Goal: Task Accomplishment & Management: Use online tool/utility

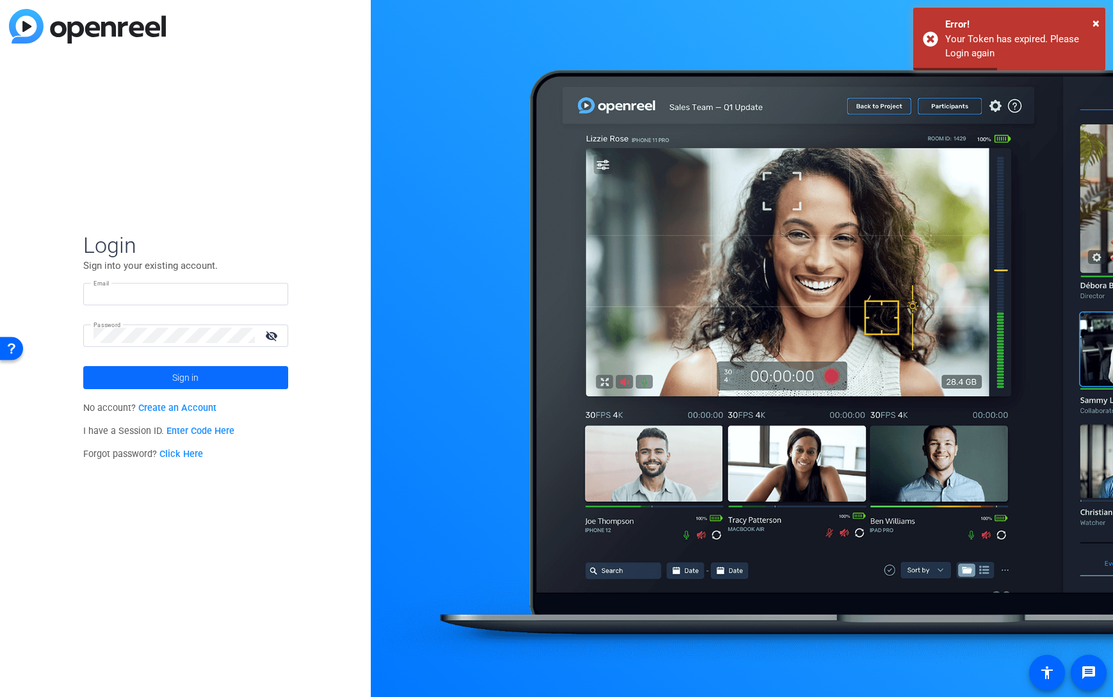
type input "jandle_johnson@americancentury.com"
click at [168, 377] on span at bounding box center [185, 377] width 205 height 31
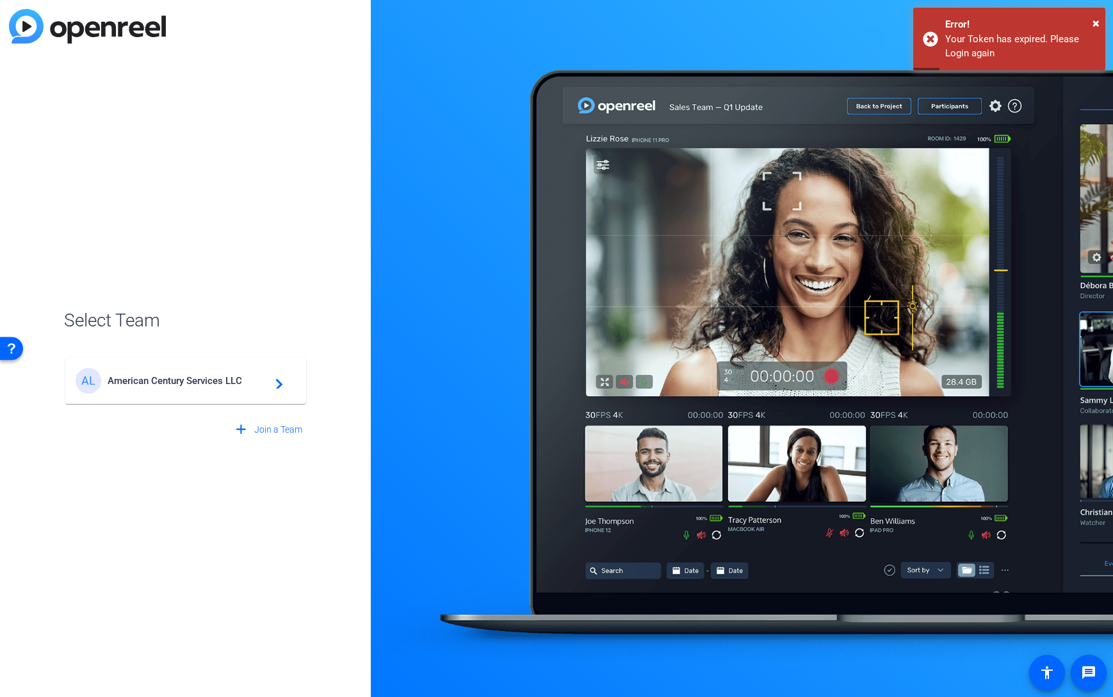
click at [168, 377] on span "American Century Services LLC" at bounding box center [188, 381] width 160 height 12
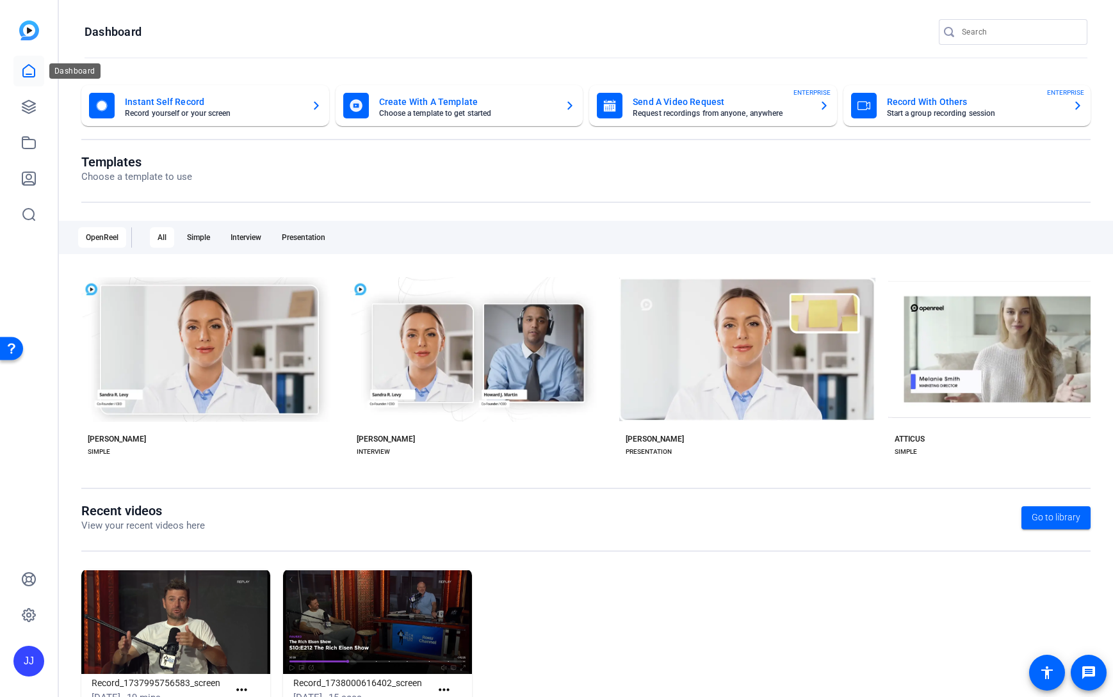
click at [35, 74] on icon at bounding box center [29, 71] width 12 height 12
click at [29, 69] on icon at bounding box center [28, 70] width 15 height 15
click at [28, 107] on icon at bounding box center [28, 107] width 13 height 13
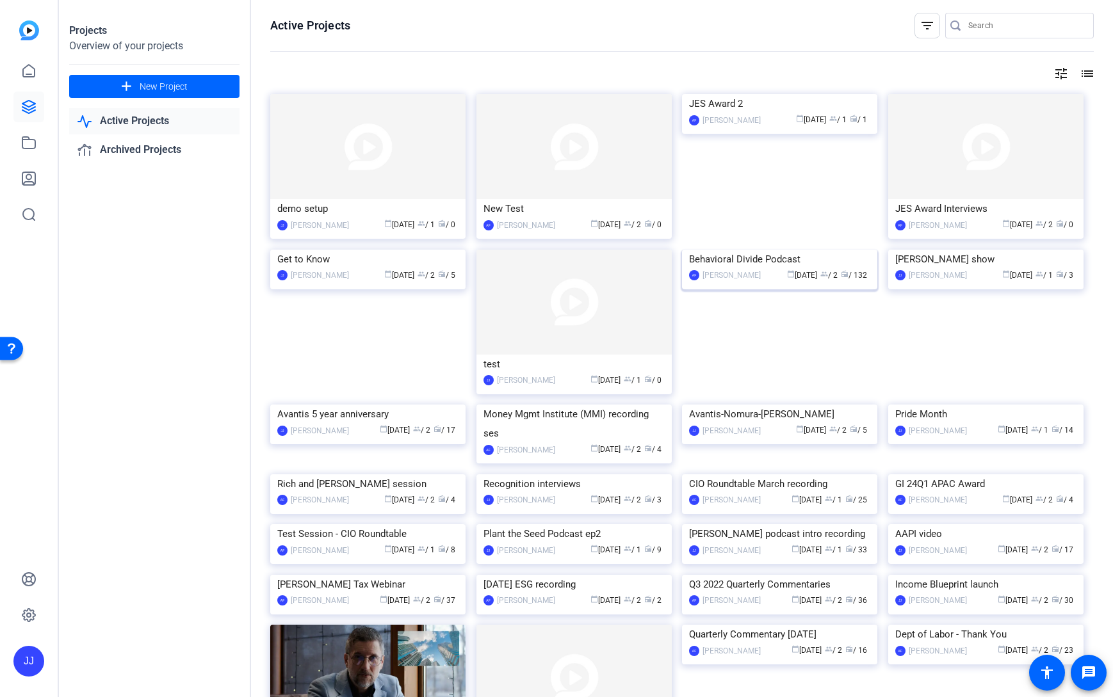
click at [758, 269] on div "Behavioral Divide Podcast" at bounding box center [779, 259] width 181 height 19
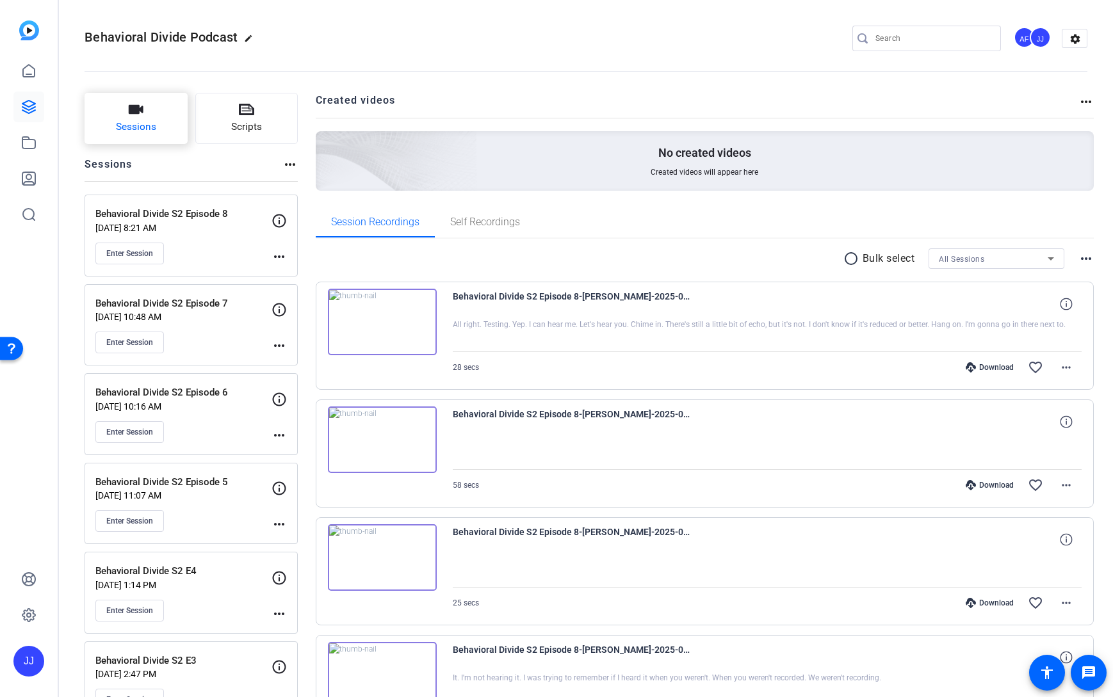
click at [129, 113] on icon "button" at bounding box center [136, 109] width 15 height 9
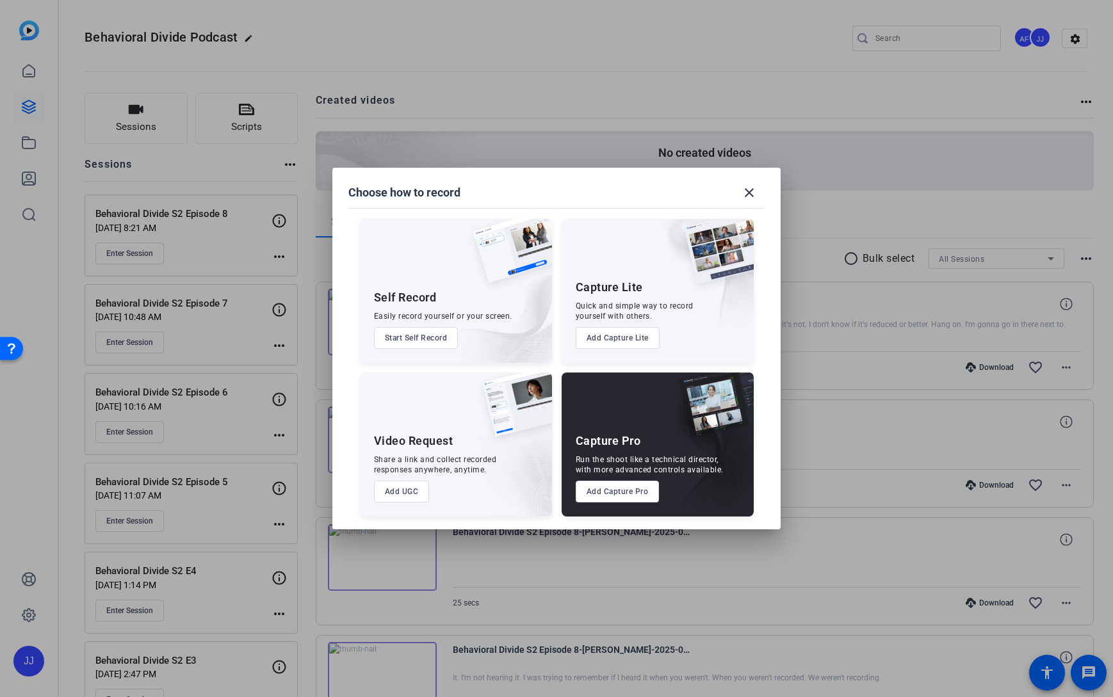
click at [610, 492] on button "Add Capture Pro" at bounding box center [618, 492] width 84 height 22
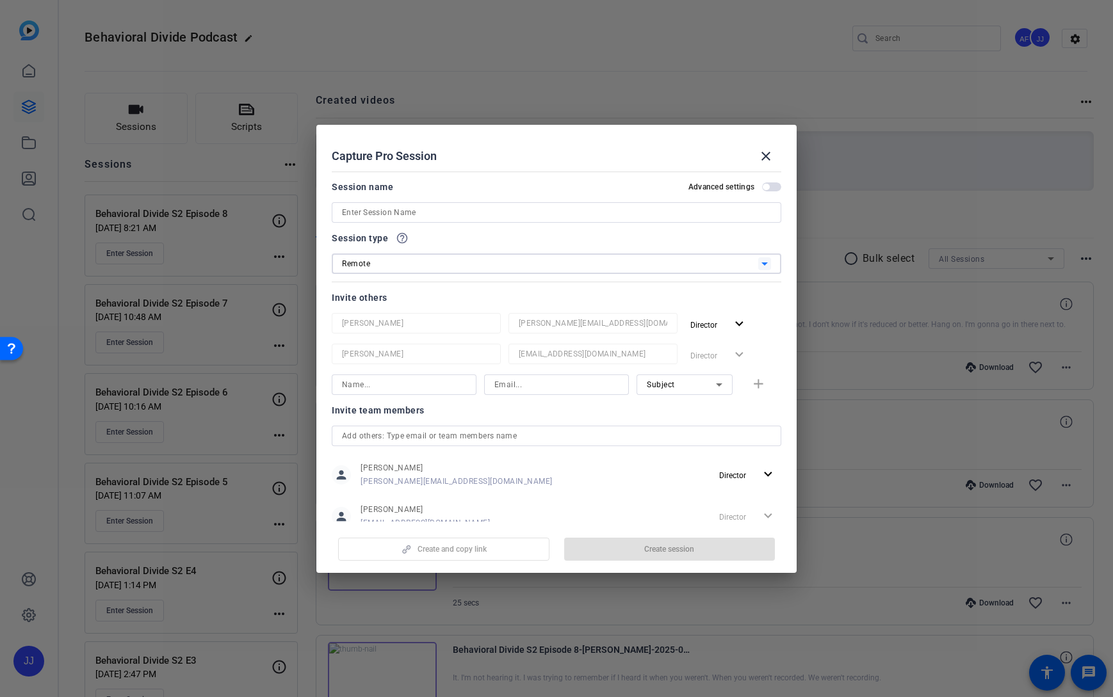
click at [738, 269] on div "Remote" at bounding box center [550, 264] width 416 height 16
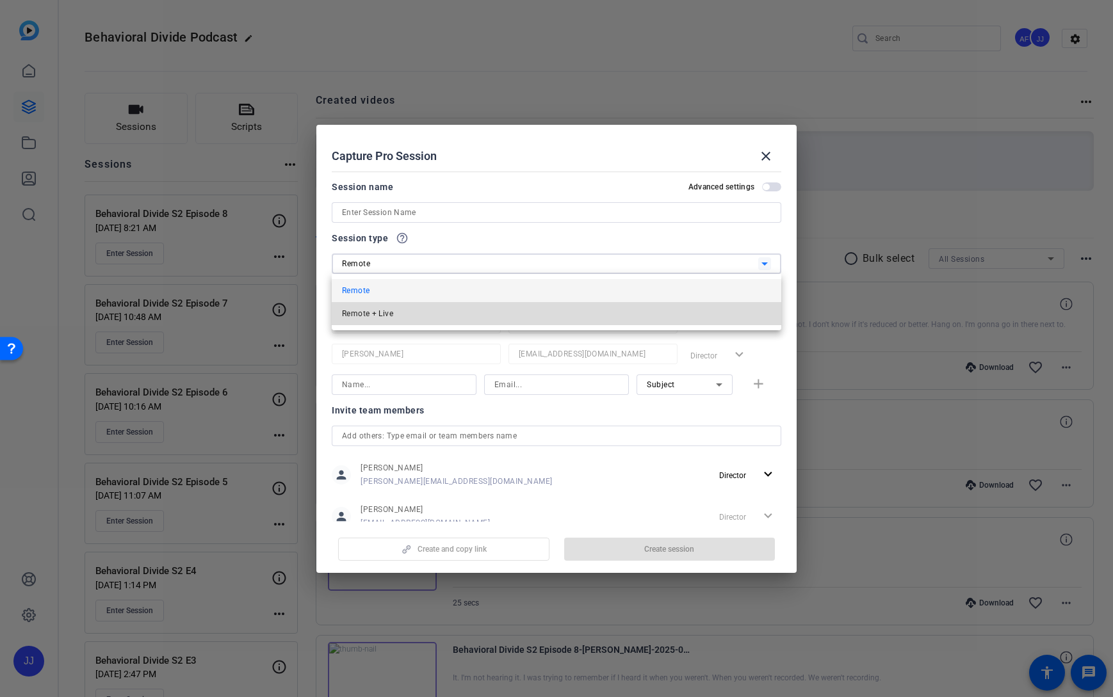
click at [686, 309] on mat-option "Remote + Live" at bounding box center [557, 313] width 450 height 23
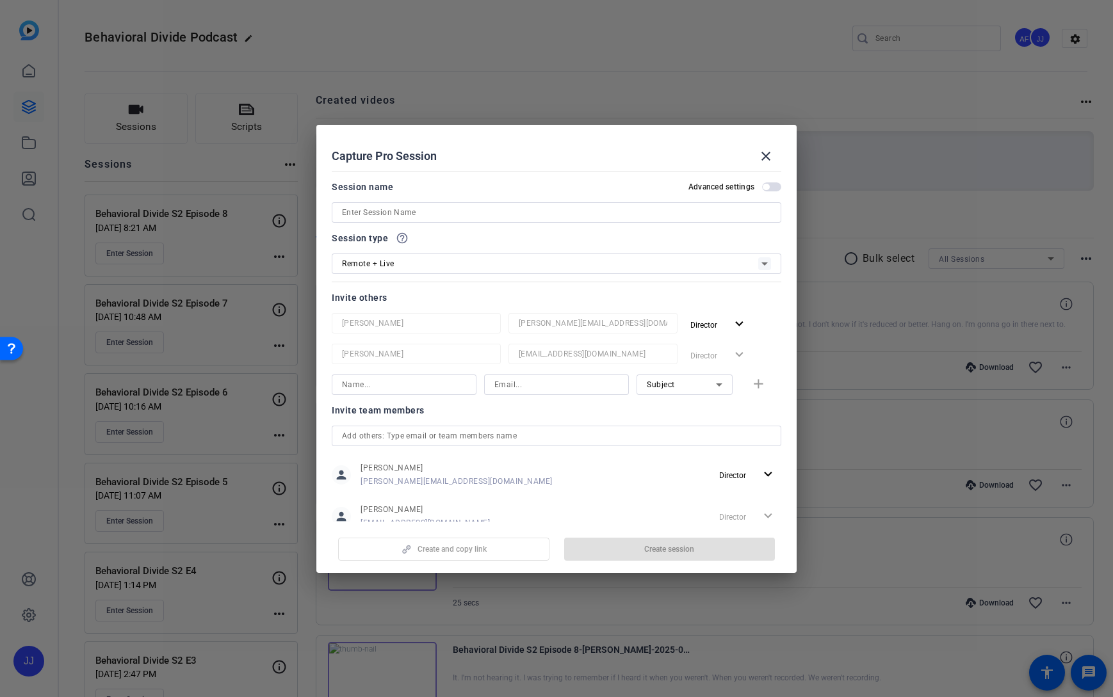
click at [494, 294] on div "Invite others" at bounding box center [557, 297] width 450 height 15
click at [558, 419] on div "Invite team members person Anthony Frerking anthony_frerking@americancentury.co…" at bounding box center [557, 474] width 450 height 143
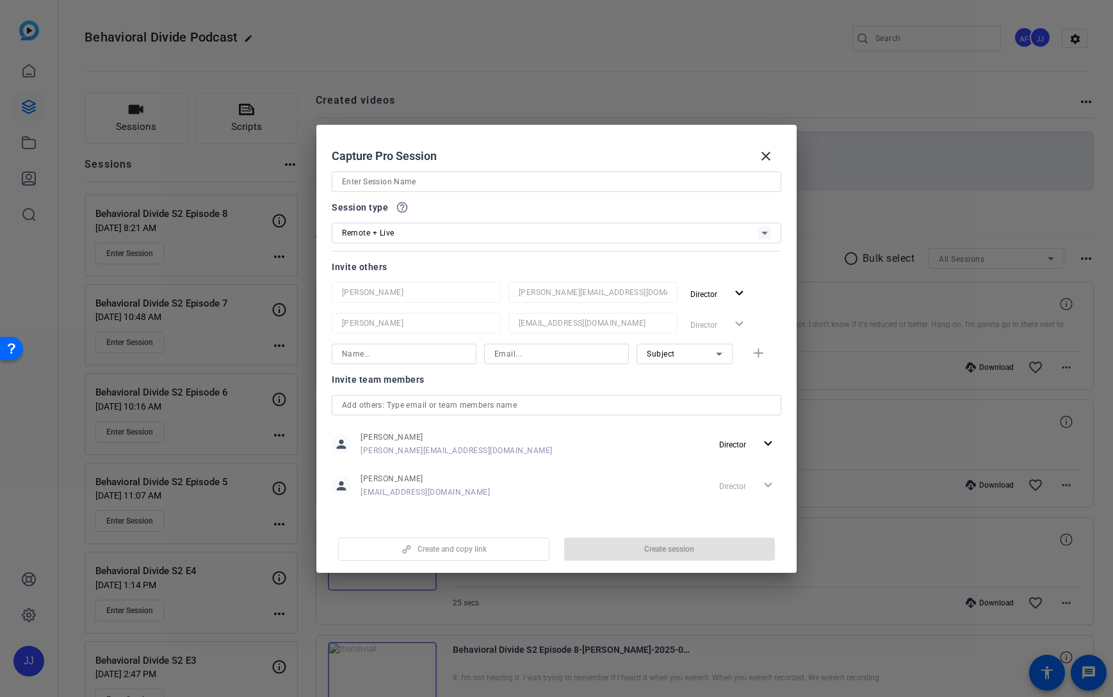
scroll to position [38, 0]
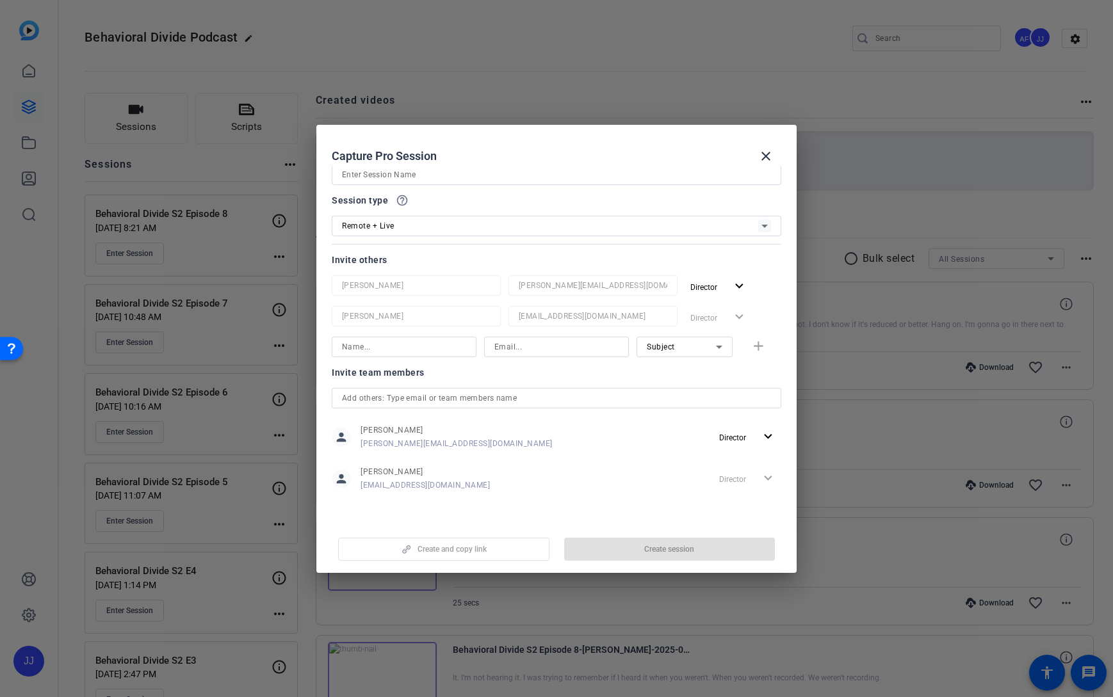
click at [628, 555] on div "Create and copy link Create session" at bounding box center [557, 544] width 450 height 33
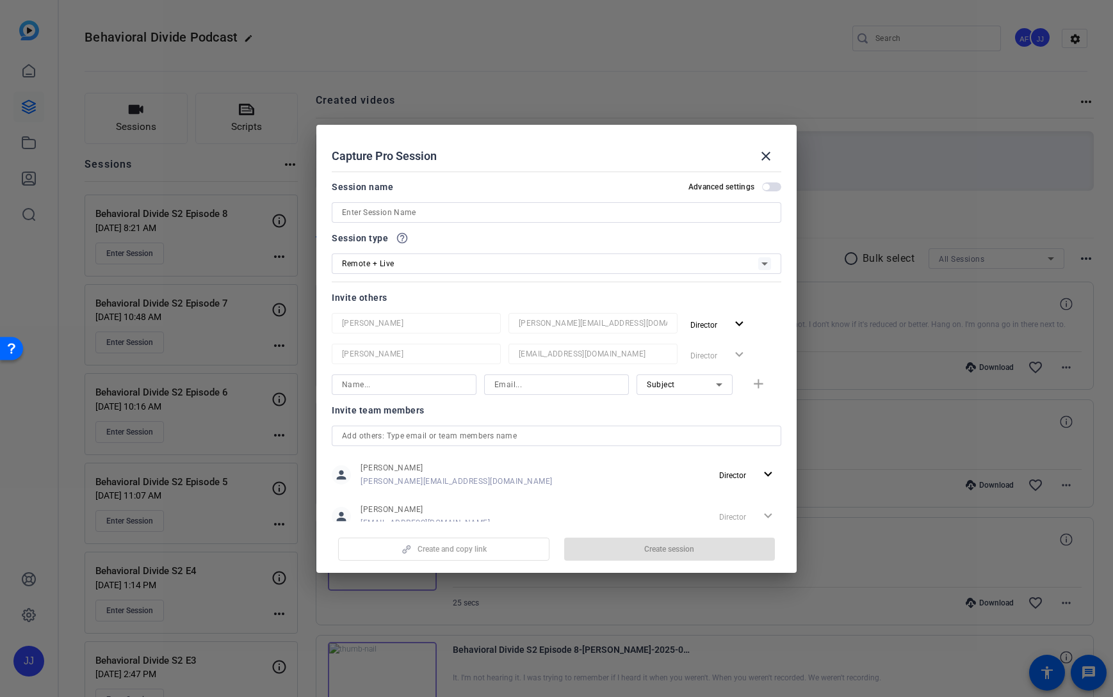
click at [570, 434] on input "text" at bounding box center [556, 435] width 429 height 15
click at [414, 389] on input at bounding box center [404, 384] width 124 height 15
type input "[PERSON_NAME]"
type input "anthony_frerking@americancentury.com"
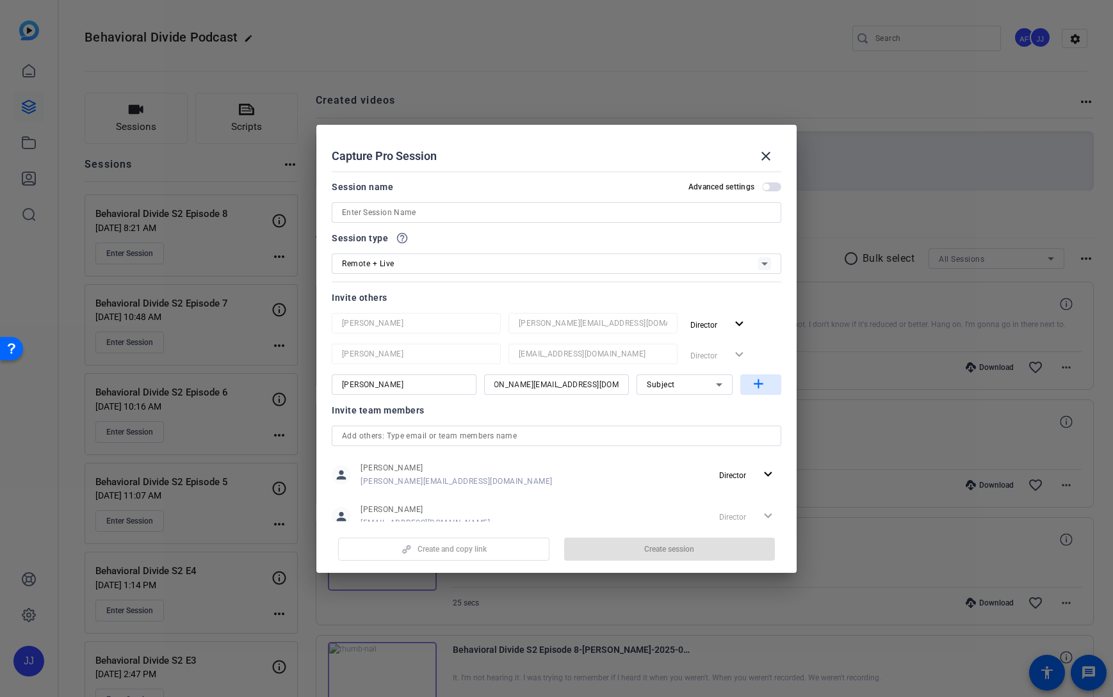
click at [760, 385] on mat-icon "add" at bounding box center [759, 385] width 16 height 16
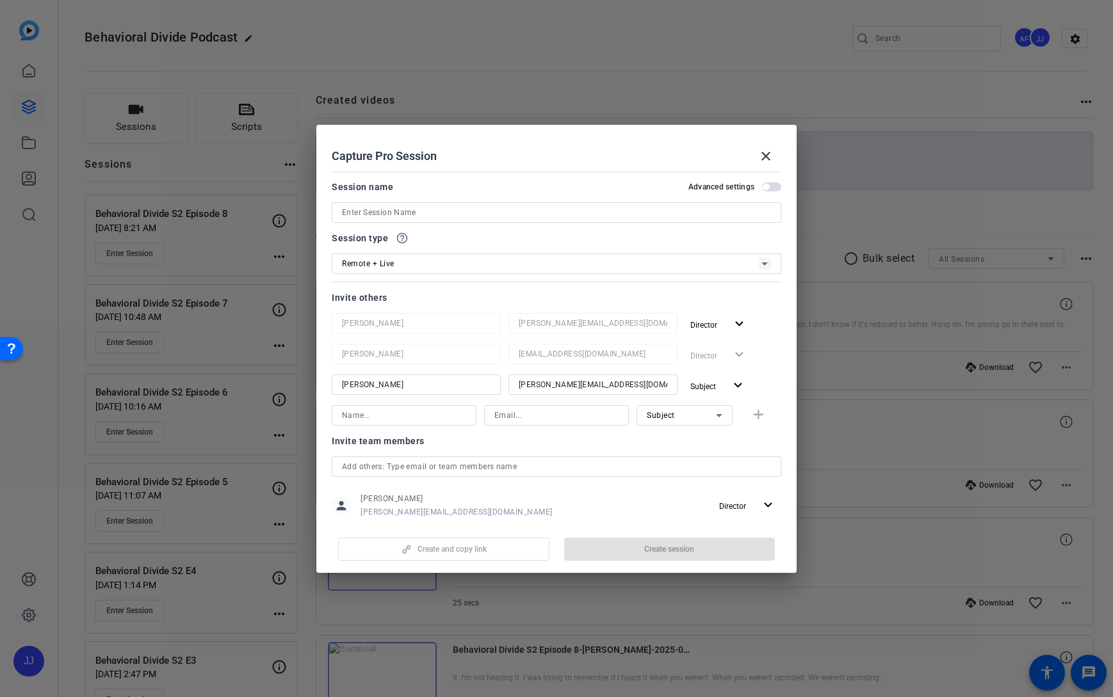
click at [769, 339] on div "Anthony Frerking anthony_frerking@americancentury.com Director expand_more Jand…" at bounding box center [557, 355] width 450 height 85
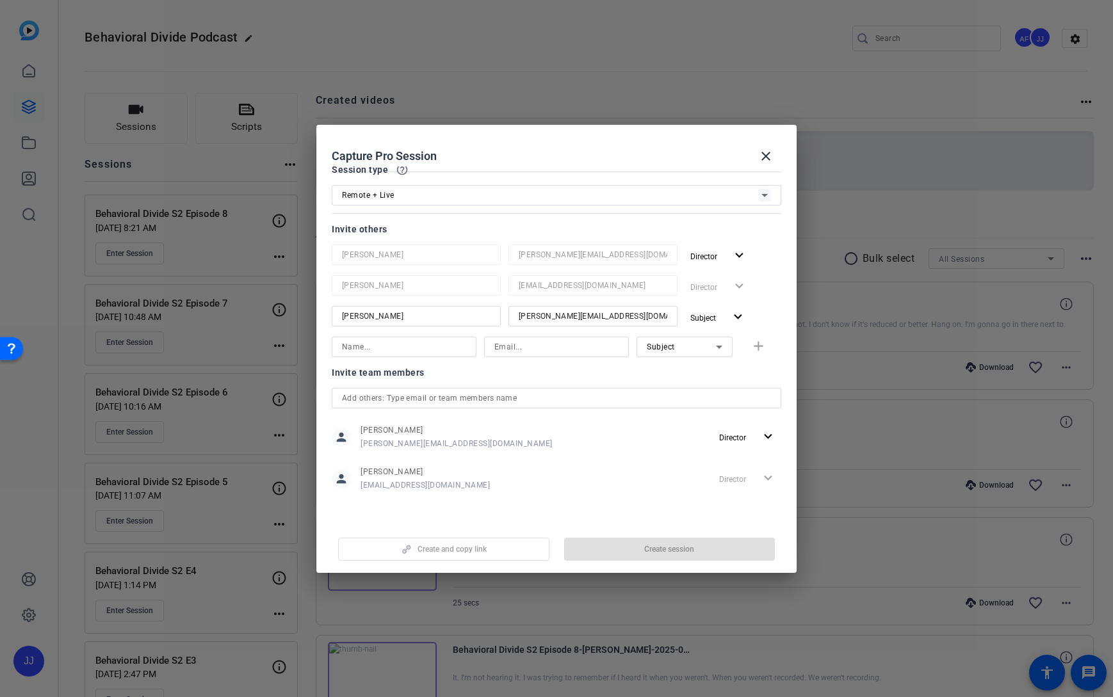
click at [624, 472] on div "person Jandle Johnson jandle_johnson@americancentury.com Director expand_more" at bounding box center [557, 479] width 450 height 32
click at [642, 553] on div "Create and copy link Create session" at bounding box center [557, 544] width 450 height 33
click at [656, 197] on div "Remote + Live" at bounding box center [550, 195] width 416 height 16
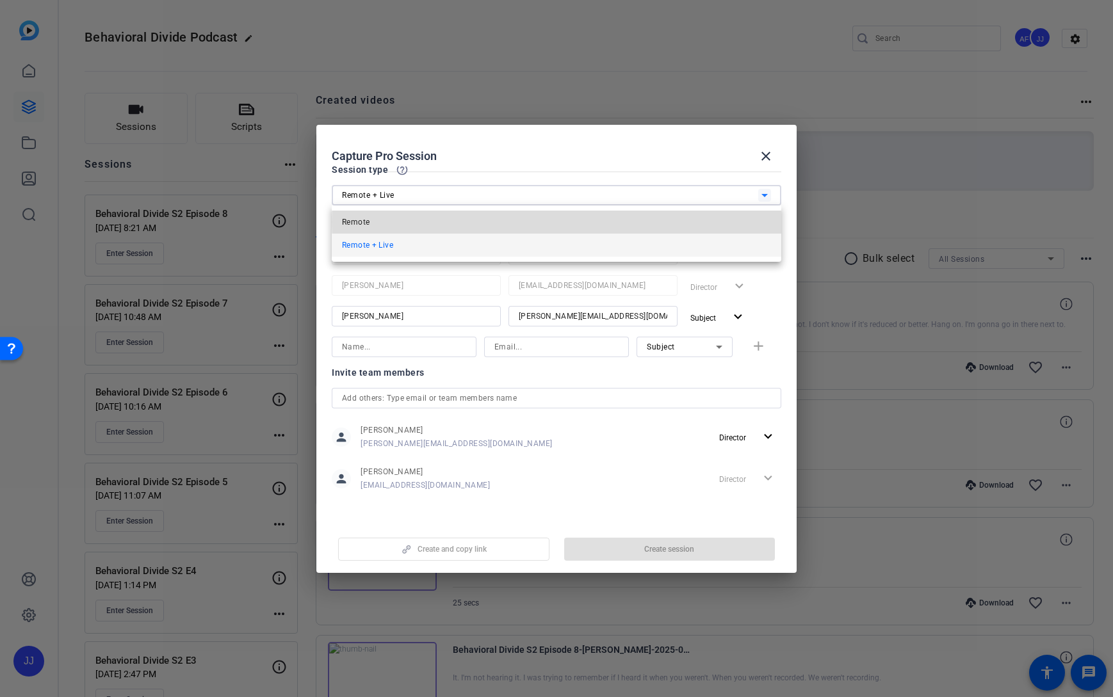
click at [621, 222] on mat-option "Remote" at bounding box center [557, 222] width 450 height 23
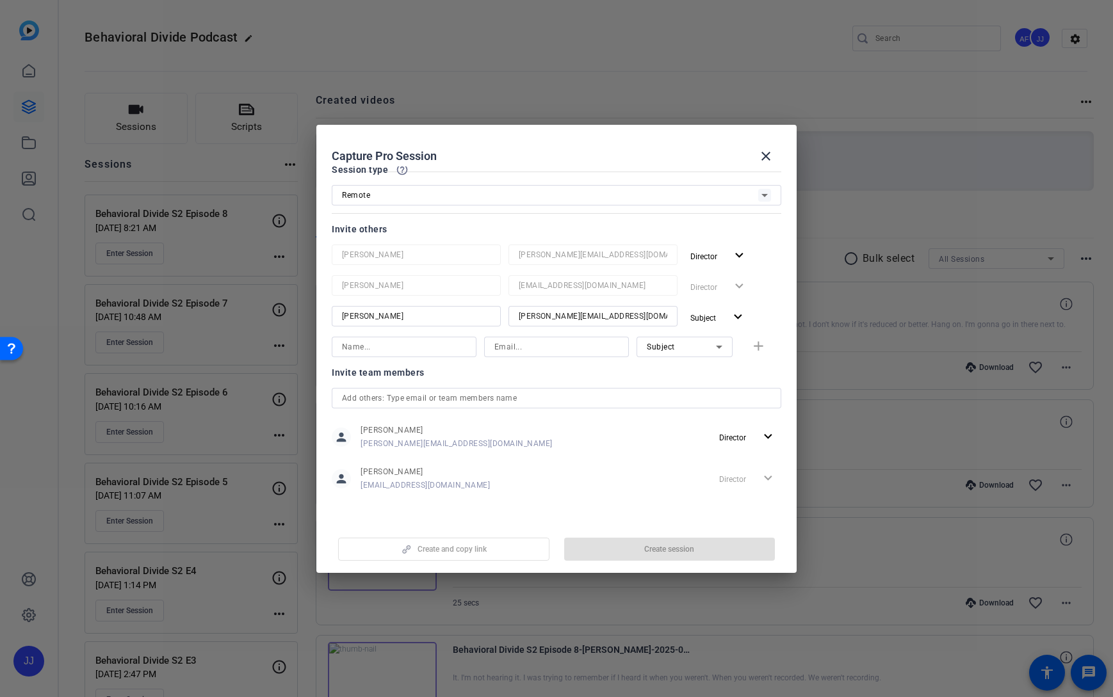
click at [665, 549] on div "Create and copy link Create session" at bounding box center [557, 544] width 450 height 33
click at [649, 199] on div "Remote" at bounding box center [550, 195] width 416 height 16
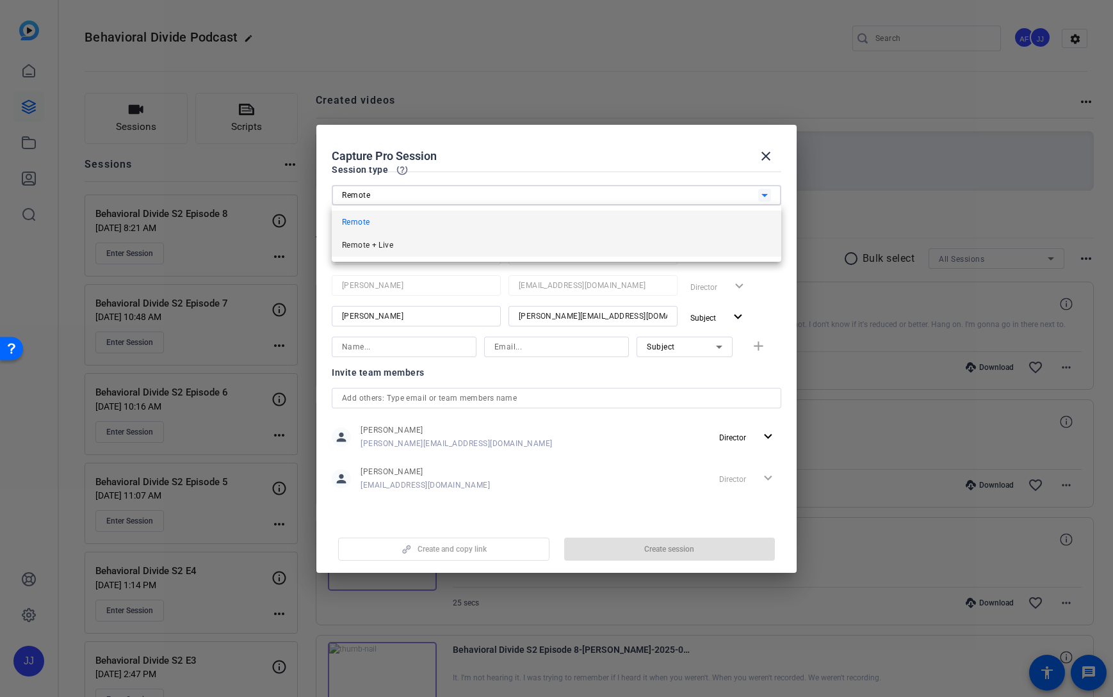
click at [623, 240] on mat-option "Remote + Live" at bounding box center [557, 245] width 450 height 23
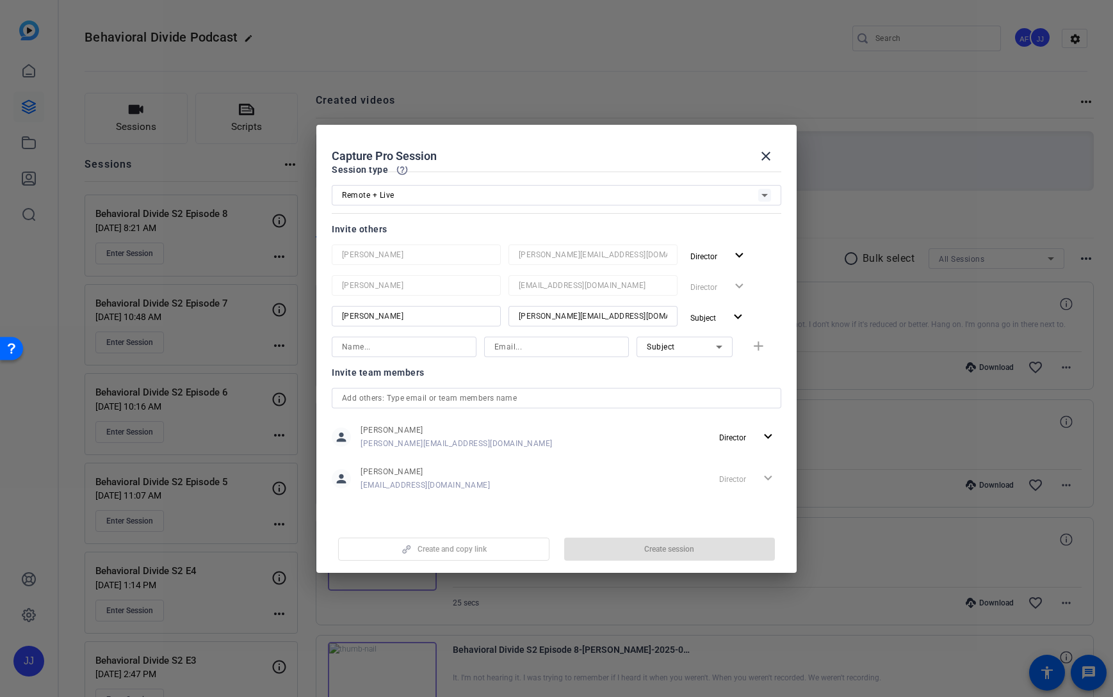
click at [769, 477] on div "Director expand_more" at bounding box center [747, 479] width 67 height 23
click at [639, 471] on div "person Jandle Johnson jandle_johnson@americancentury.com Director expand_more" at bounding box center [557, 479] width 450 height 32
click at [590, 378] on div "Invite team members" at bounding box center [557, 372] width 450 height 15
click at [628, 553] on div "Create and copy link Create session" at bounding box center [557, 544] width 450 height 33
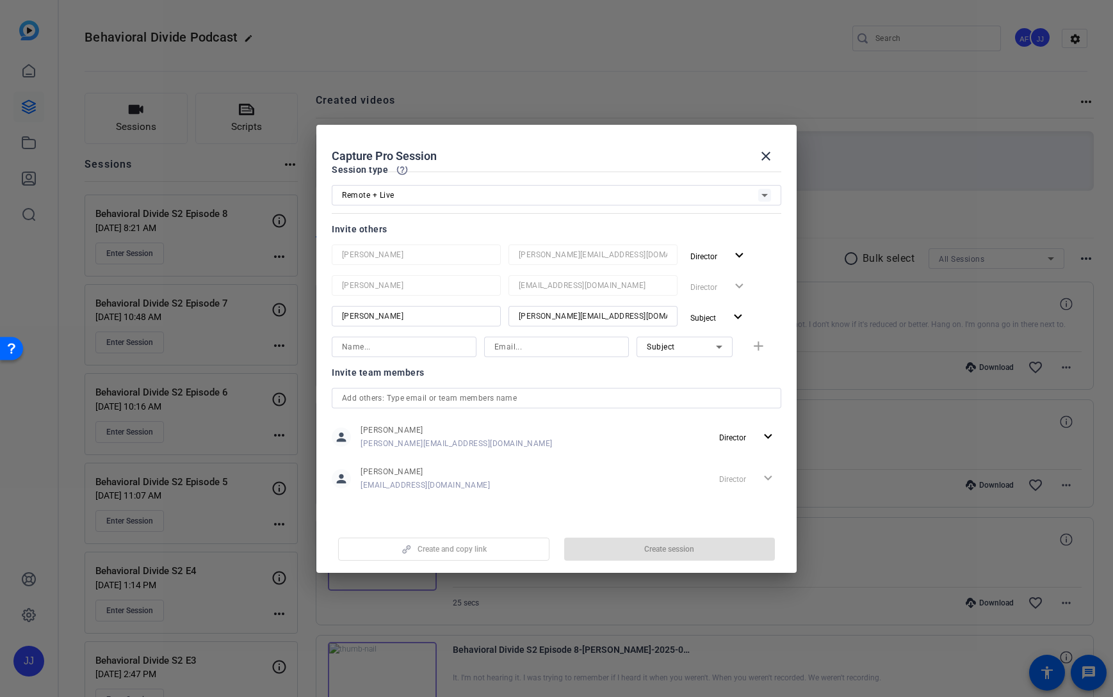
click at [628, 553] on div "Create and copy link Create session" at bounding box center [557, 544] width 450 height 33
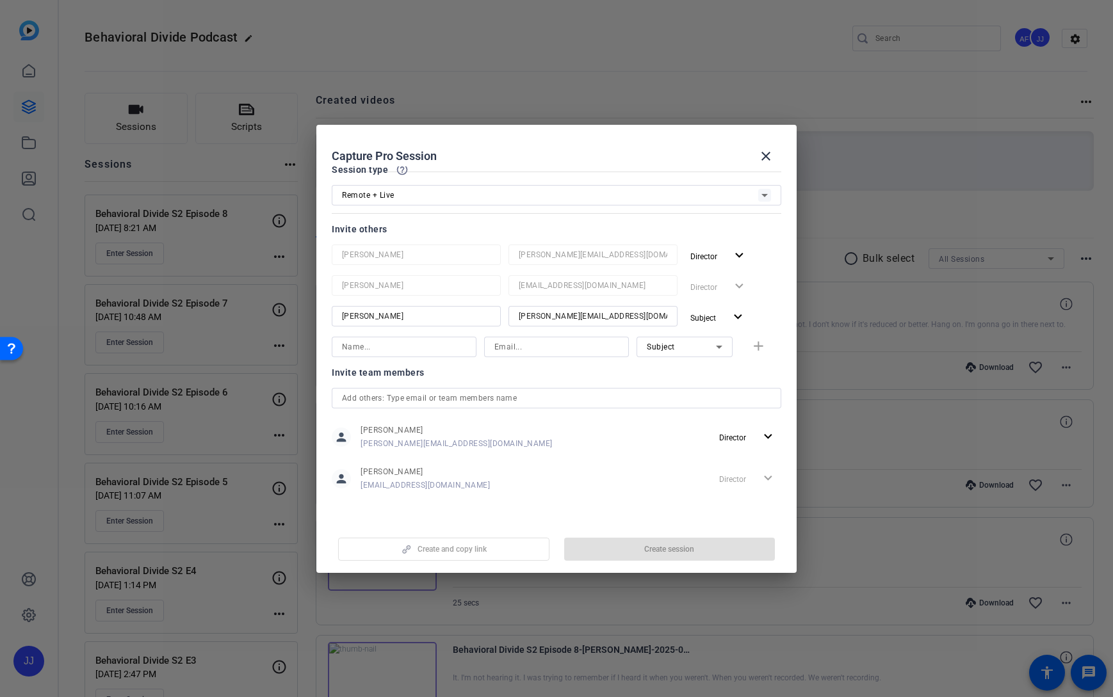
click at [628, 553] on div "Create and copy link Create session" at bounding box center [557, 544] width 450 height 33
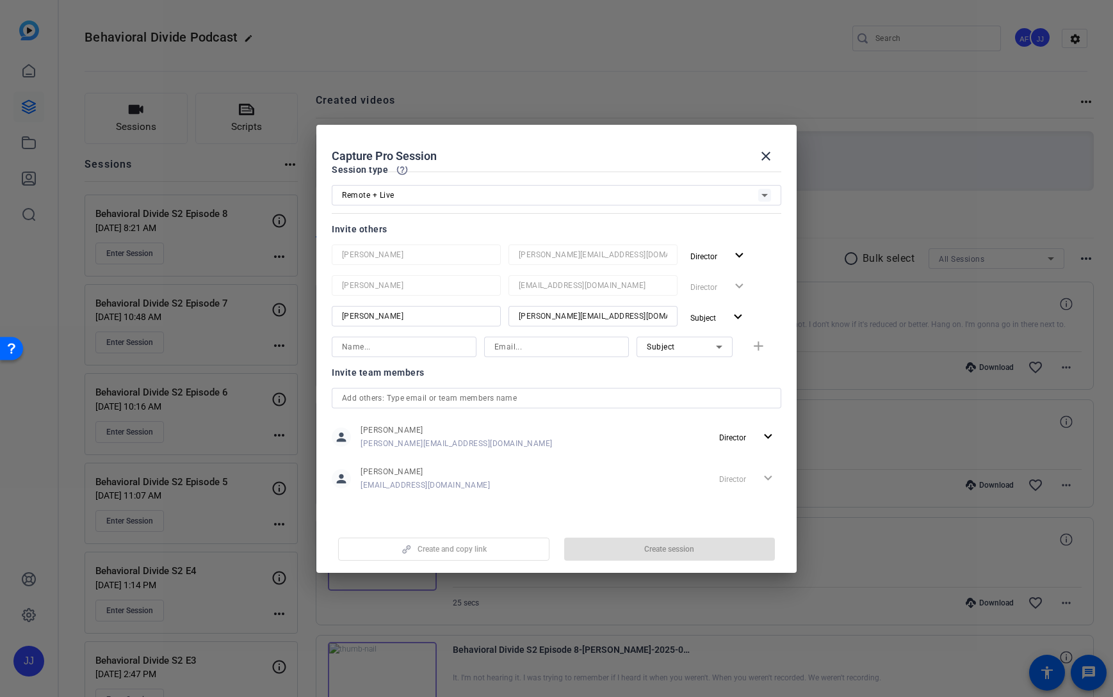
click at [628, 553] on div "Create and copy link Create session" at bounding box center [557, 544] width 450 height 33
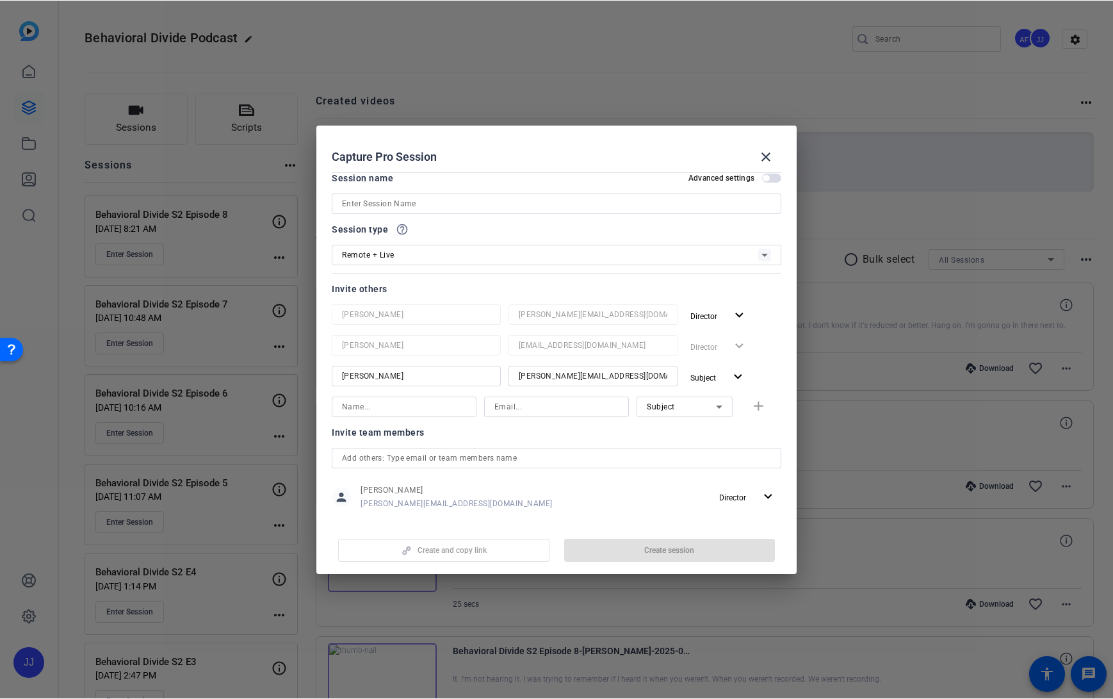
scroll to position [0, 0]
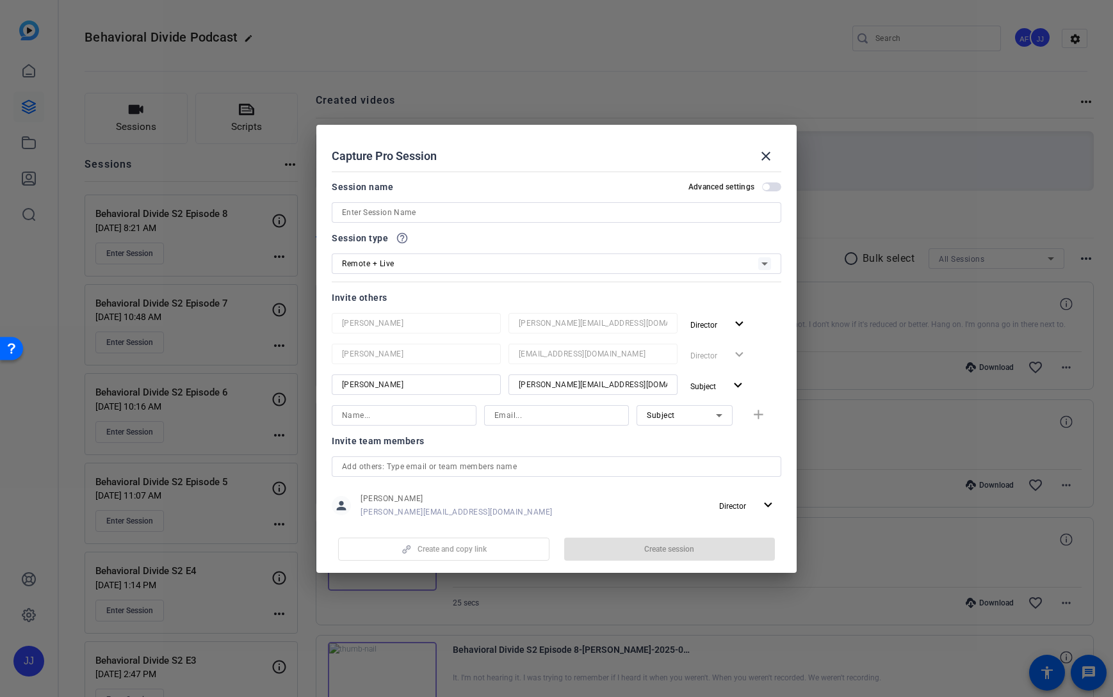
click at [598, 223] on div at bounding box center [557, 230] width 450 height 14
click at [521, 219] on input at bounding box center [556, 212] width 429 height 15
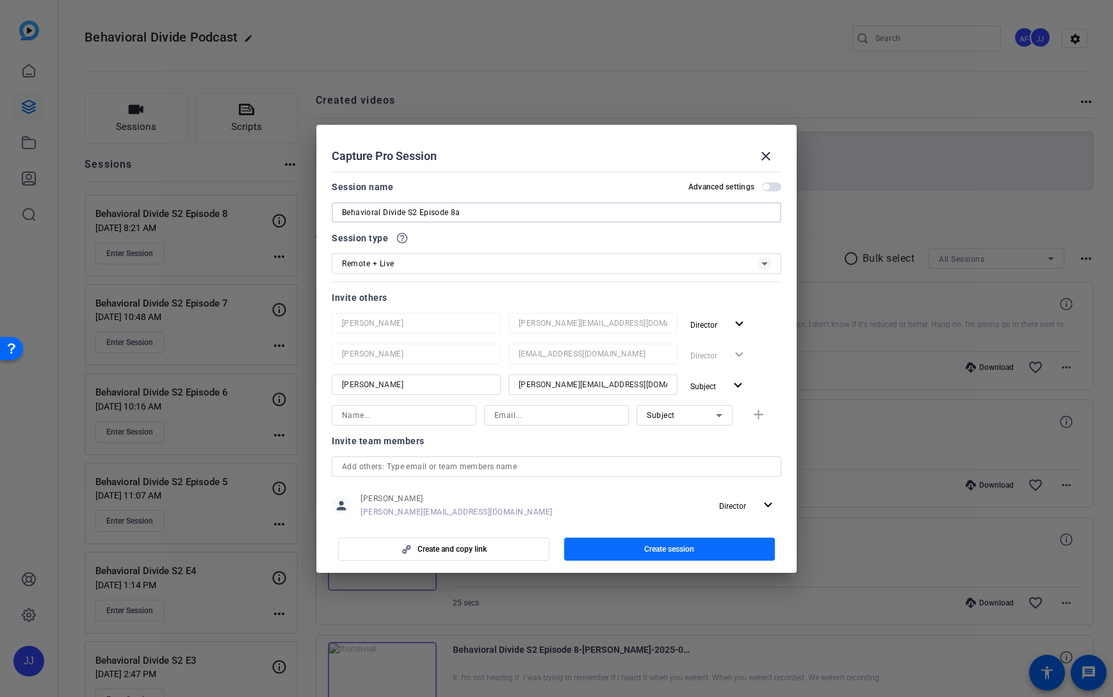
type input "Behavioral Divide S2 Episode 8a"
click at [658, 551] on span "Create session" at bounding box center [669, 549] width 50 height 10
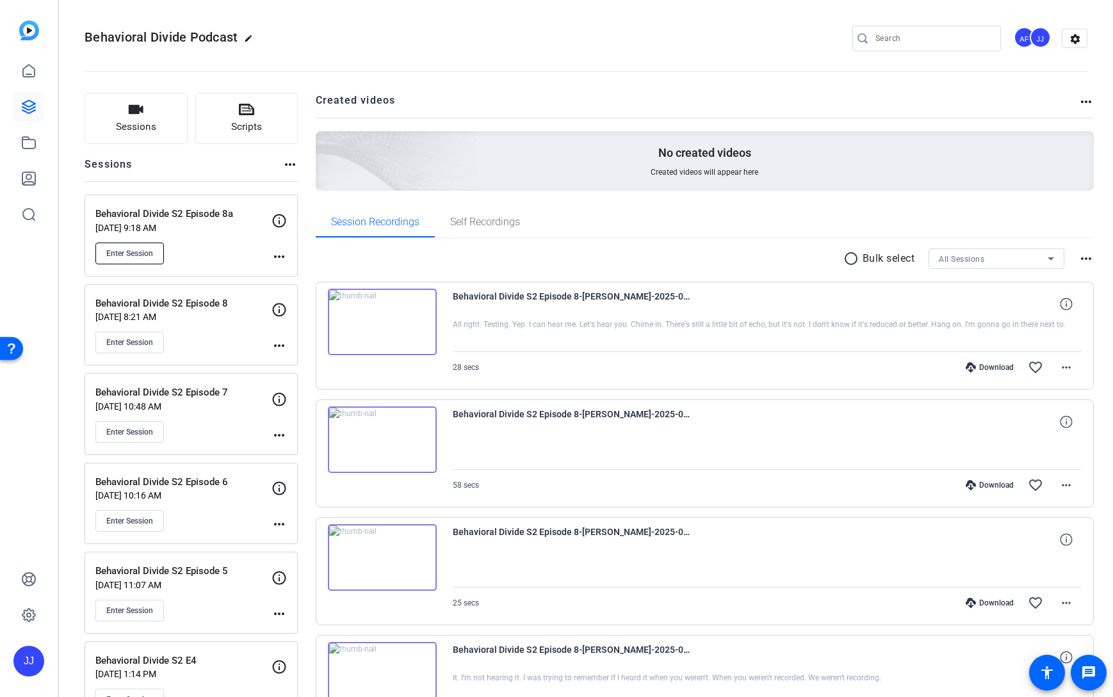
click at [133, 250] on span "Enter Session" at bounding box center [129, 253] width 47 height 10
click at [120, 252] on span "Enter Session" at bounding box center [129, 253] width 47 height 10
click at [123, 343] on span "Enter Session" at bounding box center [129, 343] width 47 height 10
click at [126, 252] on span "Enter Session" at bounding box center [129, 253] width 47 height 10
click at [126, 342] on span "Enter Session" at bounding box center [129, 343] width 47 height 10
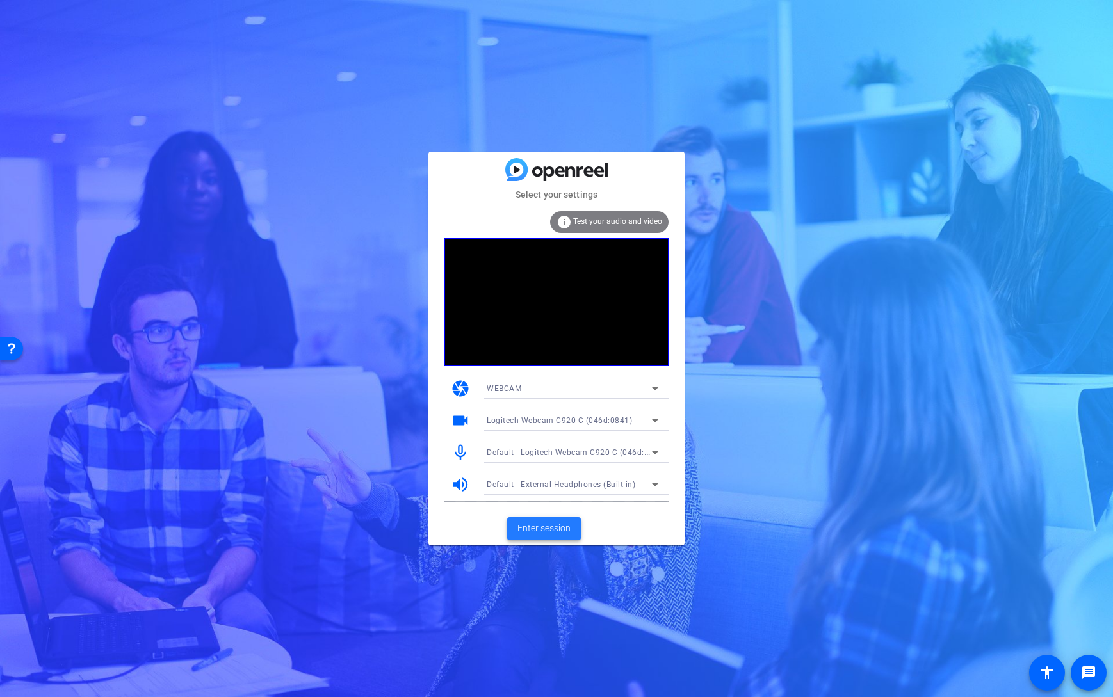
click at [540, 529] on span "Enter session" at bounding box center [543, 528] width 53 height 13
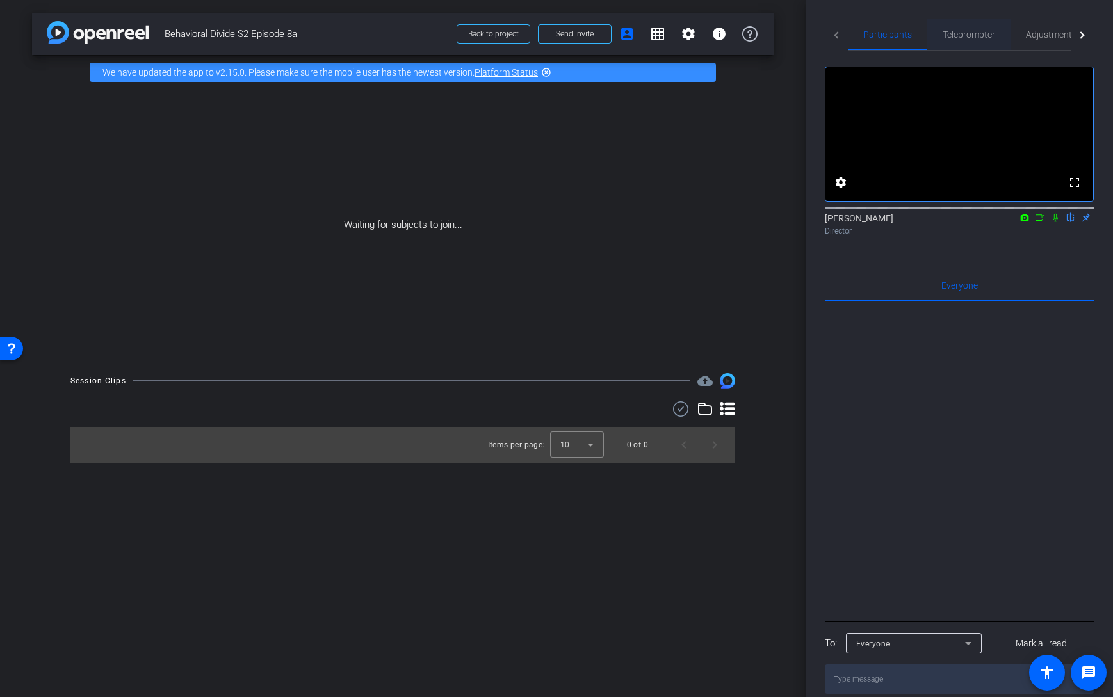
click at [970, 38] on span "Teleprompter" at bounding box center [969, 34] width 53 height 9
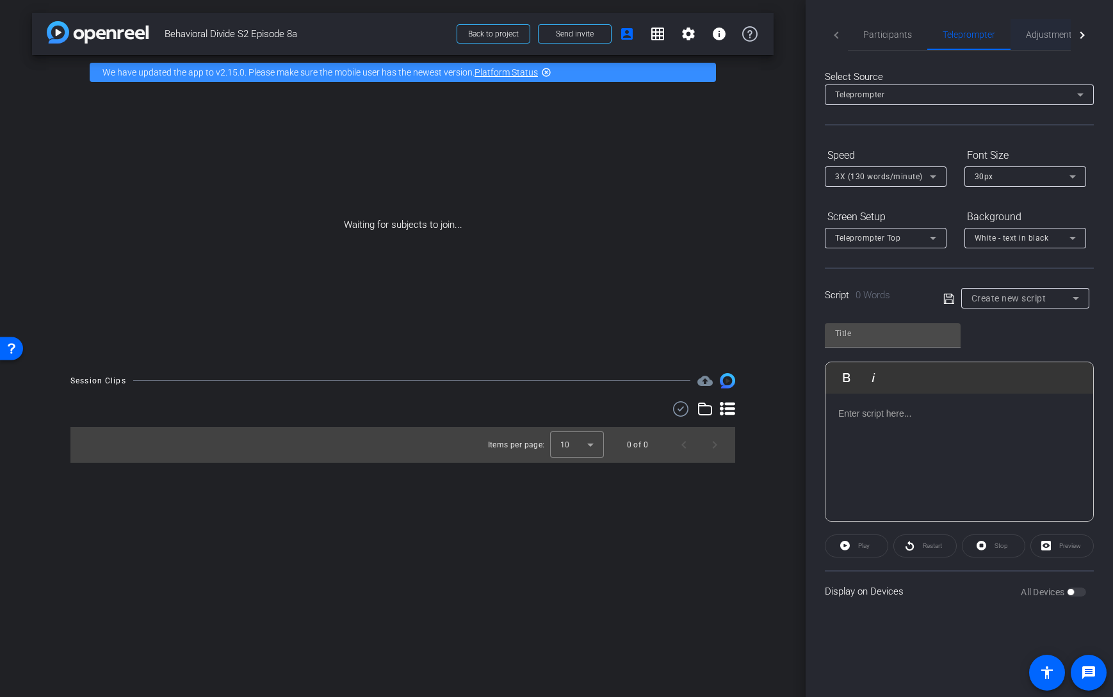
click at [1046, 38] on span "Adjustments" at bounding box center [1051, 34] width 51 height 9
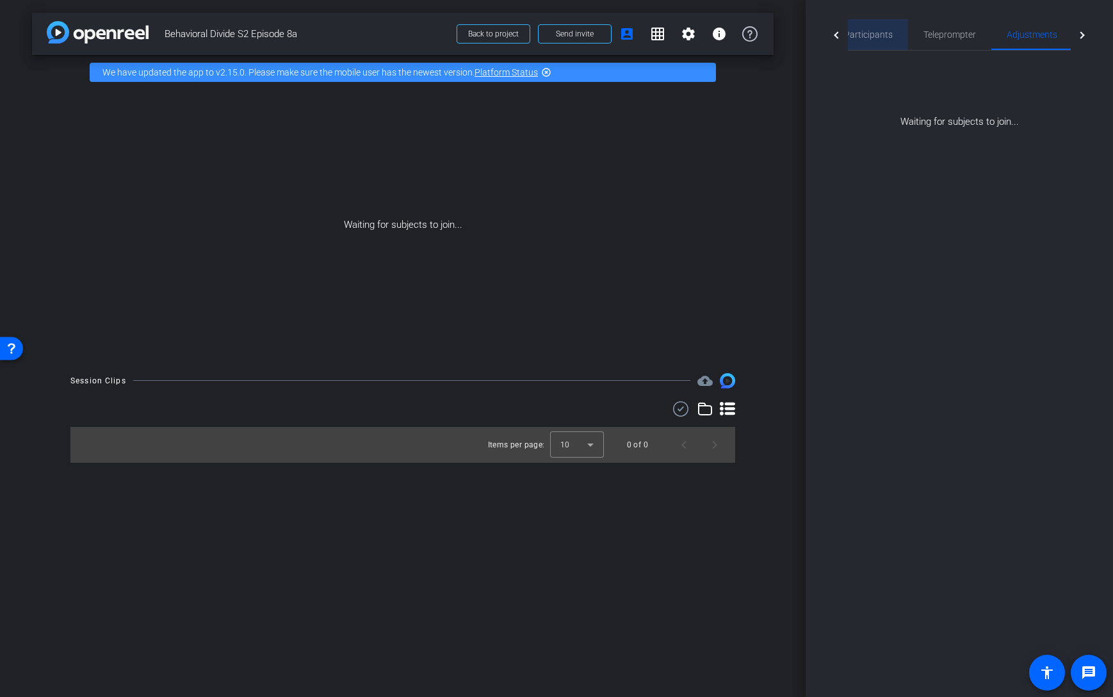
click at [884, 34] on span "Participants" at bounding box center [868, 34] width 49 height 9
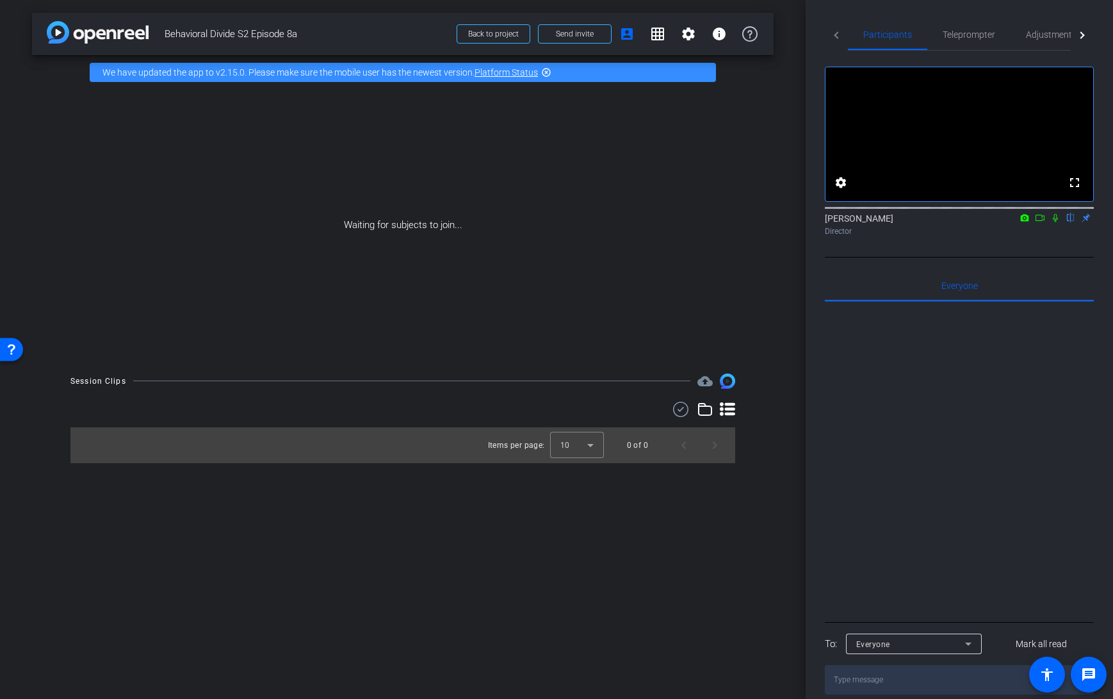
click at [637, 119] on div "Waiting for subjects to join..." at bounding box center [403, 225] width 742 height 271
click at [683, 41] on mat-icon "settings" at bounding box center [688, 33] width 15 height 15
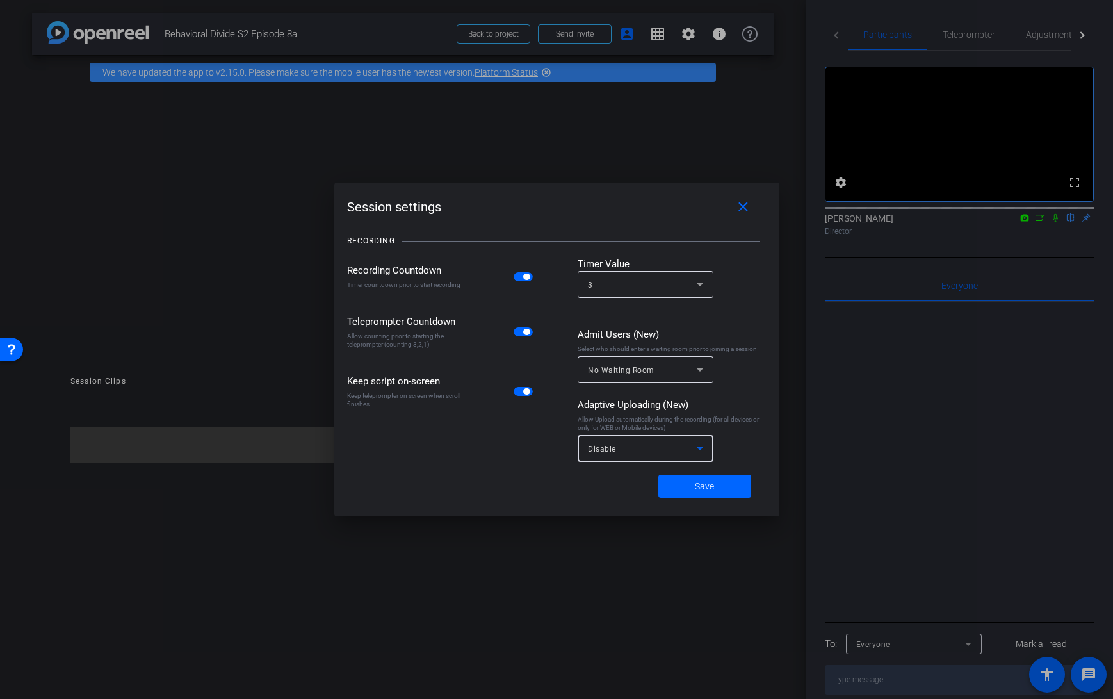
click at [701, 450] on icon at bounding box center [699, 448] width 15 height 15
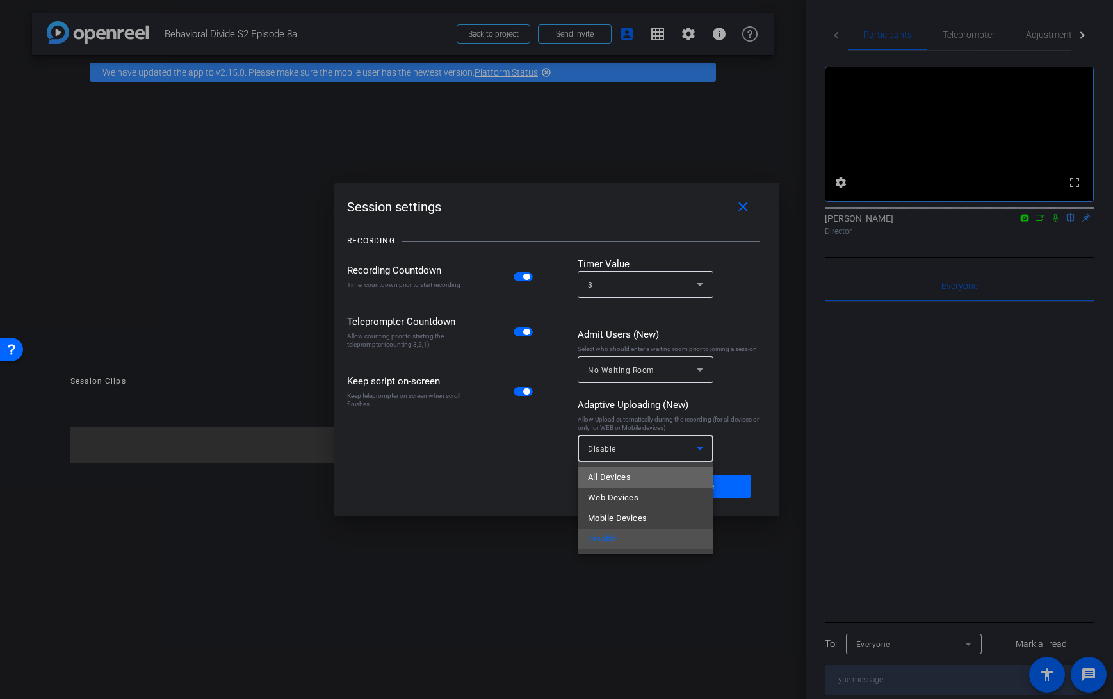
click at [647, 478] on mat-option "All Devices" at bounding box center [646, 477] width 136 height 20
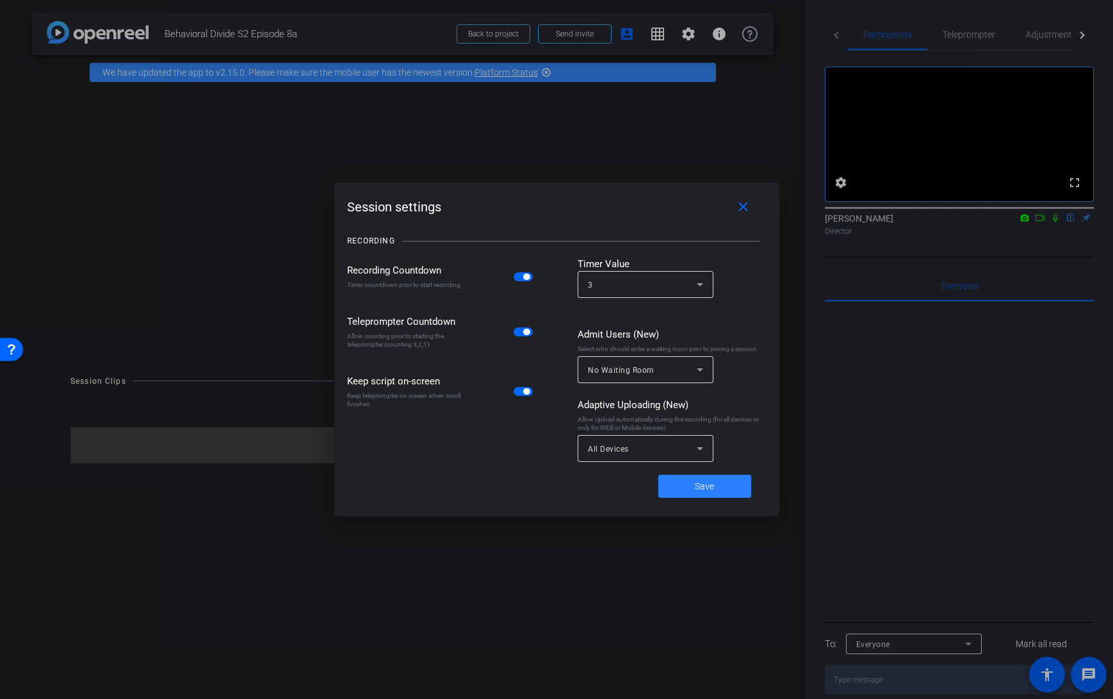
click at [701, 491] on span "Save" at bounding box center [704, 486] width 19 height 13
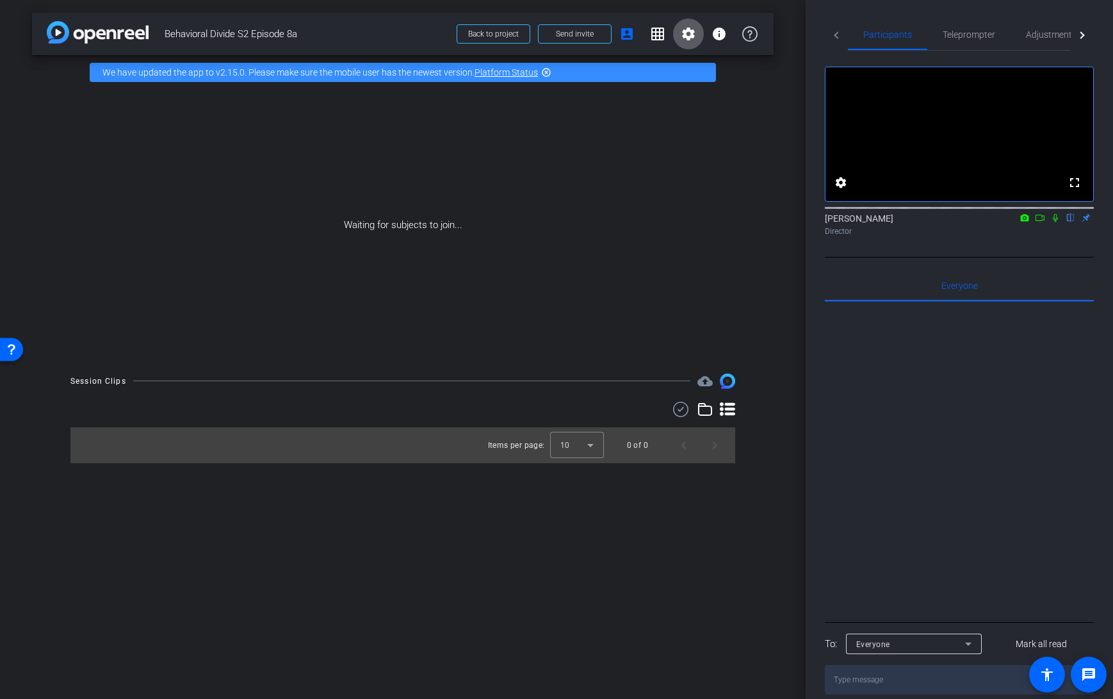
scroll to position [31, 0]
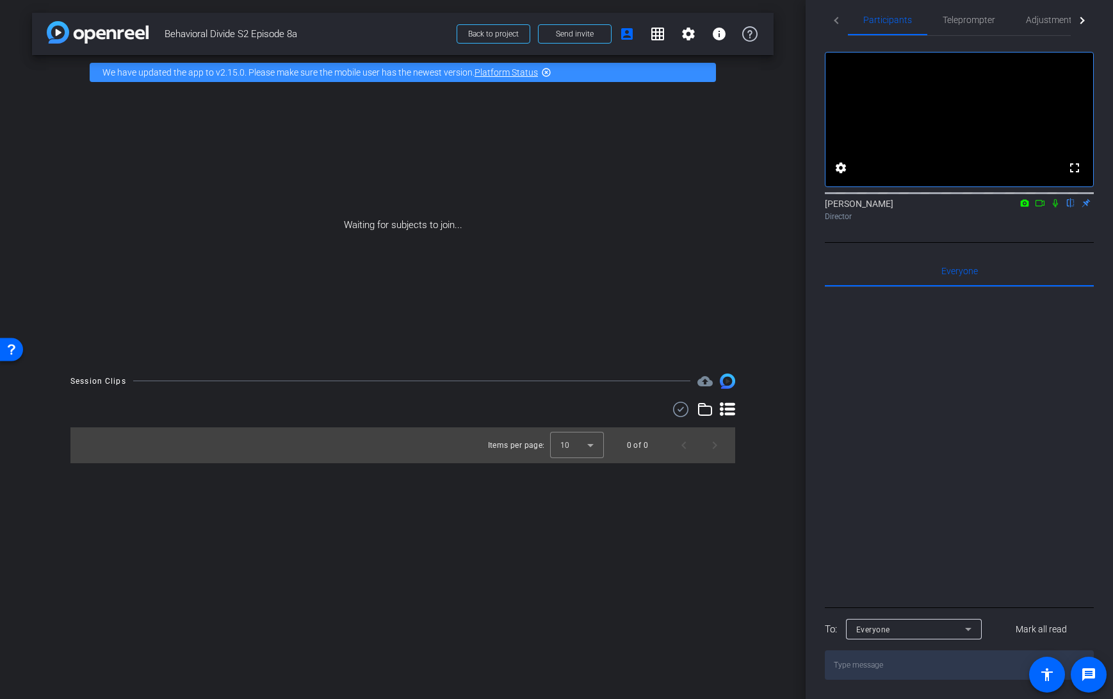
click at [730, 411] on icon at bounding box center [727, 409] width 15 height 15
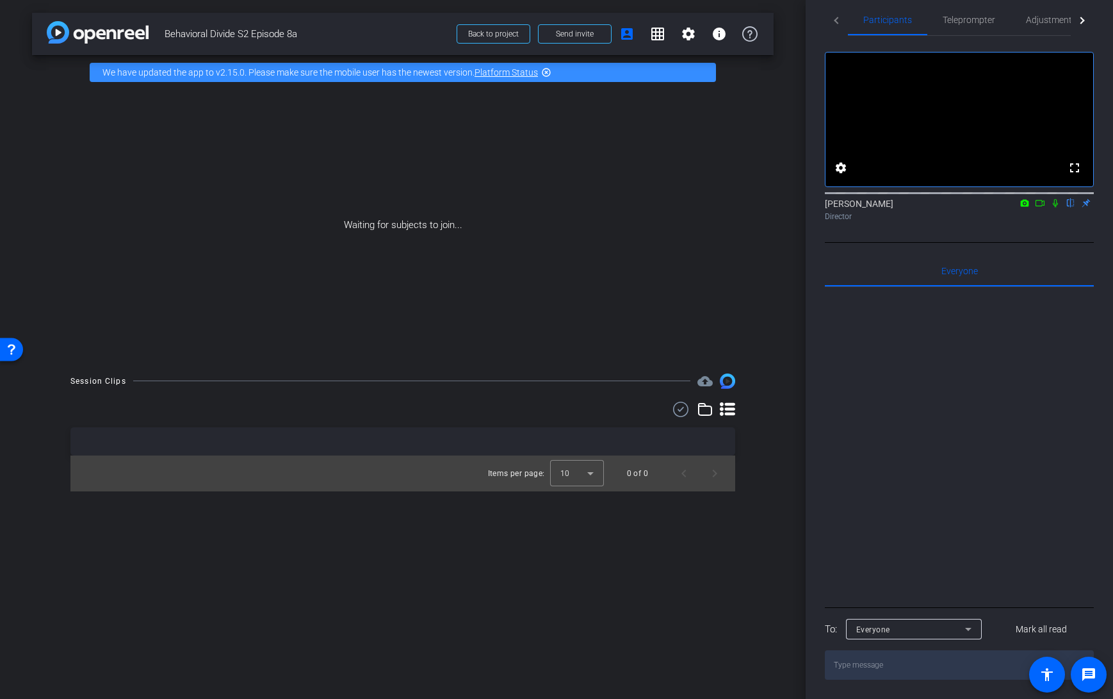
click at [730, 411] on icon at bounding box center [727, 409] width 15 height 15
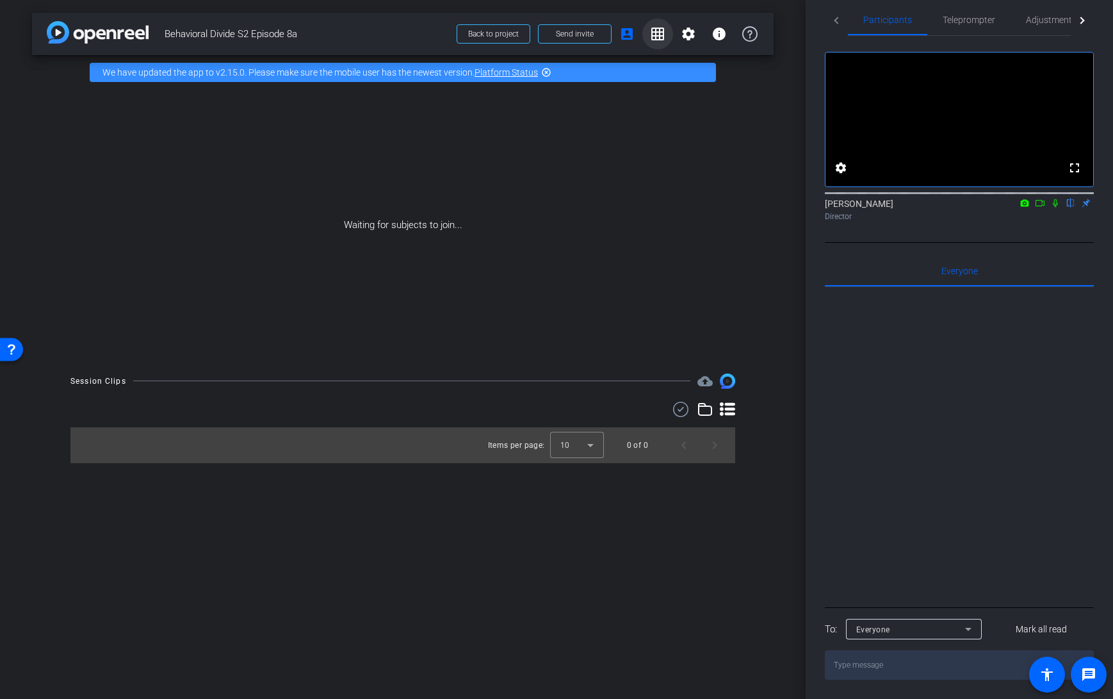
click at [654, 35] on mat-icon "grid_on" at bounding box center [657, 33] width 15 height 15
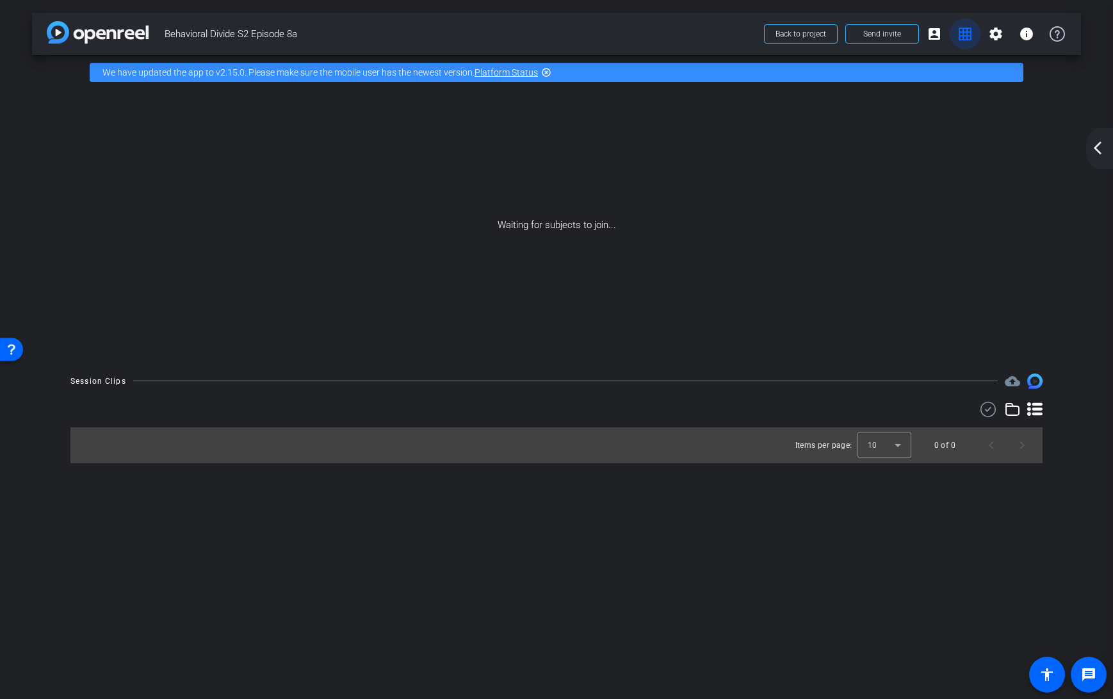
scroll to position [0, 0]
click at [964, 35] on mat-icon "grid_on" at bounding box center [964, 33] width 15 height 15
click at [966, 34] on mat-icon "grid_on" at bounding box center [964, 33] width 15 height 15
click at [904, 148] on div "Waiting for subjects to join..." at bounding box center [556, 225] width 1049 height 271
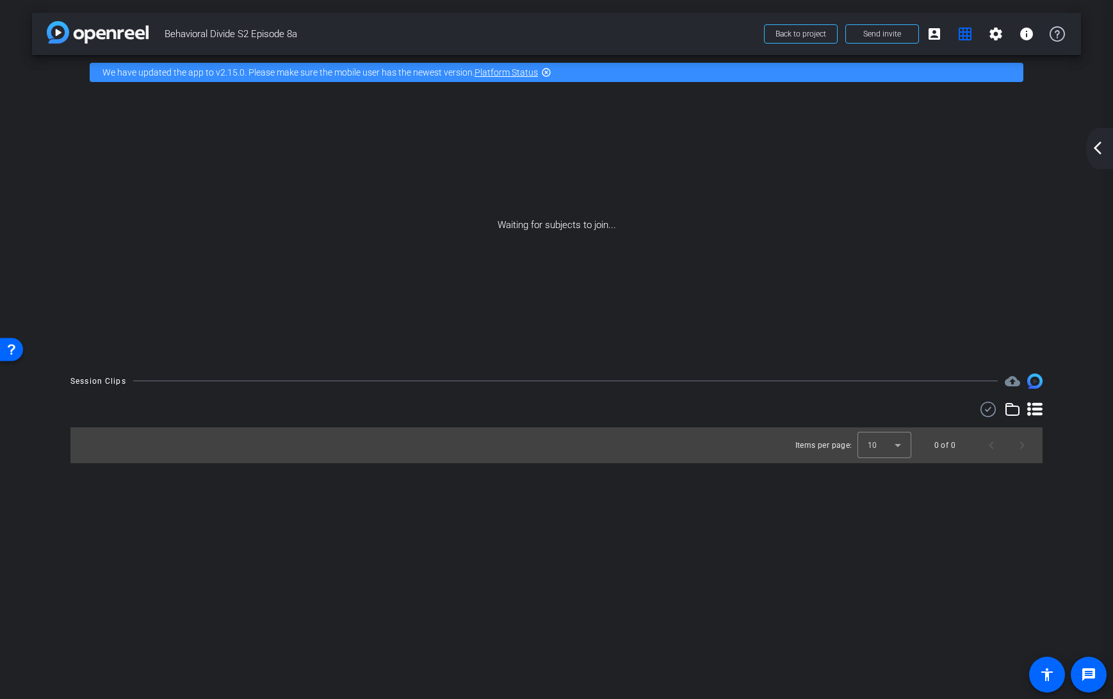
click at [1096, 147] on mat-icon "arrow_back_ios_new" at bounding box center [1097, 147] width 15 height 15
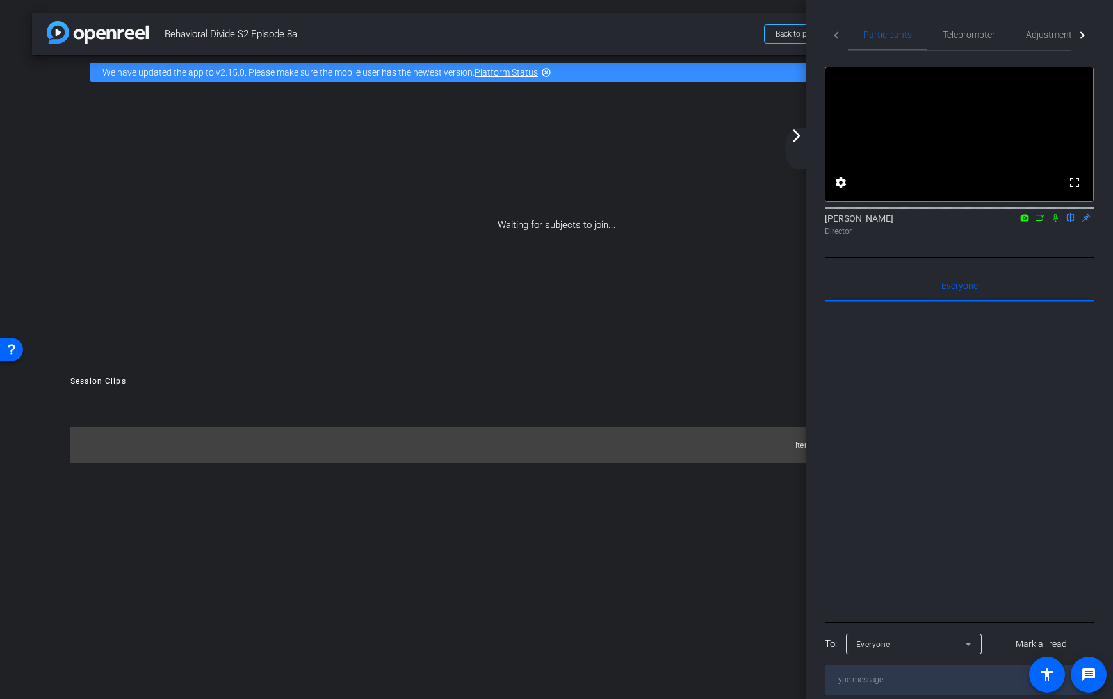
drag, startPoint x: 696, startPoint y: 25, endPoint x: 629, endPoint y: 20, distance: 67.4
click at [629, 21] on span "Behavioral Divide S2 Episode 8a" at bounding box center [461, 34] width 592 height 26
click at [833, 36] on mat-tab-header "Participants Teleprompter Adjustments Live" at bounding box center [959, 34] width 269 height 31
click at [834, 37] on mat-tab-header "Participants Teleprompter Adjustments Live" at bounding box center [959, 34] width 269 height 31
click at [1087, 33] on div at bounding box center [1082, 34] width 23 height 31
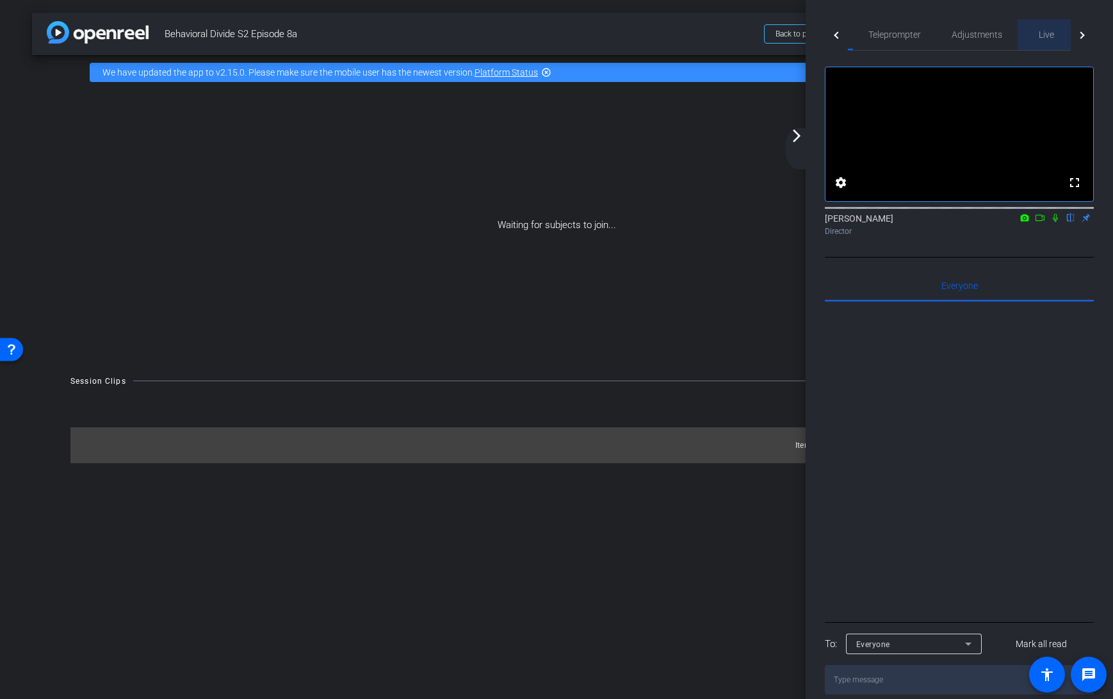
click at [1041, 37] on span "Live" at bounding box center [1046, 34] width 15 height 9
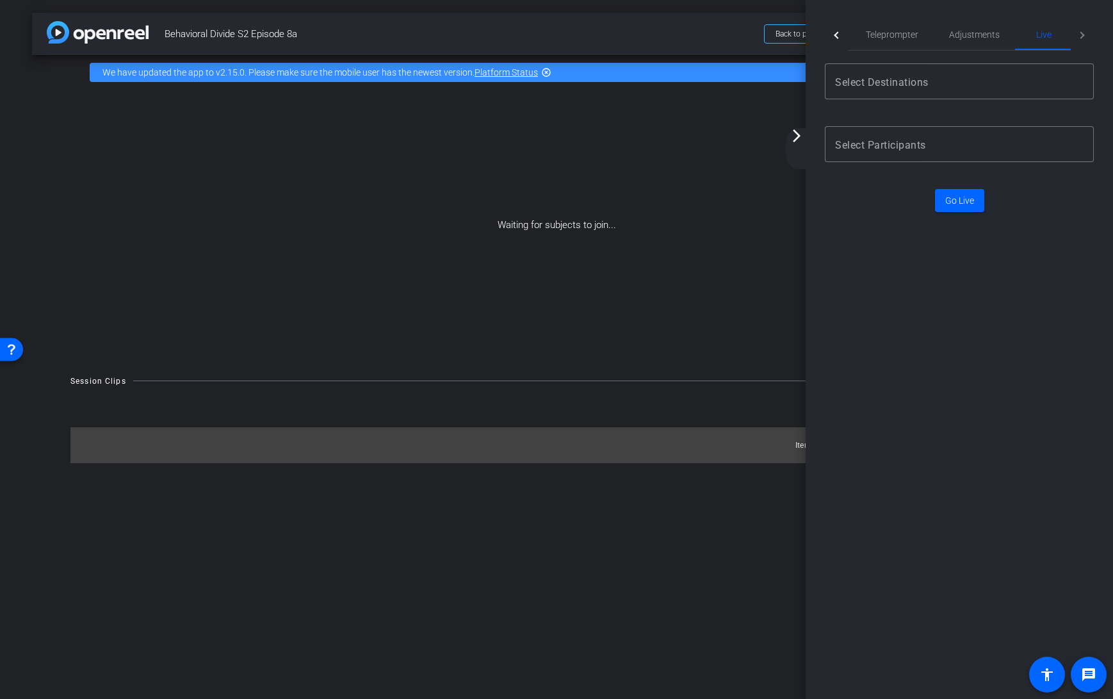
click at [838, 35] on div at bounding box center [837, 34] width 7 height 7
click at [1080, 34] on div at bounding box center [1080, 34] width 7 height 7
click at [836, 33] on div at bounding box center [837, 34] width 7 height 7
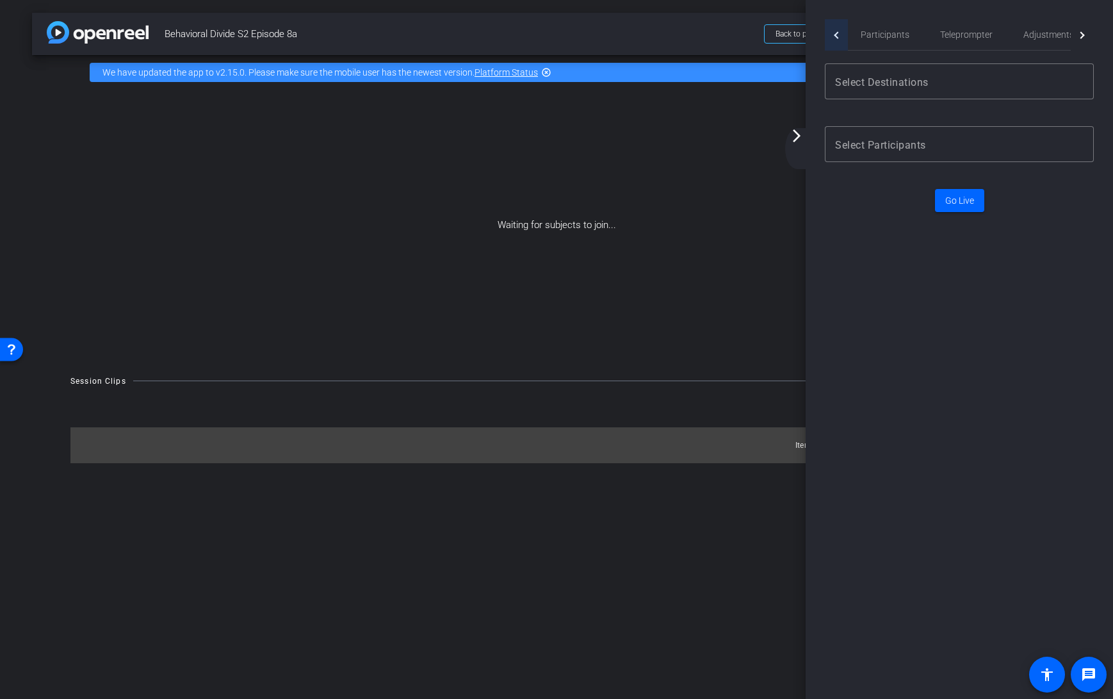
click at [836, 33] on div at bounding box center [837, 34] width 7 height 7
click at [1084, 33] on div at bounding box center [1082, 34] width 23 height 31
click at [838, 35] on div at bounding box center [837, 34] width 7 height 7
click at [838, 35] on mat-tab-header "Participants Teleprompter Adjustments Live" at bounding box center [959, 34] width 269 height 31
click at [734, 197] on div "Waiting for subjects to join..." at bounding box center [556, 225] width 1049 height 271
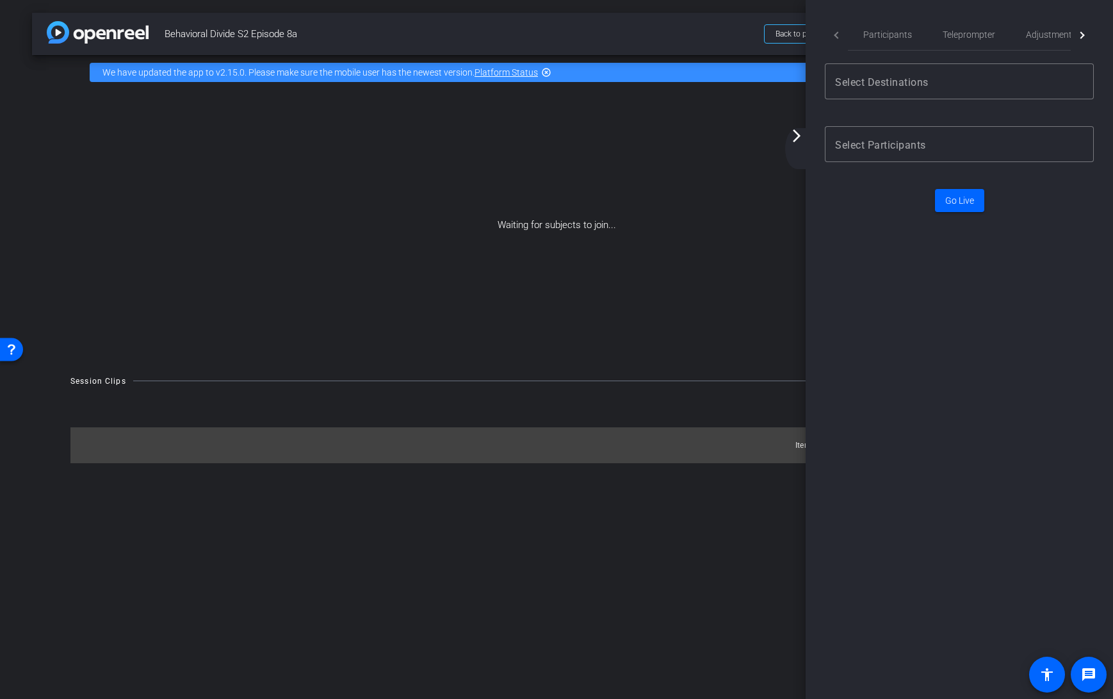
click at [797, 137] on mat-icon "arrow_forward_ios" at bounding box center [796, 135] width 15 height 15
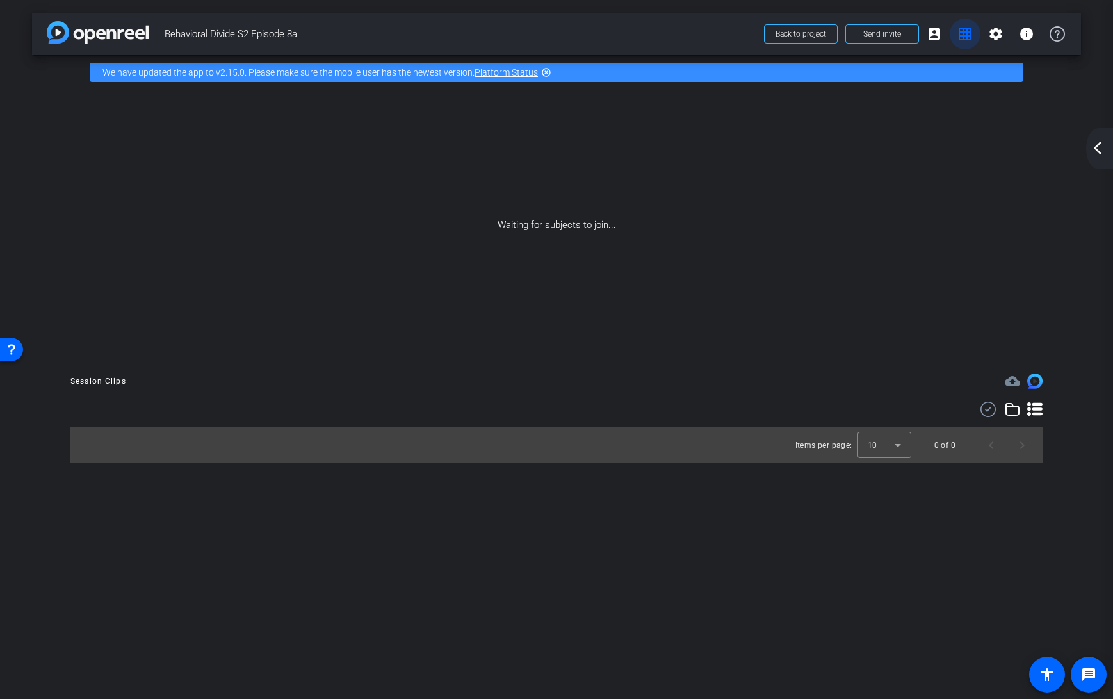
click at [965, 35] on mat-icon "grid_on" at bounding box center [964, 33] width 15 height 15
click at [936, 38] on mat-icon "account_box" at bounding box center [934, 33] width 15 height 15
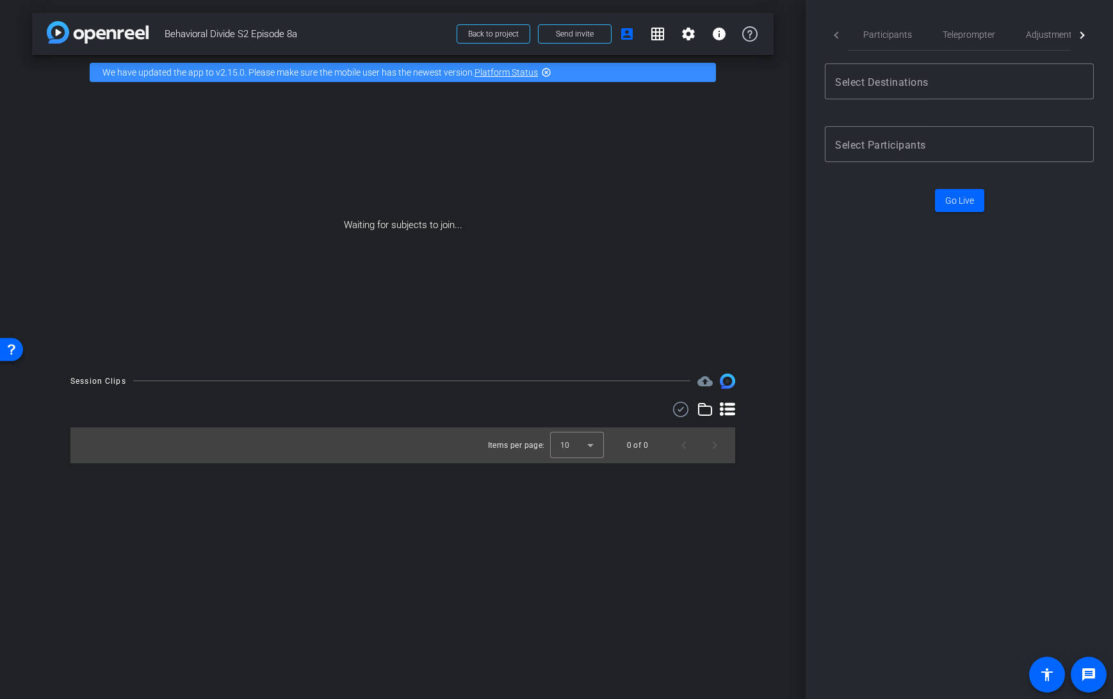
click at [840, 38] on mat-tab-header "Participants Teleprompter Adjustments Live" at bounding box center [959, 34] width 269 height 31
click at [888, 35] on span "Participants" at bounding box center [887, 34] width 49 height 9
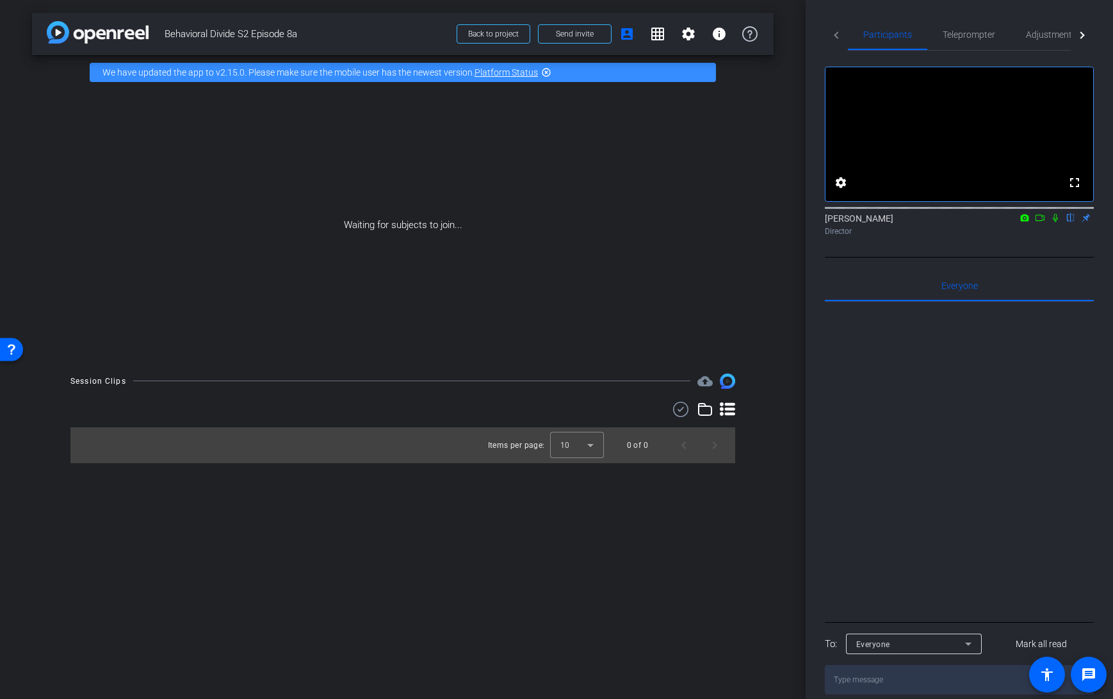
click at [836, 34] on mat-tab-header "Participants Teleprompter Adjustments Live" at bounding box center [959, 34] width 269 height 31
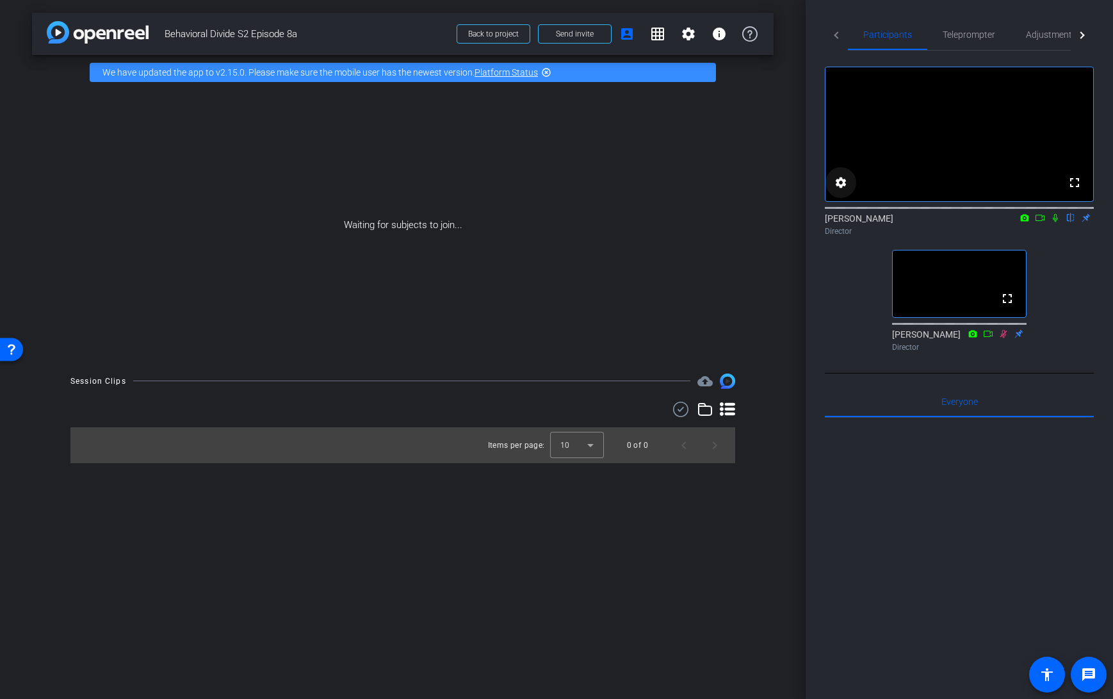
click at [845, 190] on mat-icon "settings" at bounding box center [840, 182] width 15 height 15
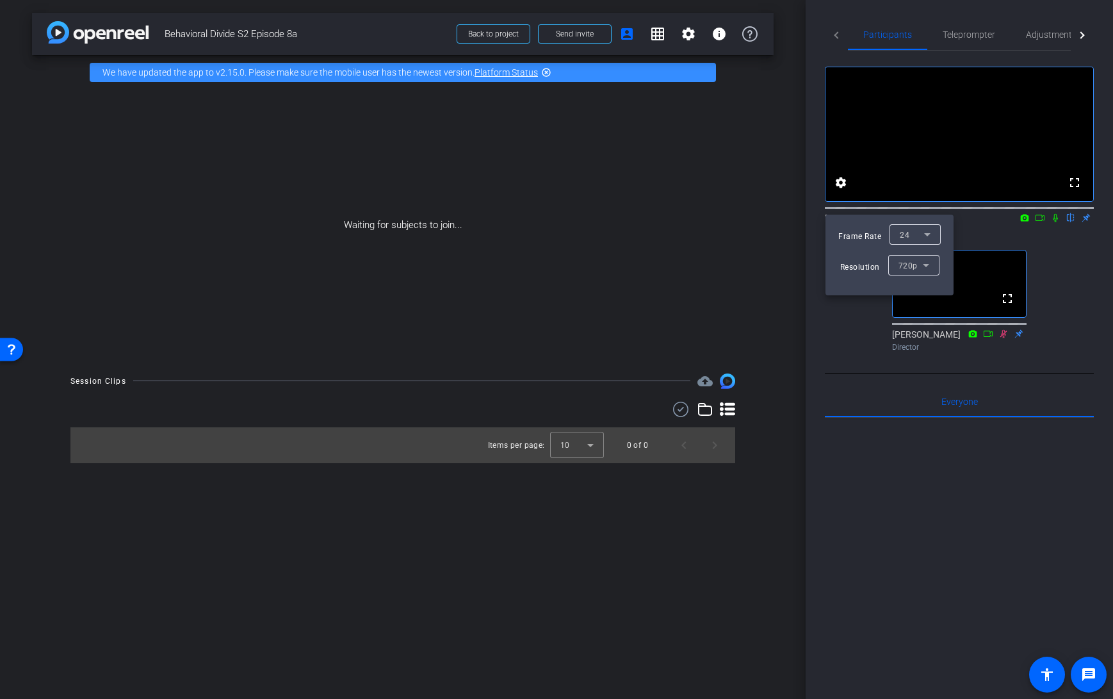
click at [872, 341] on div at bounding box center [556, 349] width 1113 height 699
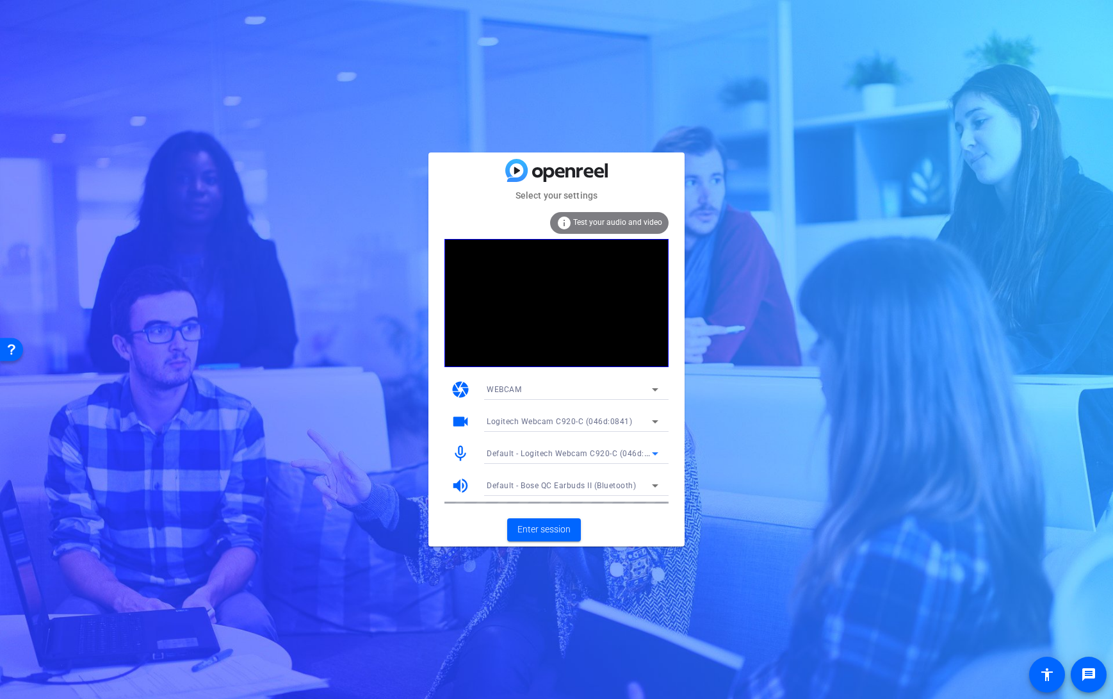
click at [580, 455] on span "Default - Logitech Webcam C920-C (046d:0841)" at bounding box center [576, 453] width 179 height 10
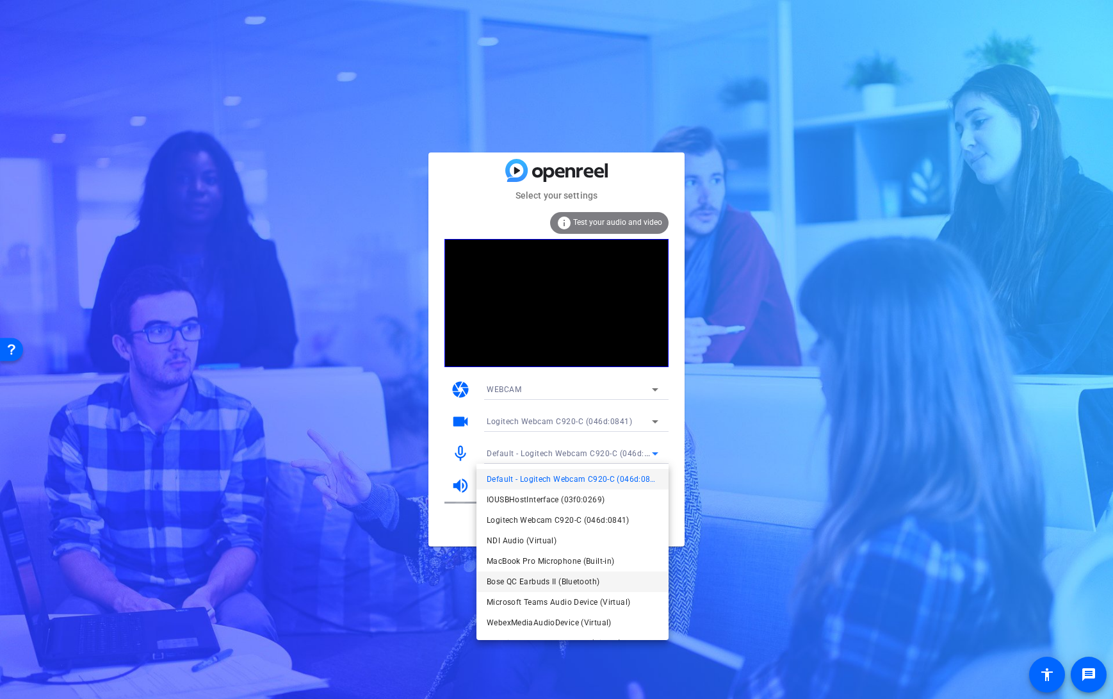
click at [544, 581] on span "Bose QC Earbuds II (Bluetooth)" at bounding box center [543, 581] width 113 height 15
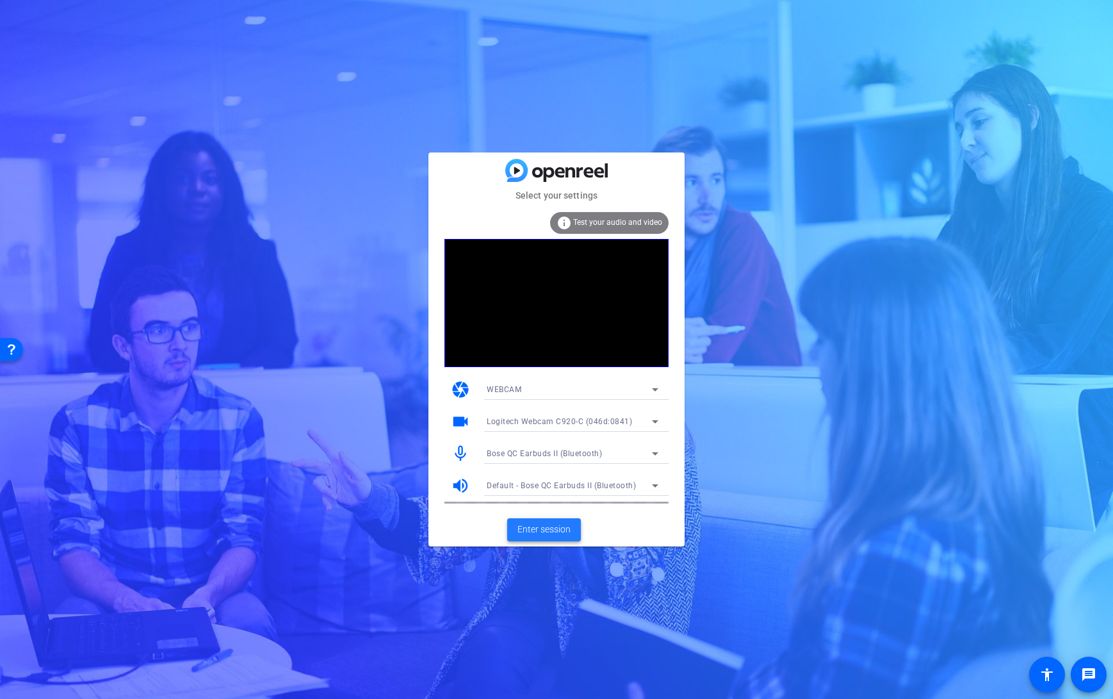
click at [545, 530] on span "Enter session" at bounding box center [543, 529] width 53 height 13
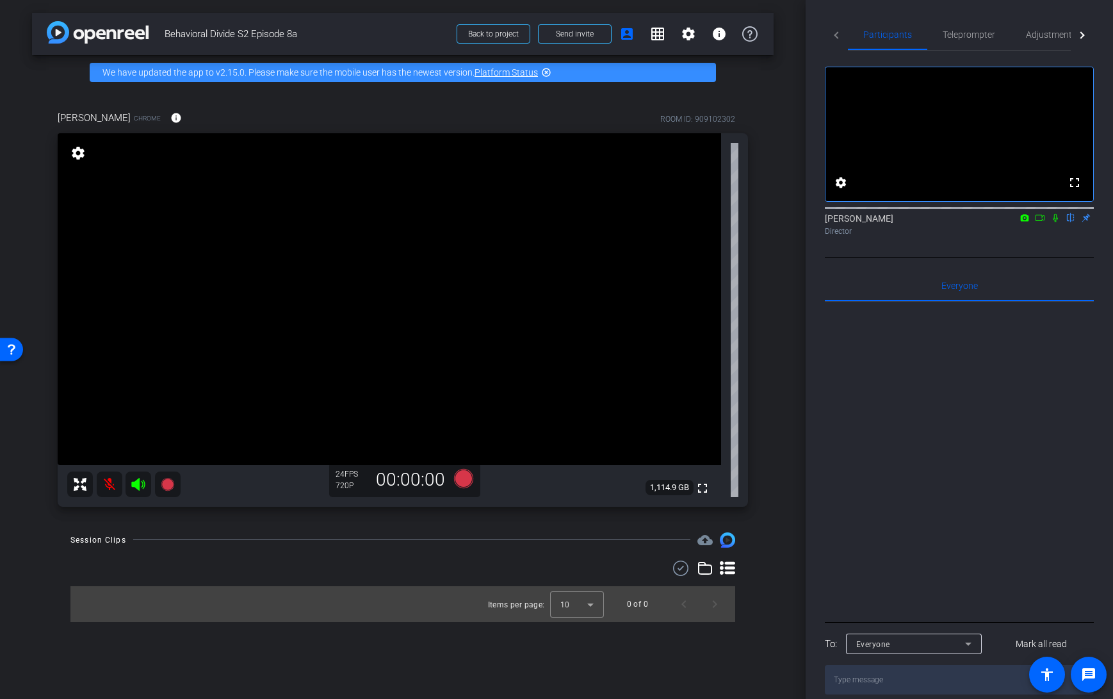
click at [367, 38] on span "Behavioral Divide S2 Episode 8a" at bounding box center [307, 34] width 284 height 26
click at [1049, 37] on span "Adjustments" at bounding box center [1051, 34] width 51 height 9
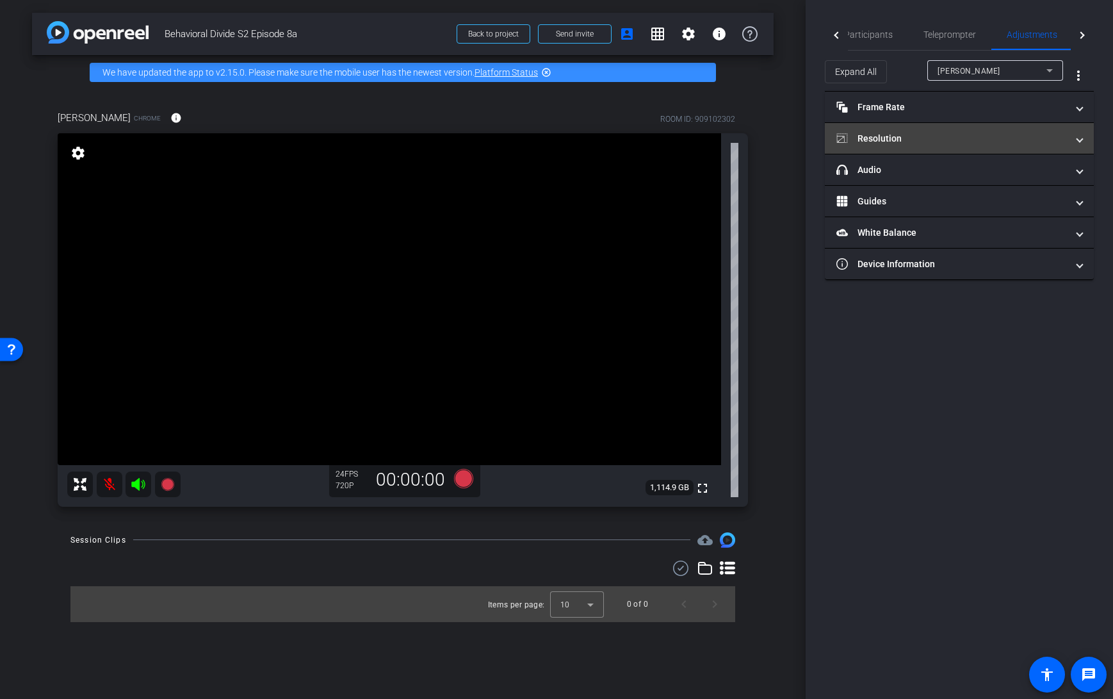
click at [934, 128] on mat-expansion-panel-header "Resolution" at bounding box center [959, 138] width 269 height 31
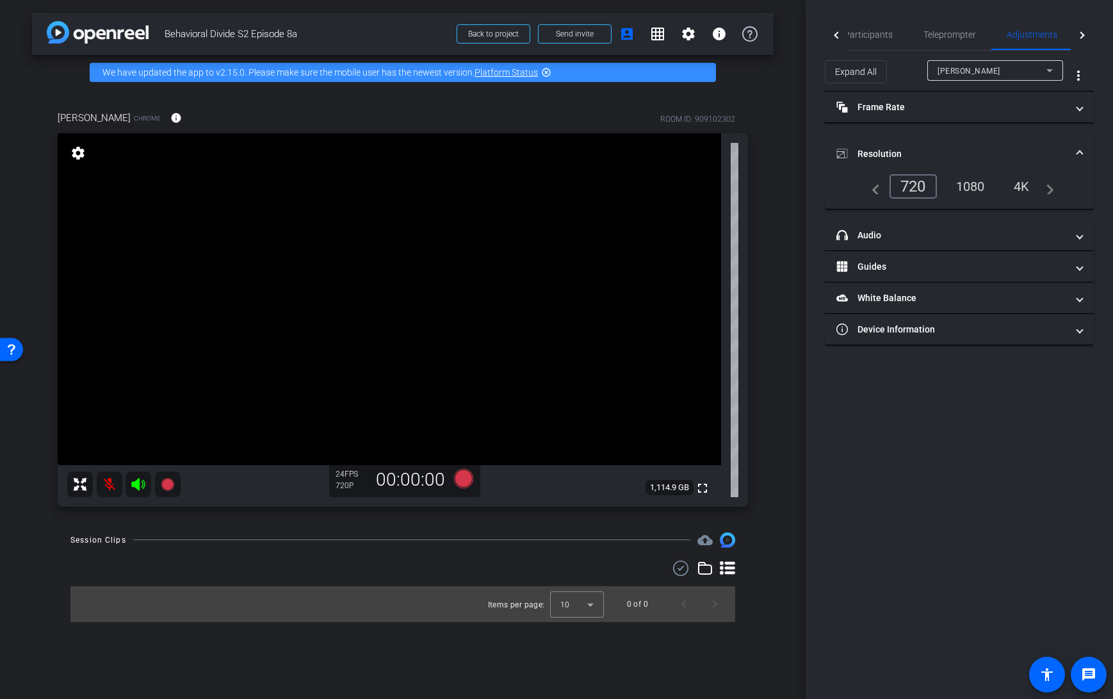
click at [975, 183] on div "1080" at bounding box center [971, 186] width 48 height 22
click at [1022, 187] on div "4K" at bounding box center [1022, 186] width 35 height 22
click at [964, 186] on div "1080" at bounding box center [965, 186] width 48 height 22
click at [466, 480] on icon at bounding box center [463, 478] width 19 height 19
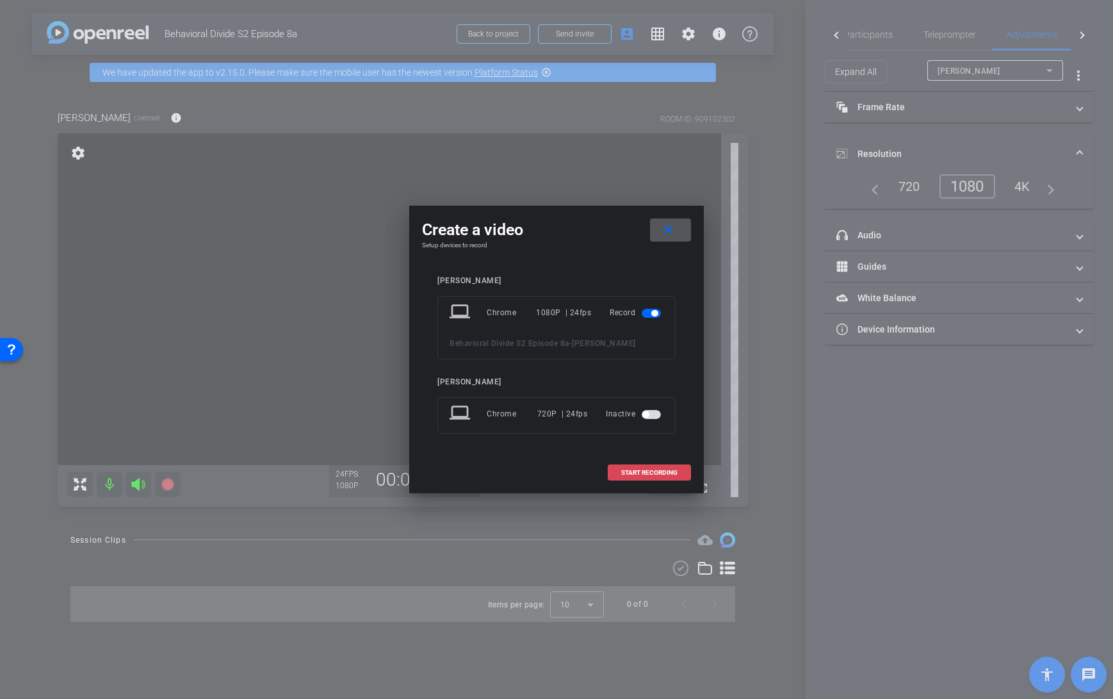
click at [644, 472] on span "START RECORDING" at bounding box center [649, 472] width 56 height 6
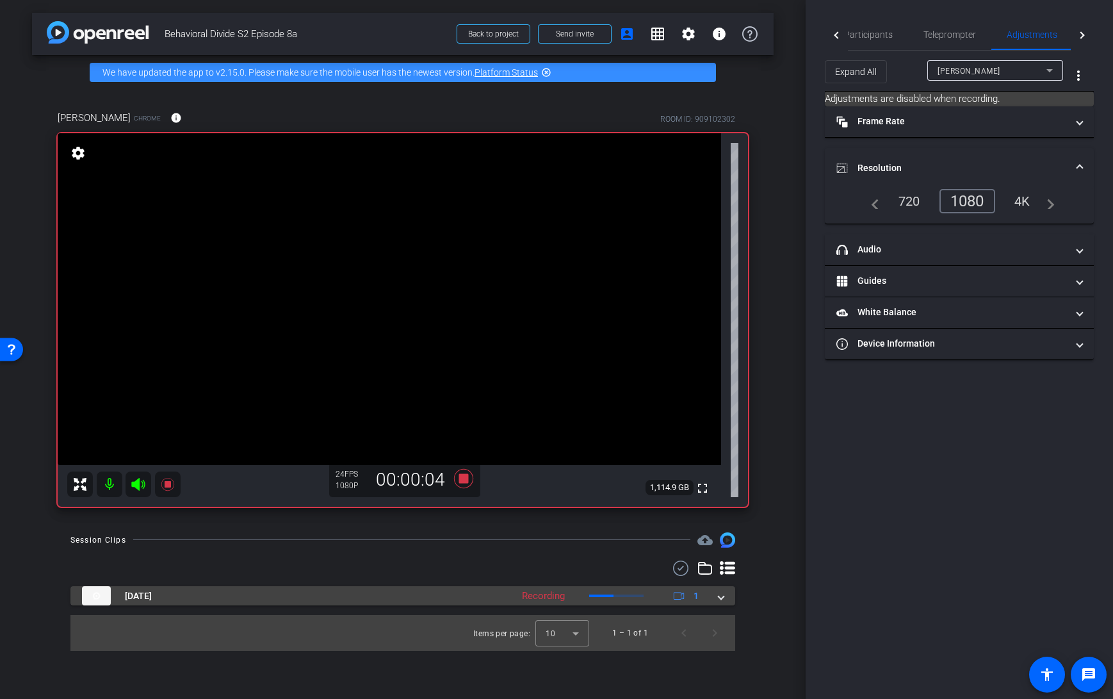
click at [720, 599] on span at bounding box center [721, 595] width 5 height 13
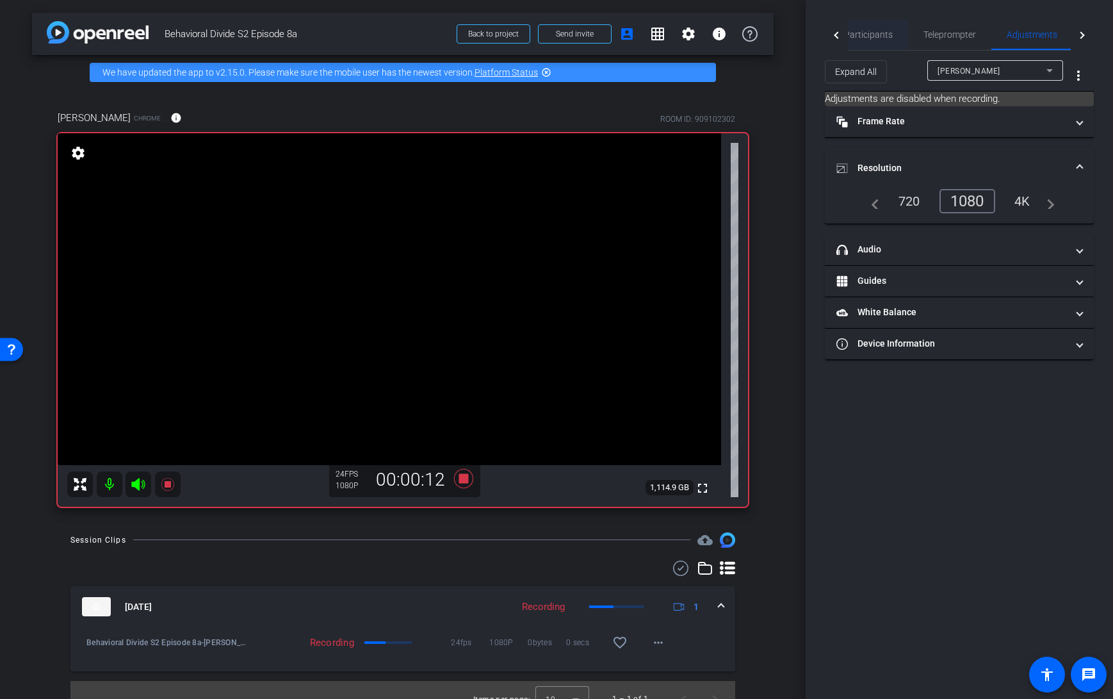
click at [873, 35] on span "Participants" at bounding box center [868, 34] width 49 height 9
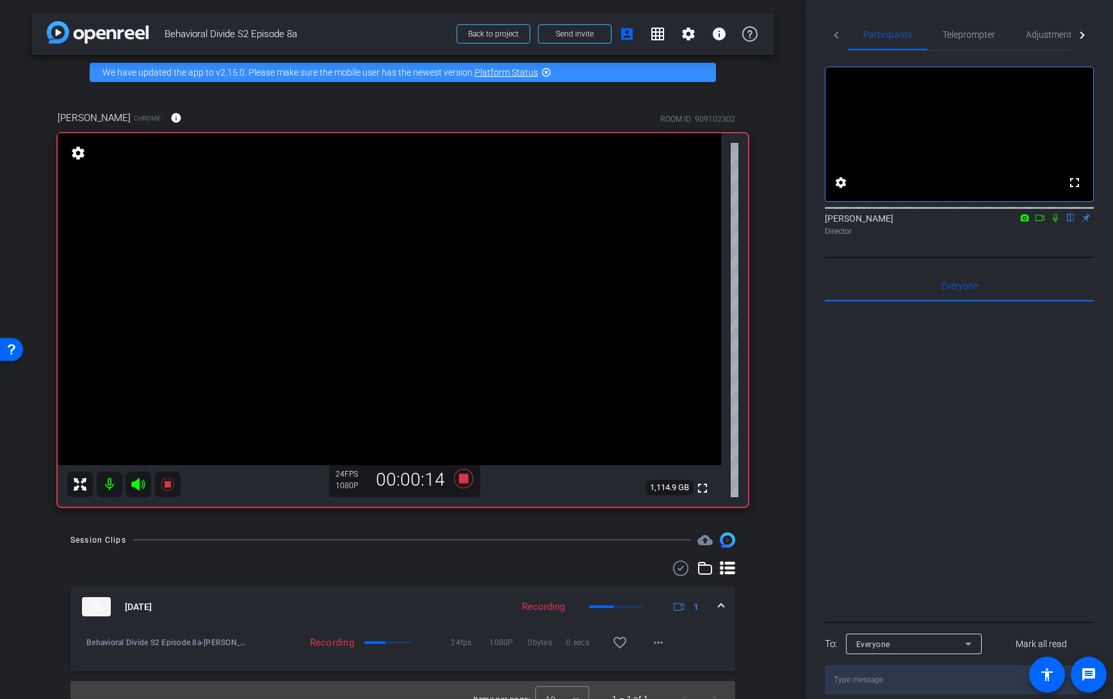
click at [1055, 222] on icon at bounding box center [1055, 217] width 10 height 9
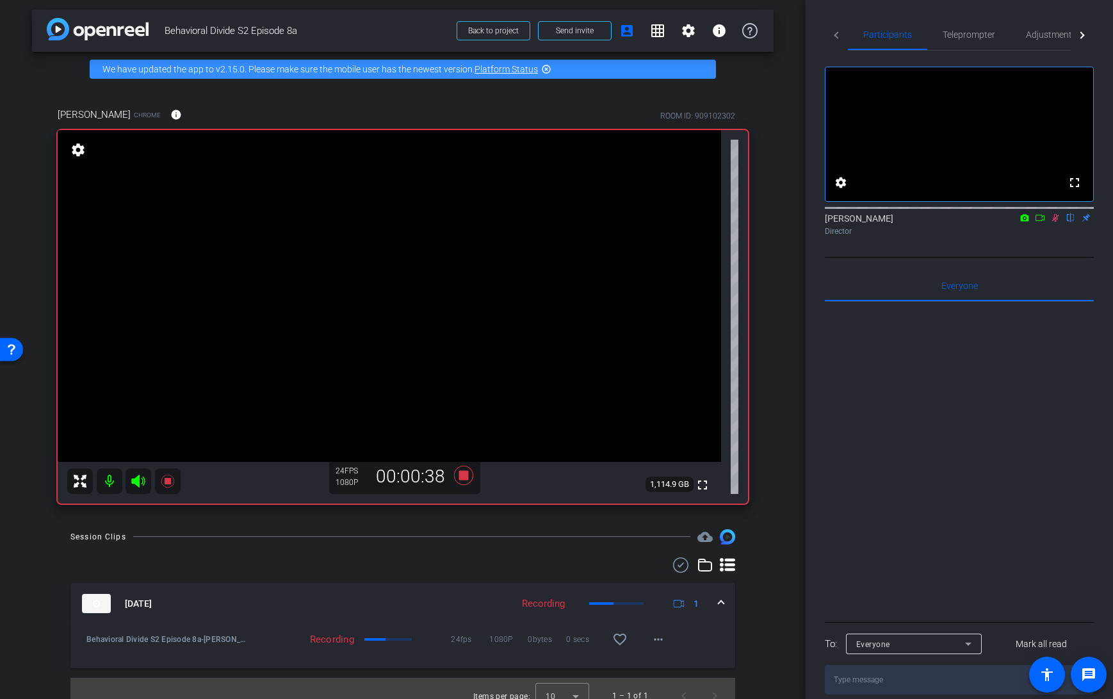
scroll to position [18, 0]
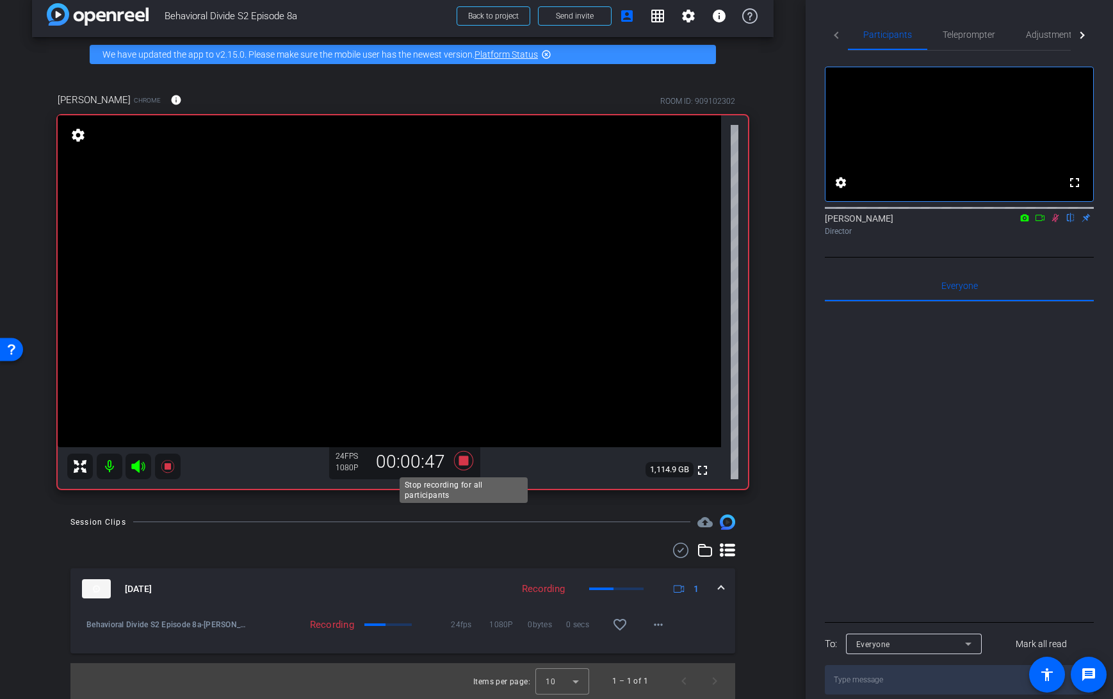
click at [462, 459] on icon at bounding box center [463, 460] width 19 height 19
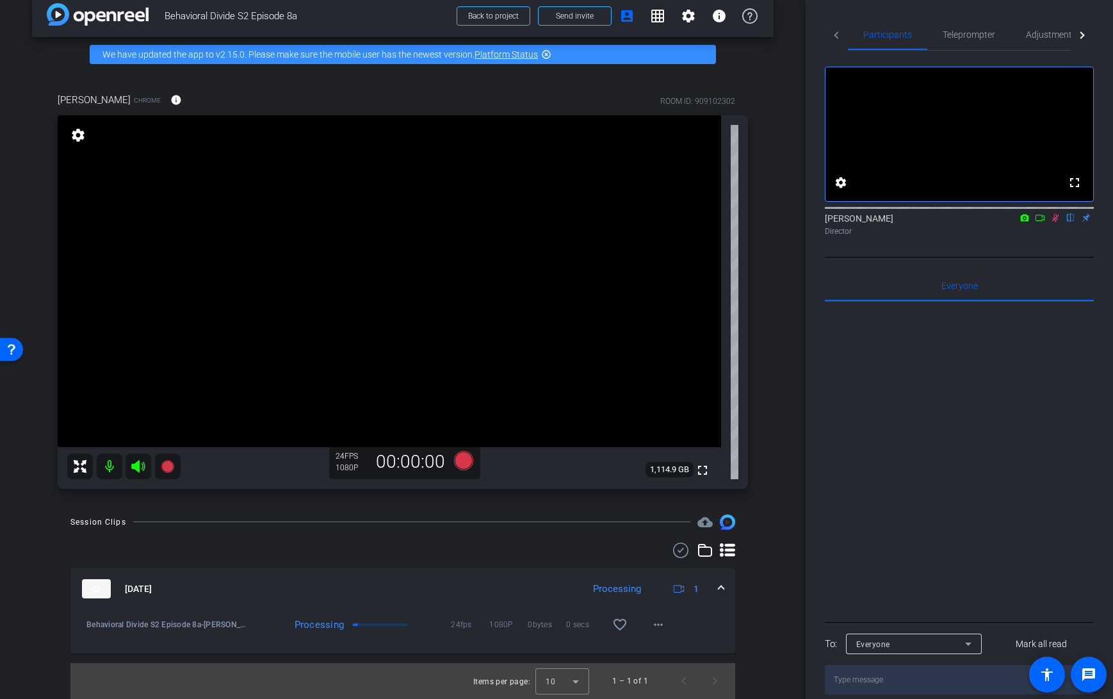
click at [1053, 222] on icon at bounding box center [1055, 217] width 10 height 9
click at [659, 624] on mat-icon "more_horiz" at bounding box center [658, 624] width 15 height 15
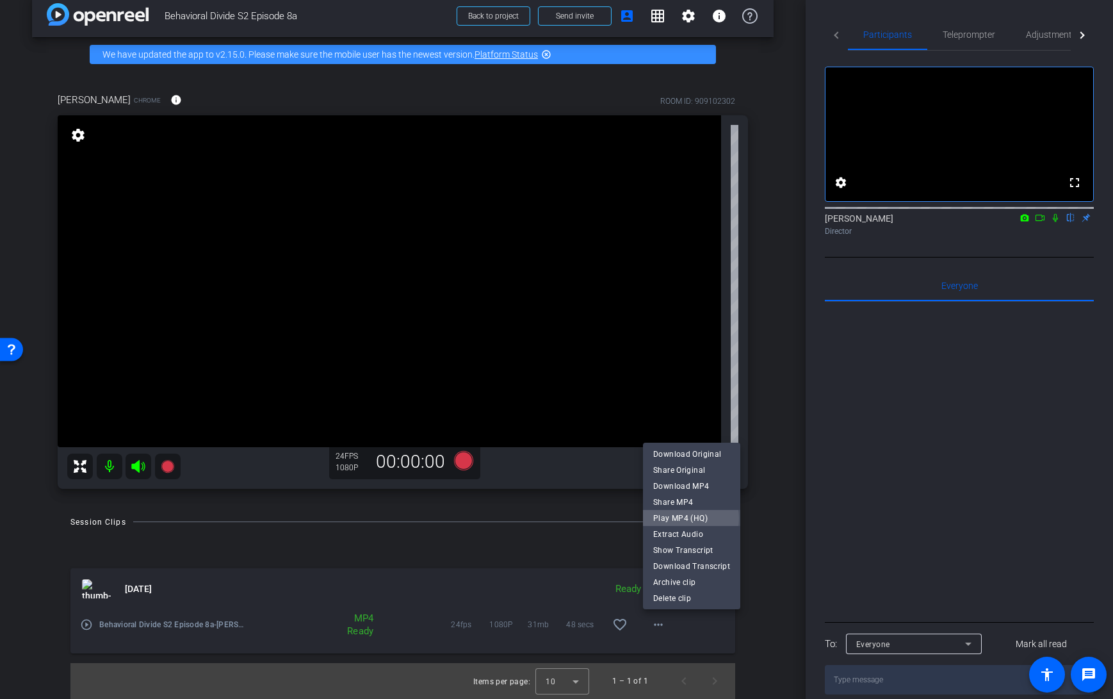
click at [681, 518] on span "Play MP4 (HQ)" at bounding box center [691, 517] width 77 height 15
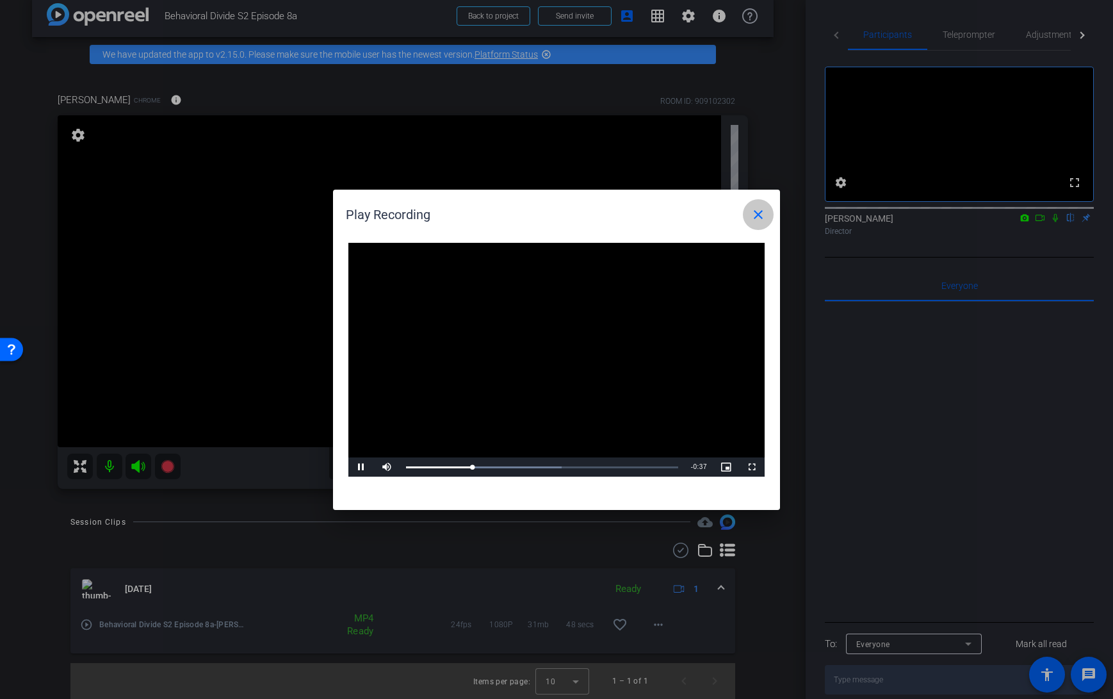
click at [755, 214] on mat-icon "close" at bounding box center [758, 214] width 15 height 15
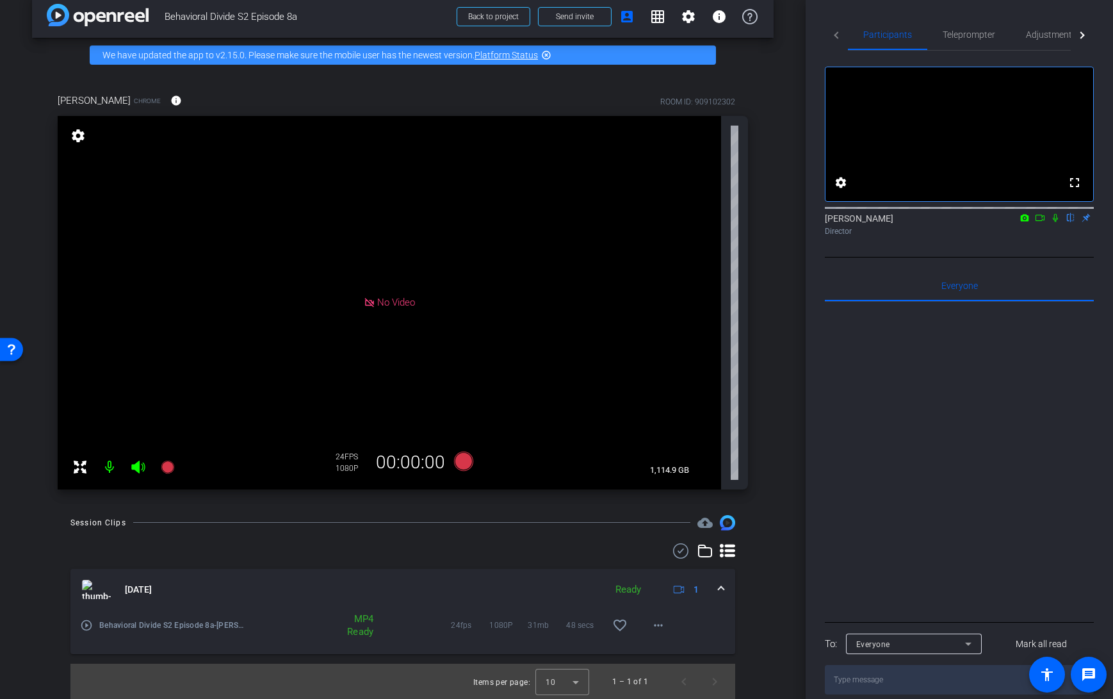
scroll to position [0, 0]
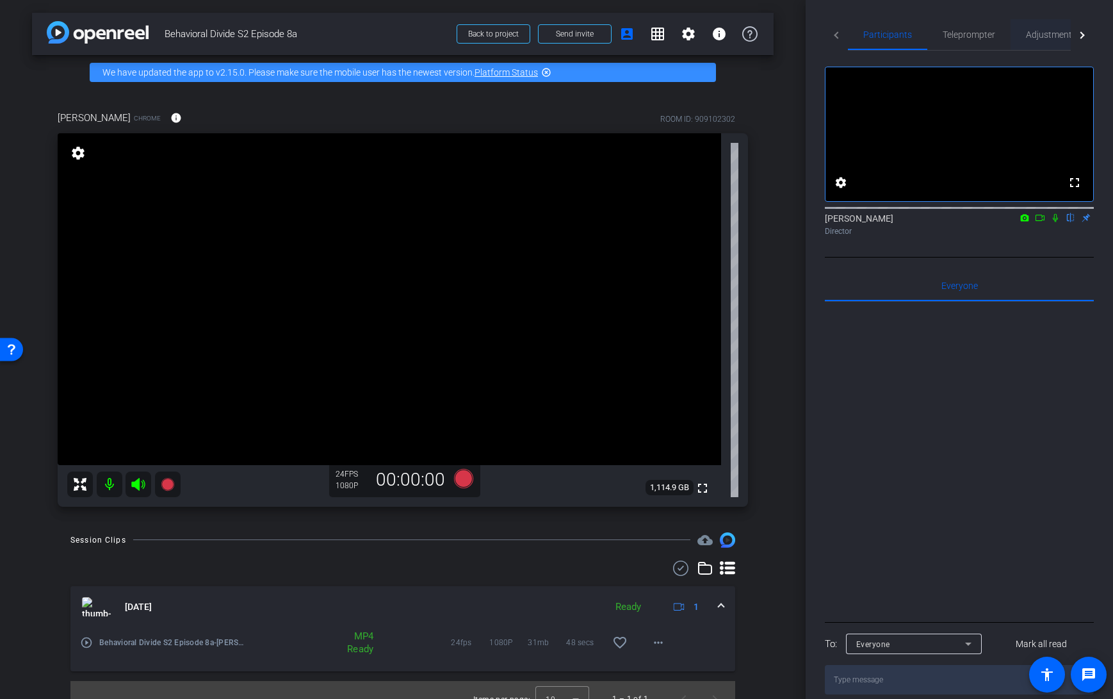
click at [1057, 34] on span "Adjustments" at bounding box center [1051, 34] width 51 height 9
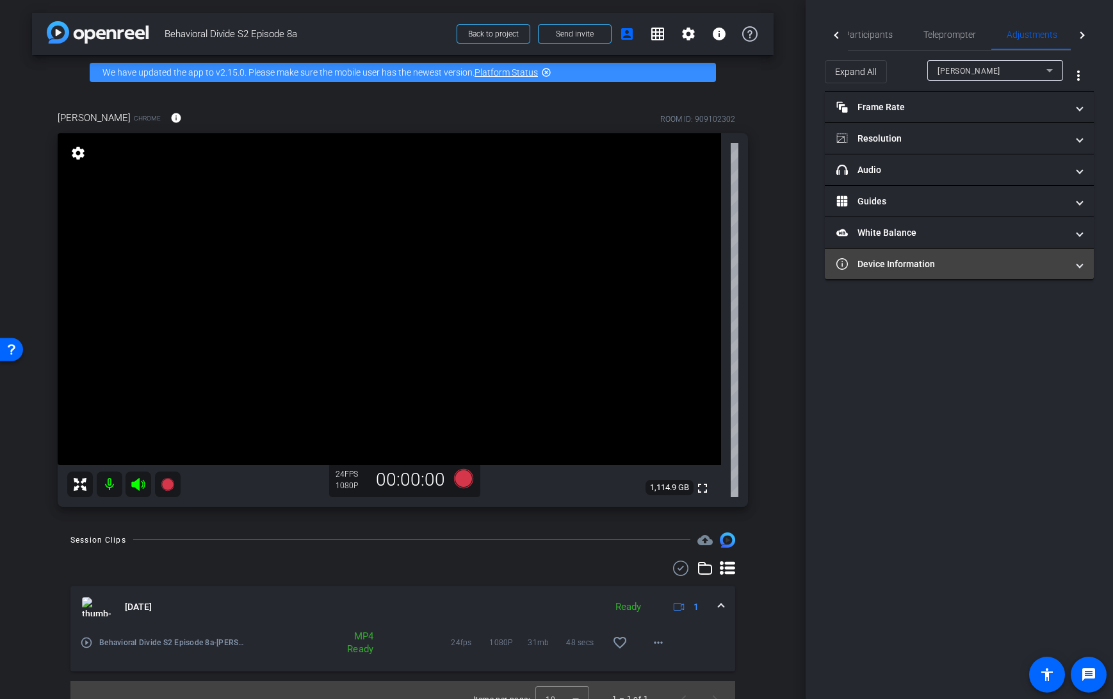
click at [959, 259] on mat-panel-title "Device Information" at bounding box center [951, 263] width 231 height 13
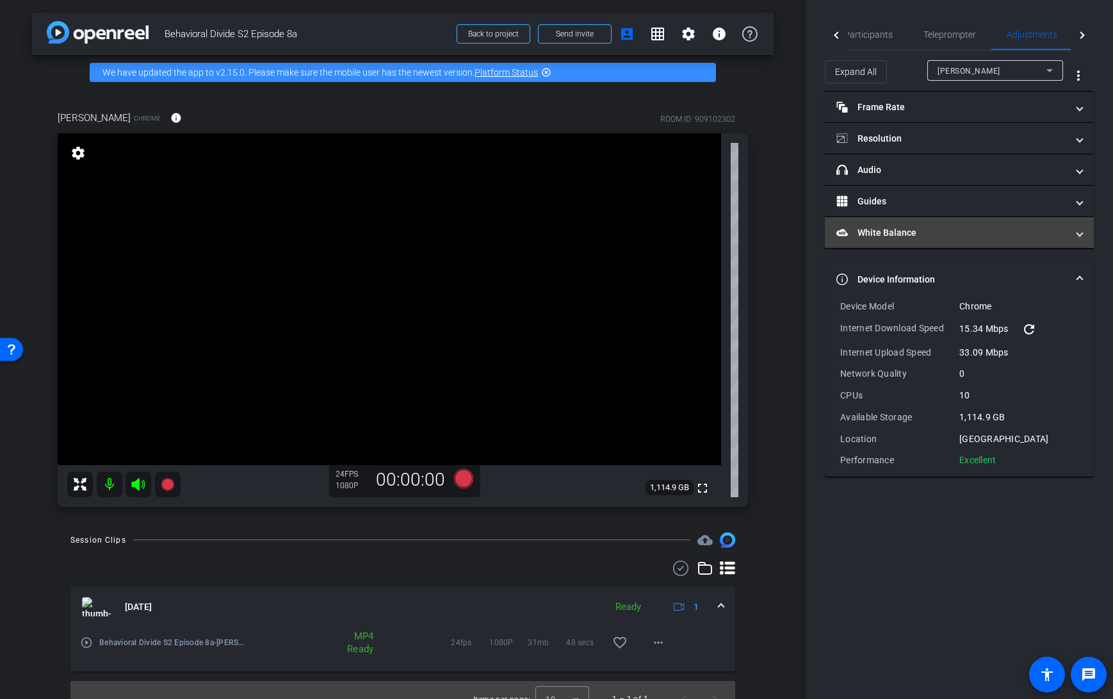
click at [977, 235] on mat-panel-title "White Balance White Balance" at bounding box center [951, 232] width 231 height 13
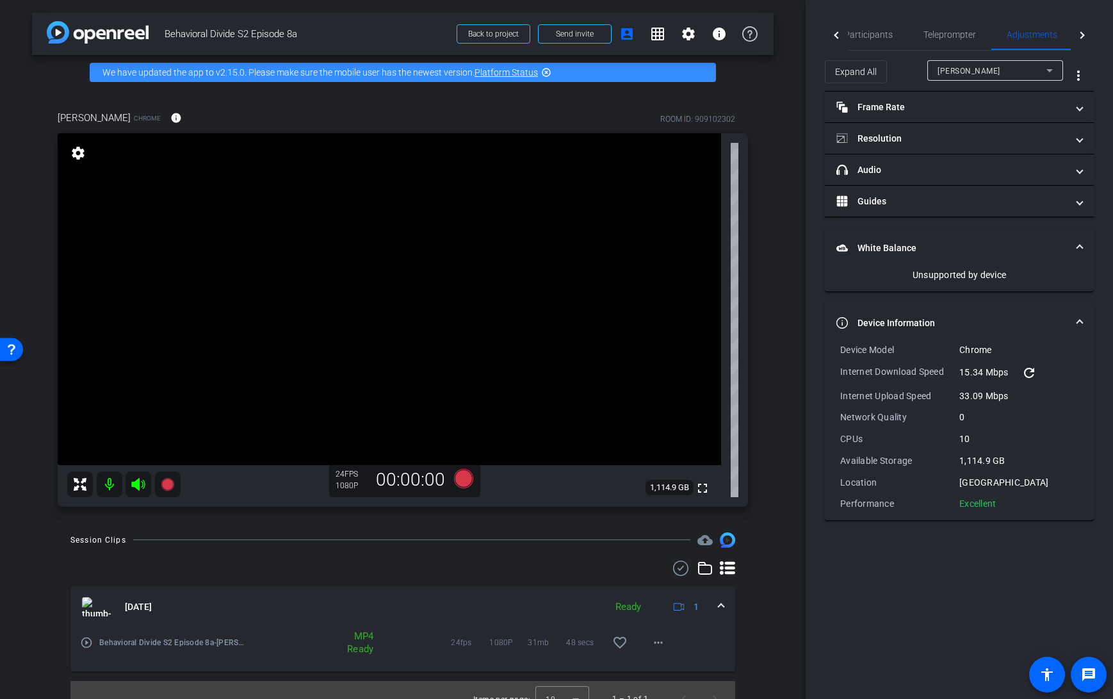
click at [977, 235] on mat-expansion-panel-header "White Balance White Balance" at bounding box center [959, 247] width 269 height 41
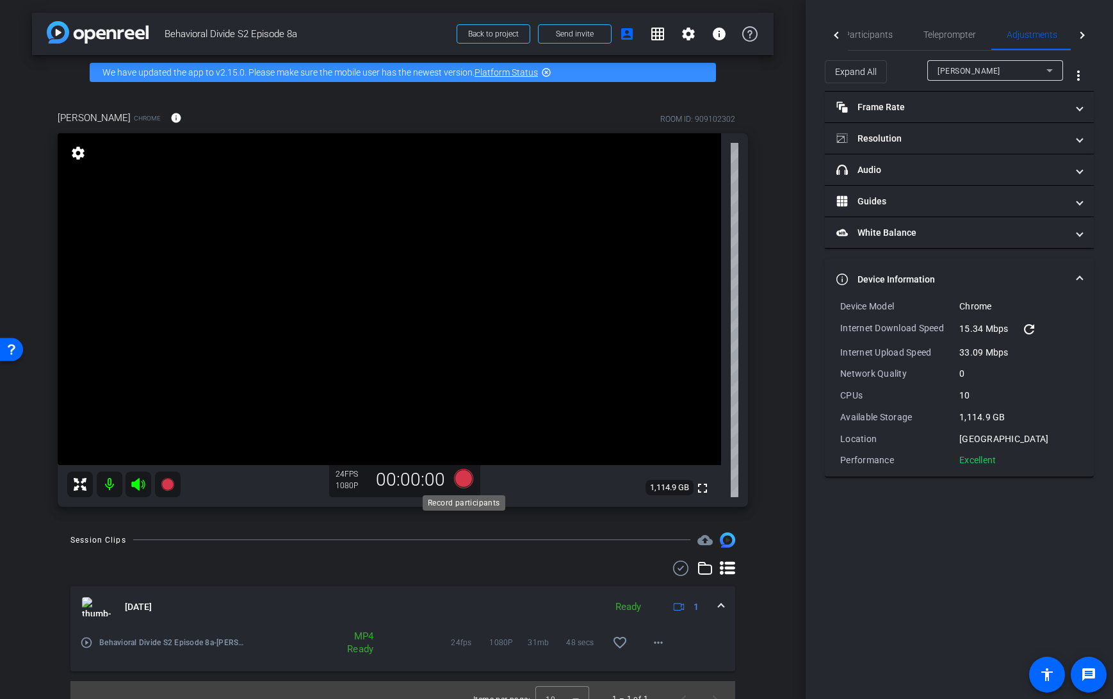
click at [466, 482] on icon at bounding box center [463, 478] width 19 height 19
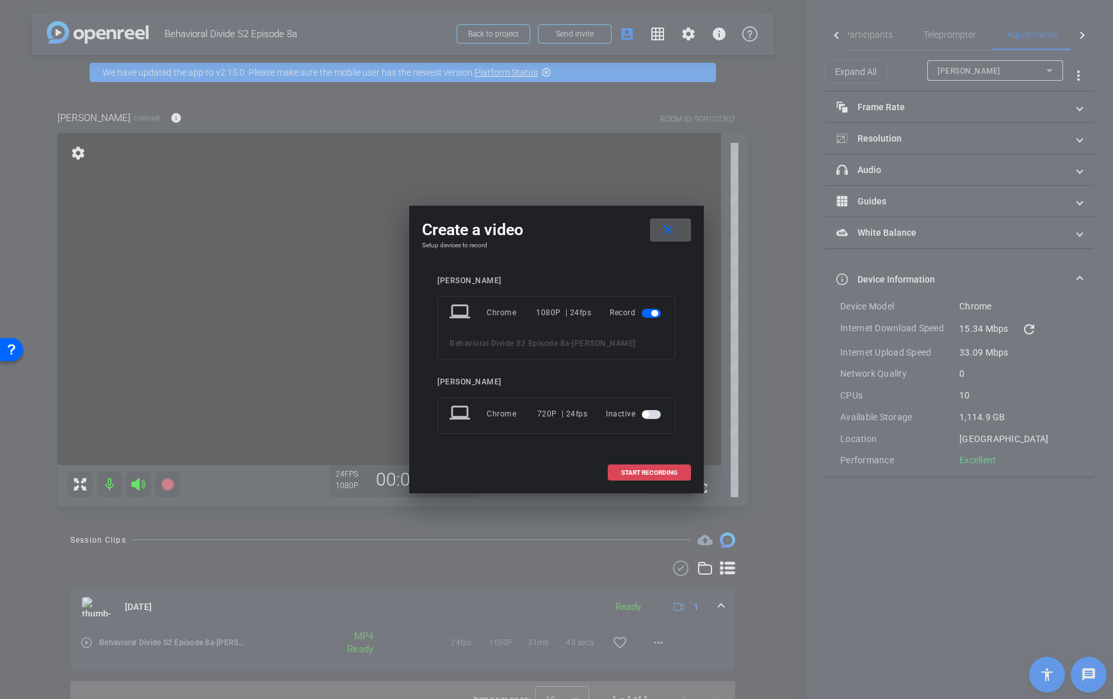
click at [624, 476] on span at bounding box center [649, 472] width 82 height 31
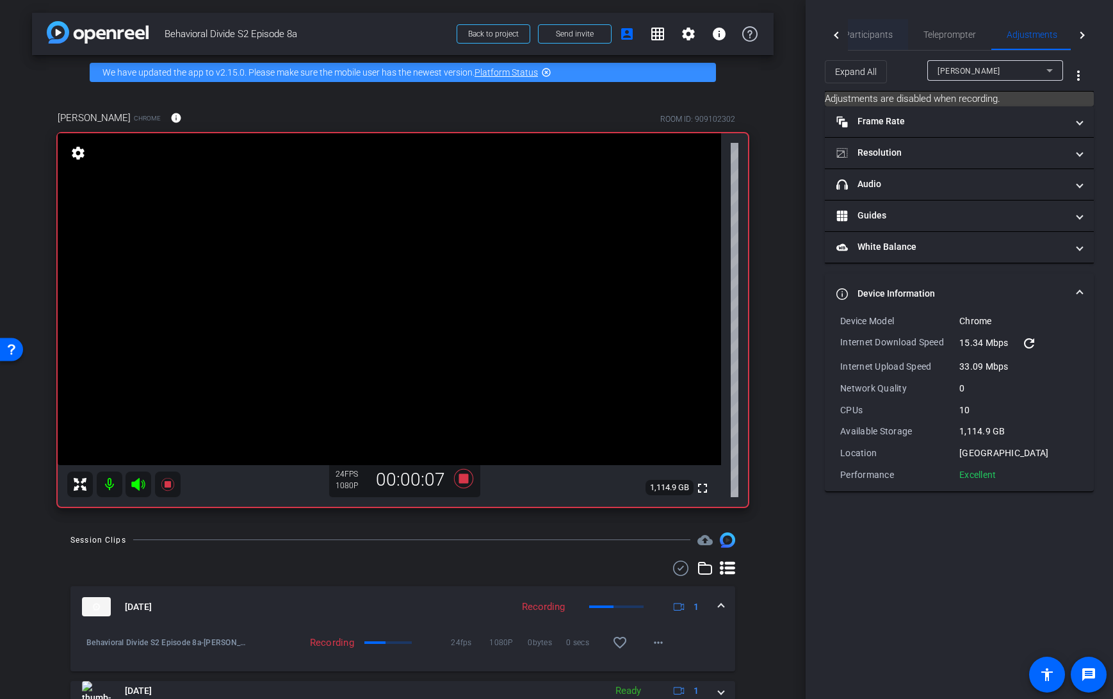
click at [876, 37] on span "Participants" at bounding box center [868, 34] width 49 height 9
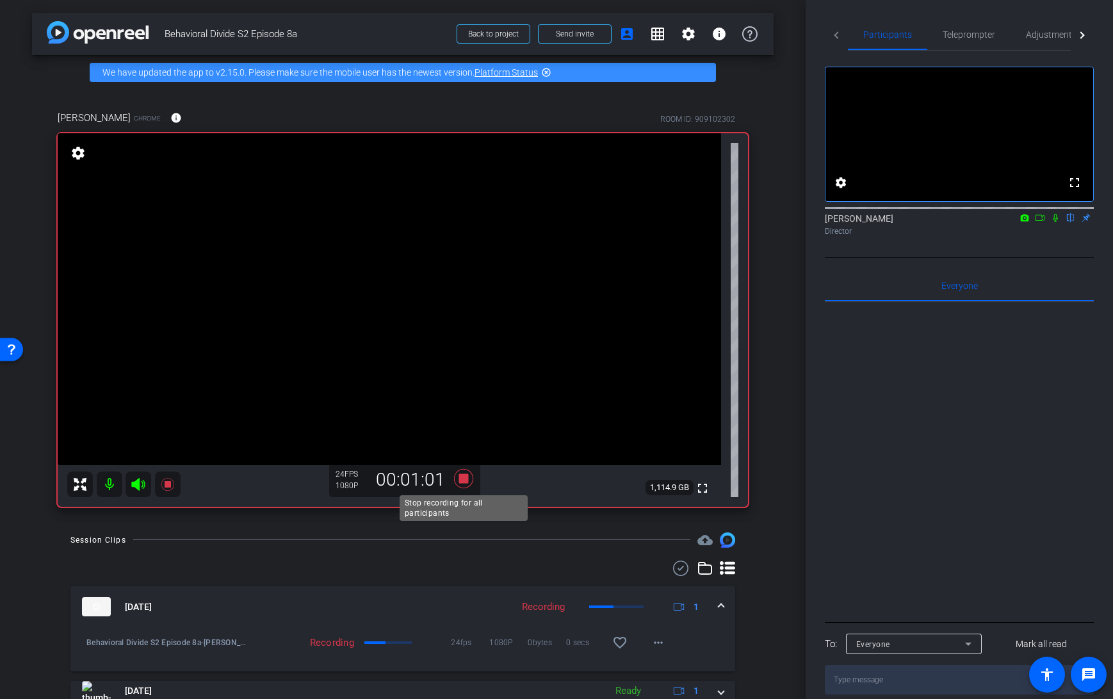
click at [464, 478] on icon at bounding box center [463, 478] width 19 height 19
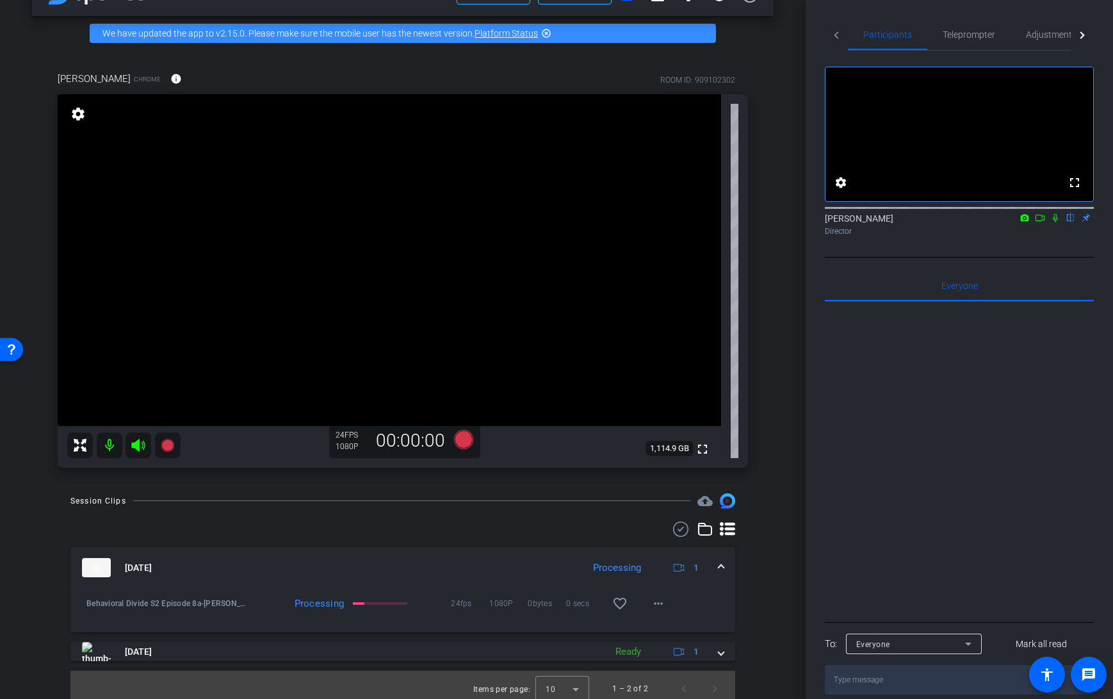
scroll to position [47, 0]
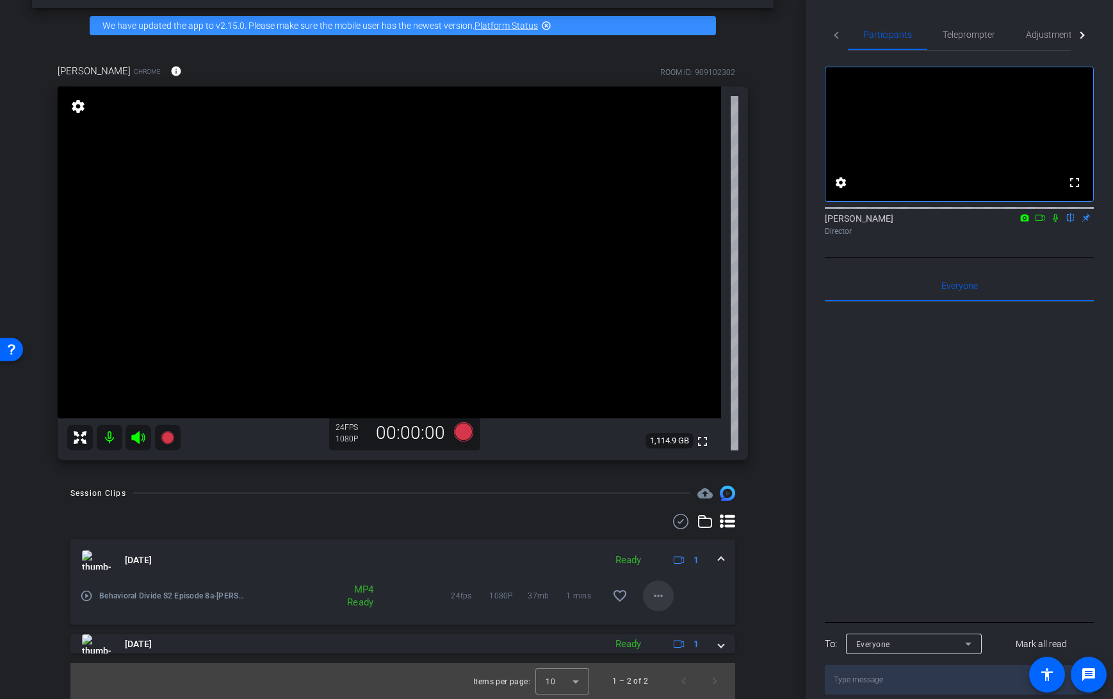
click at [658, 592] on mat-icon "more_horiz" at bounding box center [658, 595] width 15 height 15
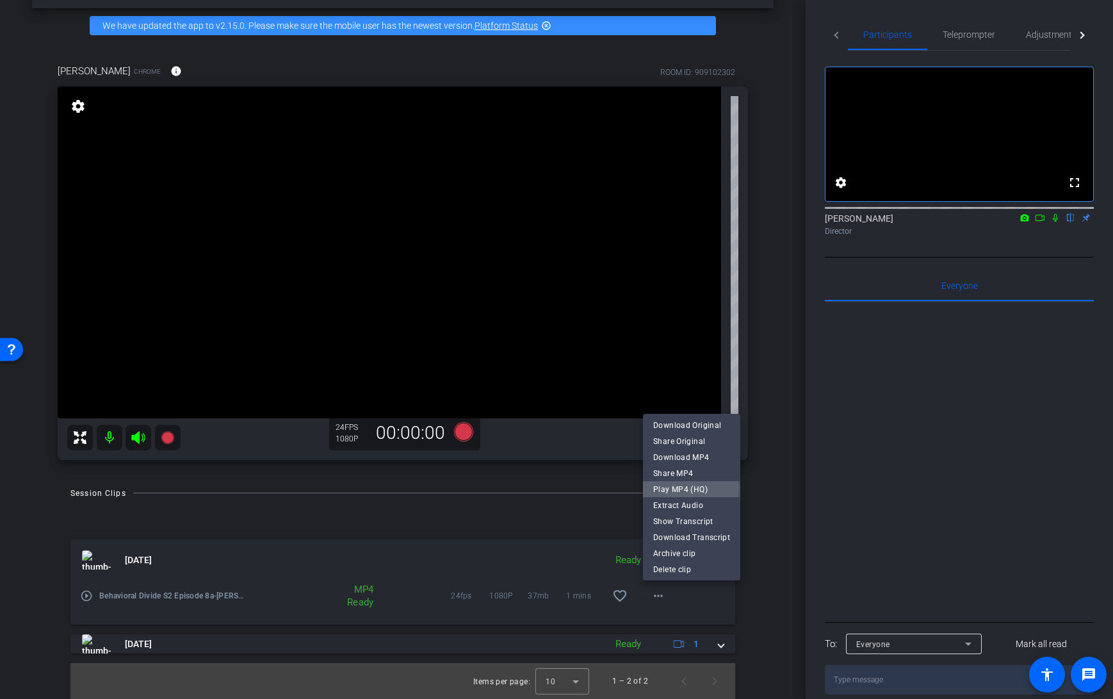
click at [673, 487] on span "Play MP4 (HQ)" at bounding box center [691, 489] width 77 height 15
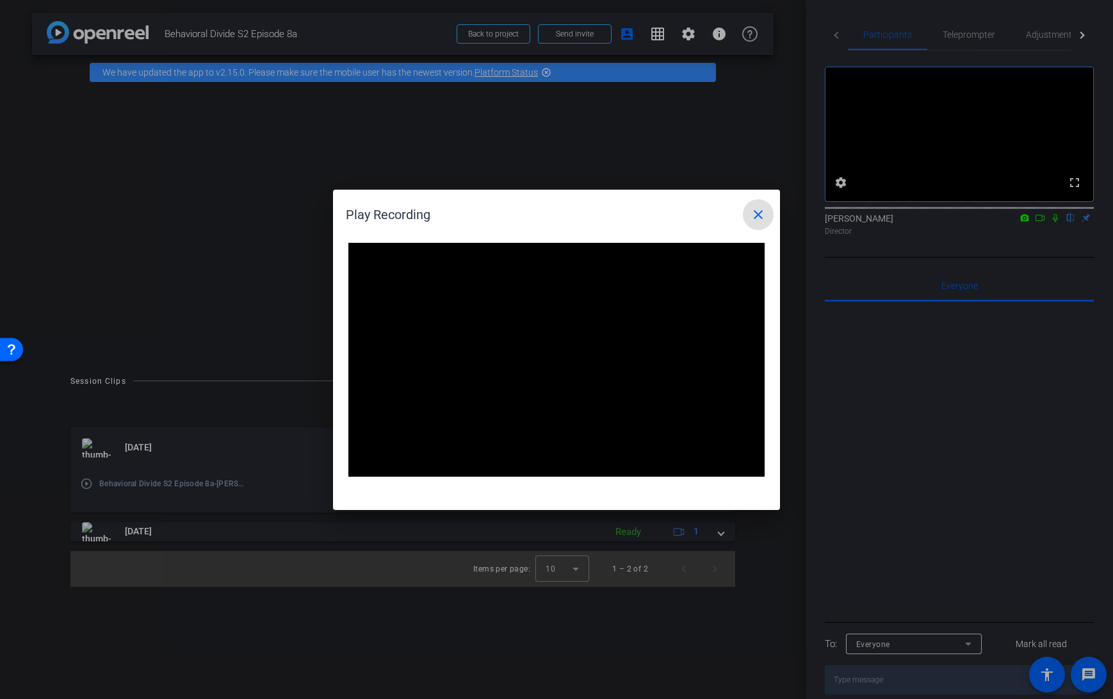
scroll to position [0, 0]
click at [766, 216] on span at bounding box center [758, 214] width 31 height 31
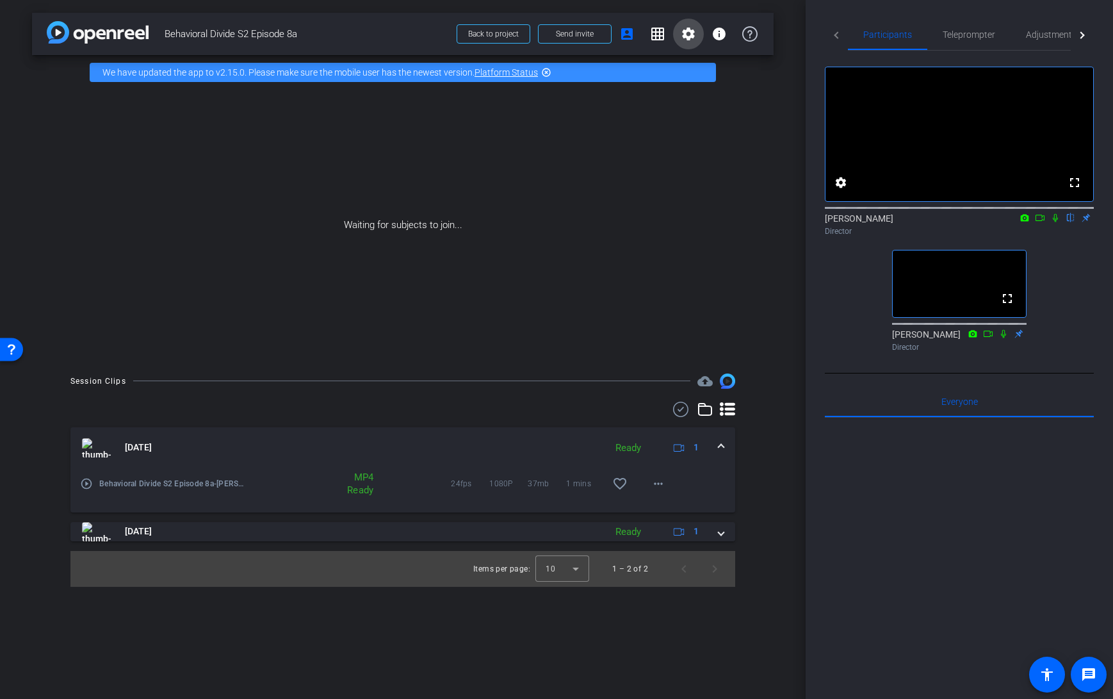
click at [689, 33] on mat-icon "settings" at bounding box center [688, 33] width 15 height 15
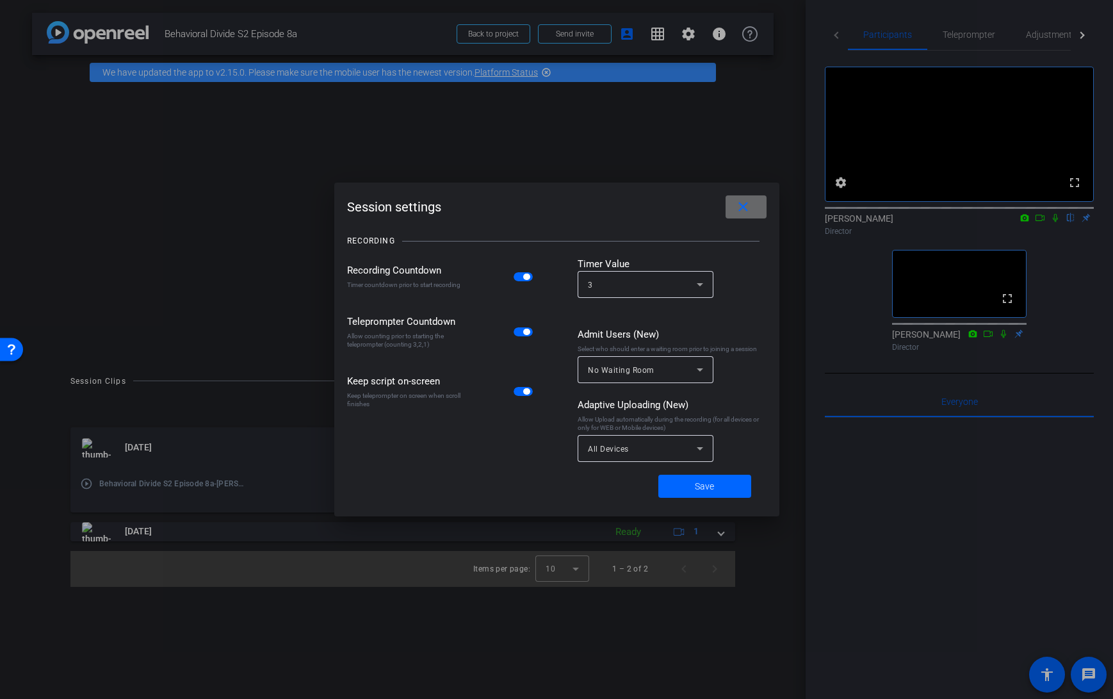
click at [743, 204] on mat-icon "close" at bounding box center [743, 207] width 16 height 16
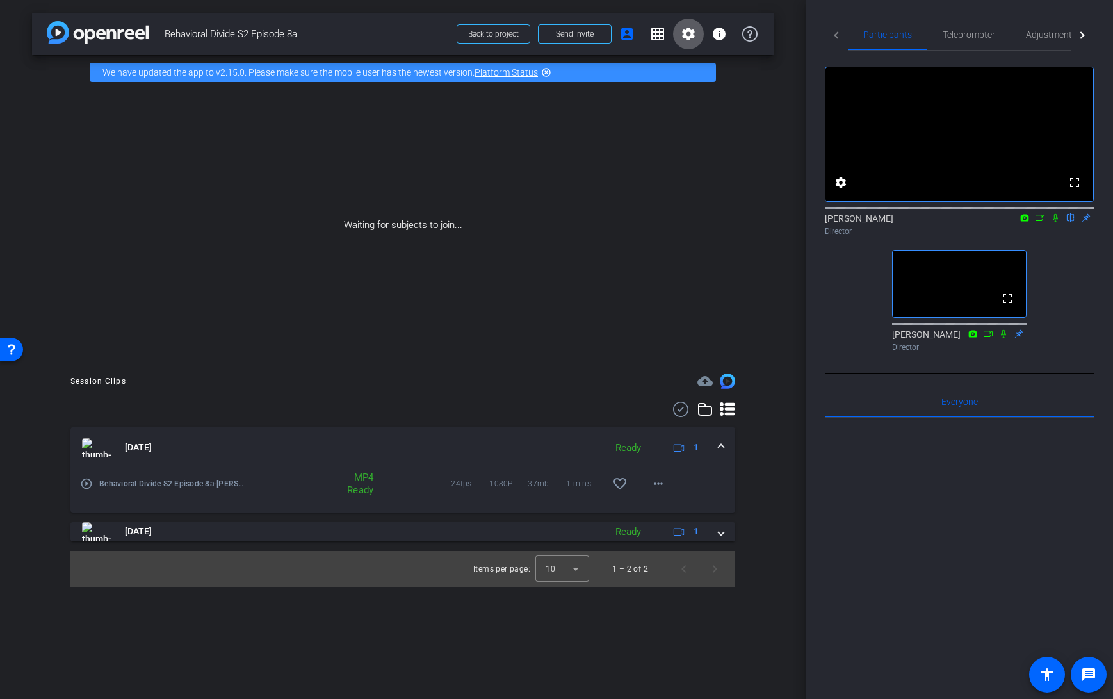
click at [691, 41] on mat-icon "settings" at bounding box center [688, 33] width 15 height 15
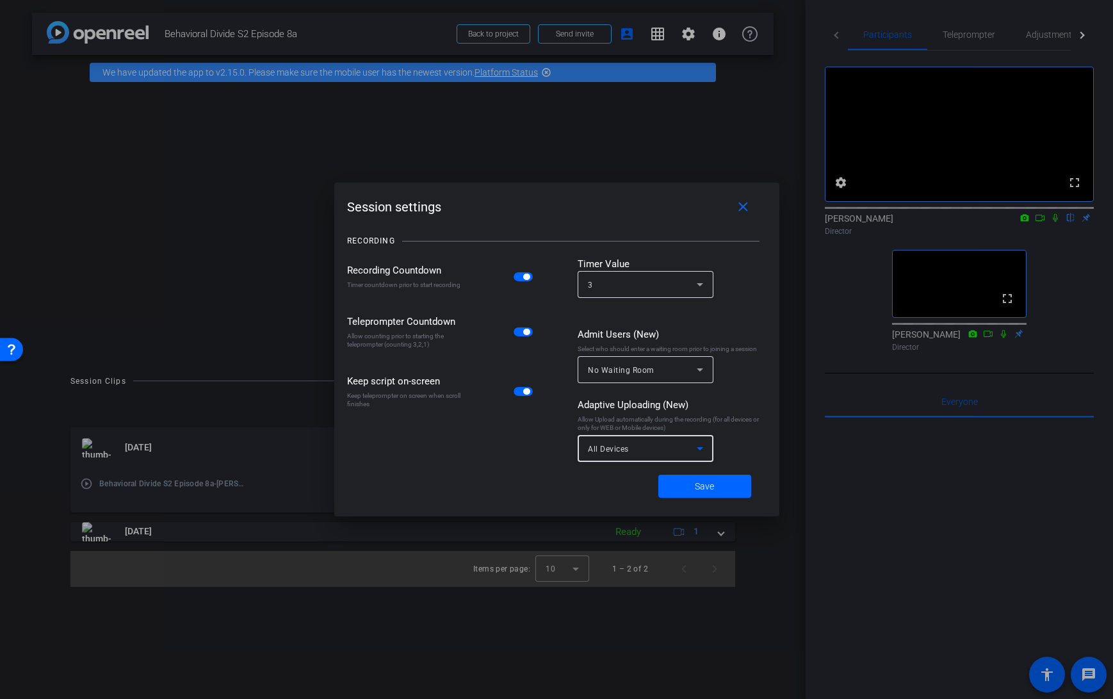
click at [702, 452] on icon at bounding box center [699, 448] width 15 height 15
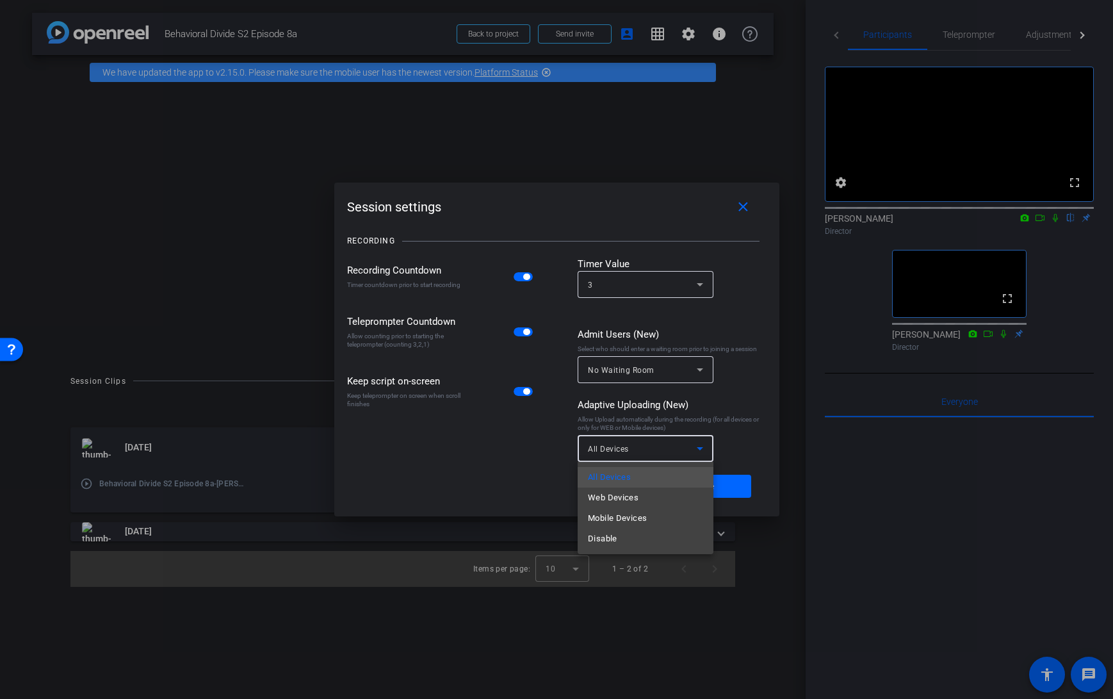
click at [507, 455] on div at bounding box center [556, 349] width 1113 height 699
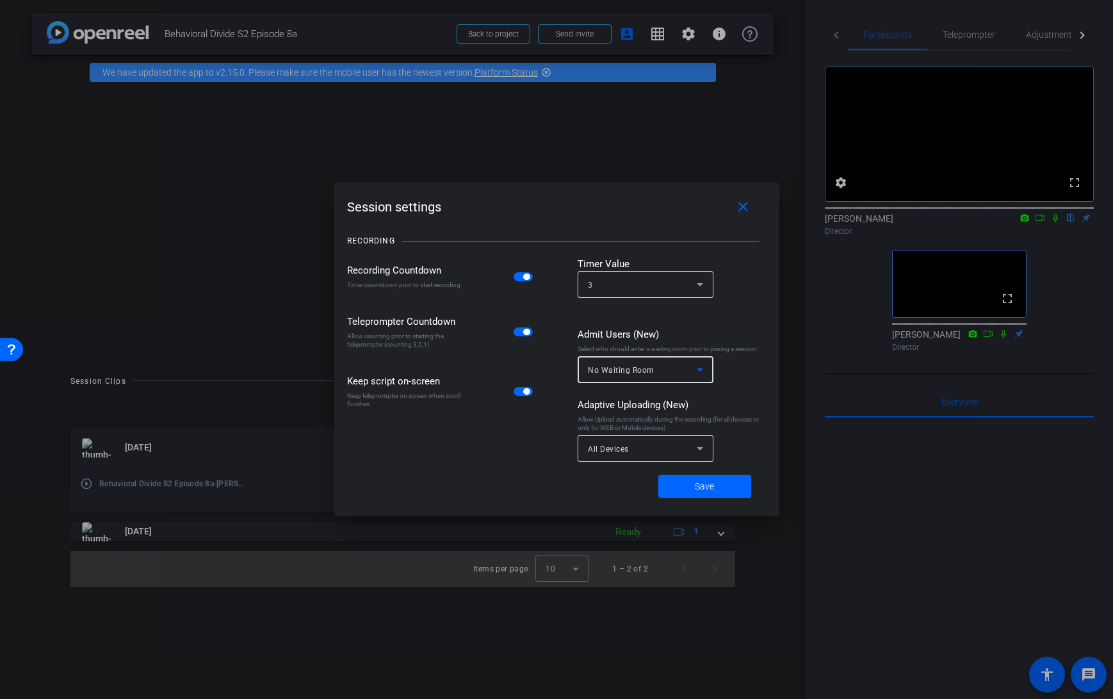
click at [699, 372] on icon at bounding box center [699, 369] width 15 height 15
click at [741, 375] on div at bounding box center [556, 349] width 1113 height 699
click at [743, 208] on mat-icon "close" at bounding box center [743, 207] width 16 height 16
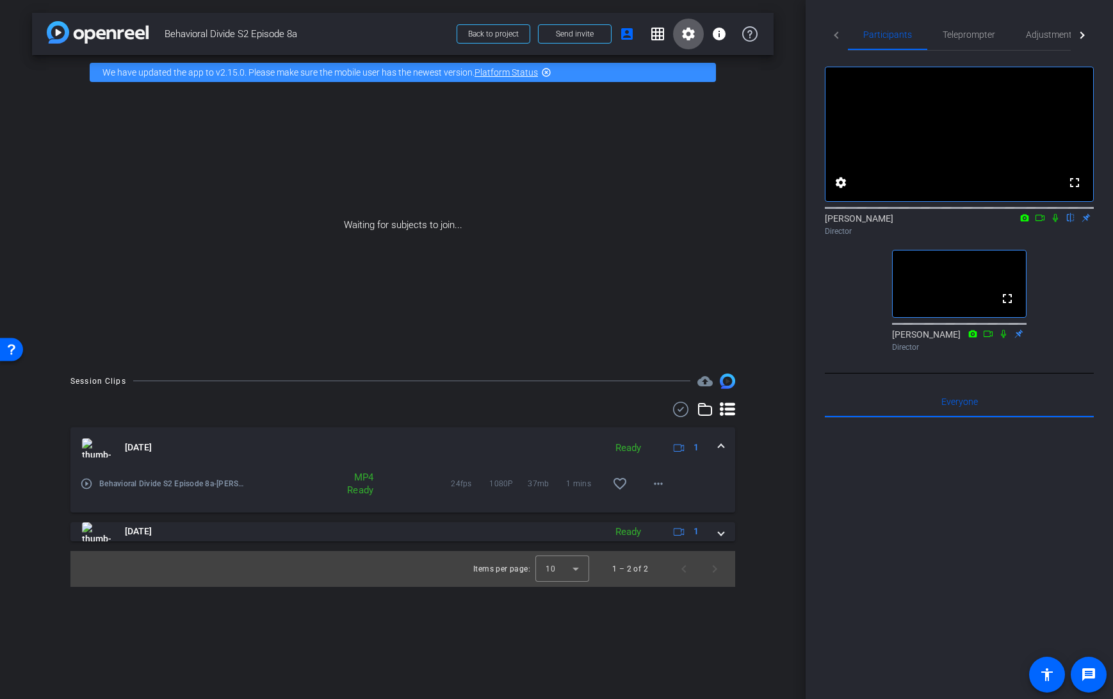
click at [669, 185] on div "Waiting for subjects to join..." at bounding box center [403, 225] width 742 height 271
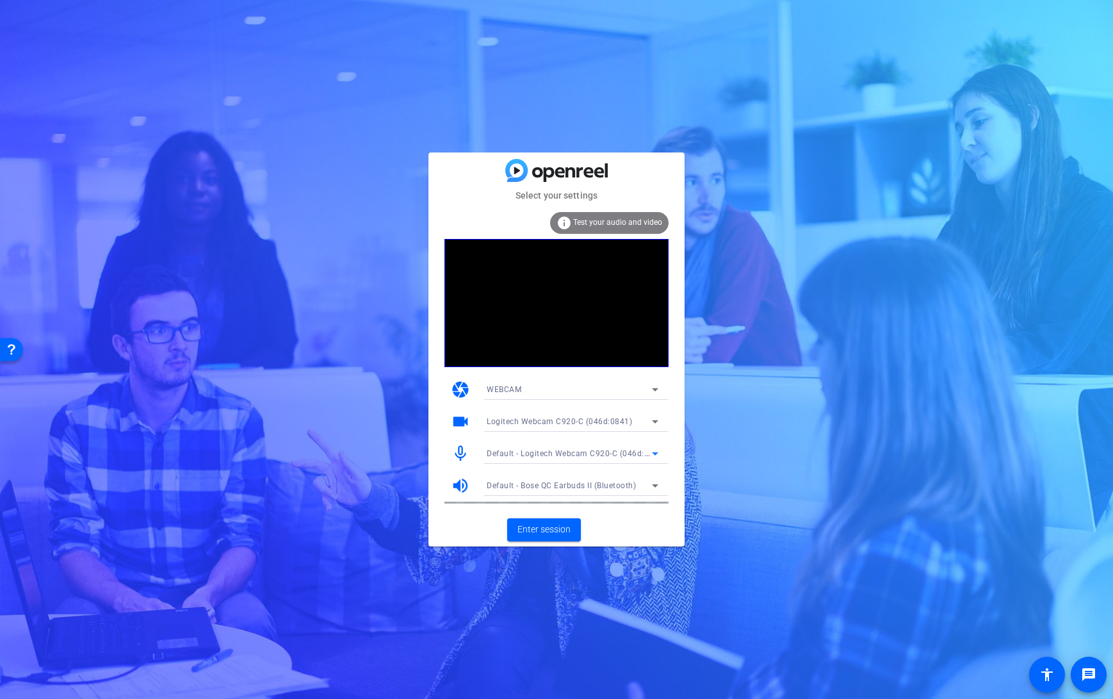
click at [561, 455] on span "Default - Logitech Webcam C920-C (046d:0841)" at bounding box center [576, 453] width 179 height 10
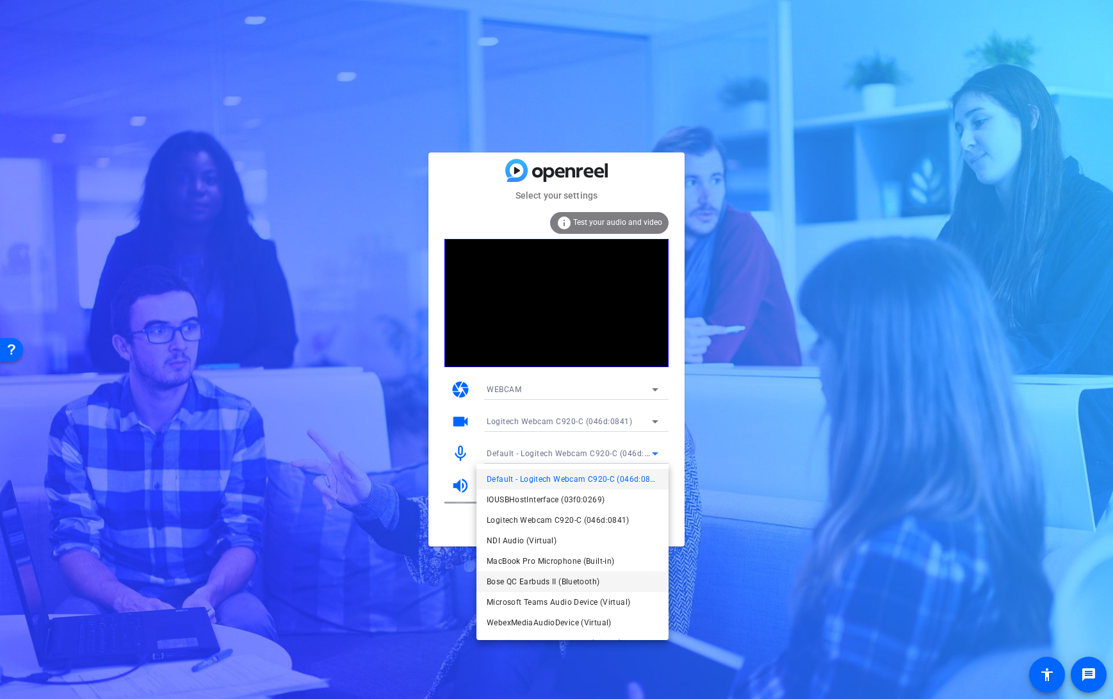
click at [558, 574] on span "Bose QC Earbuds II (Bluetooth)" at bounding box center [543, 581] width 113 height 15
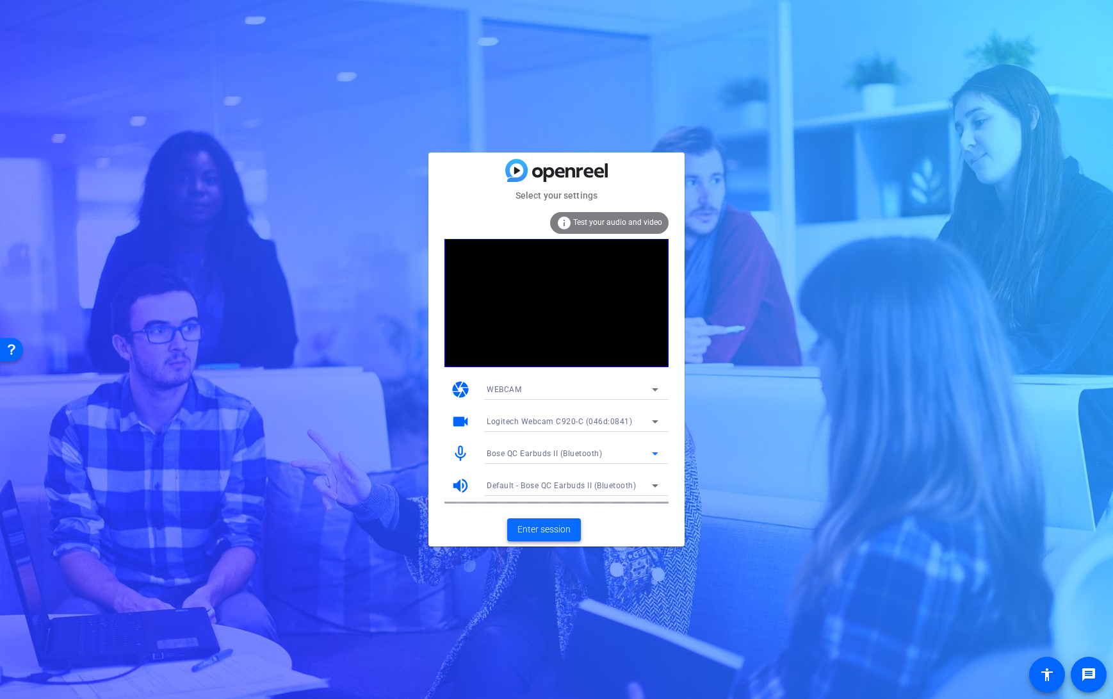
click at [537, 532] on span "Enter session" at bounding box center [543, 529] width 53 height 13
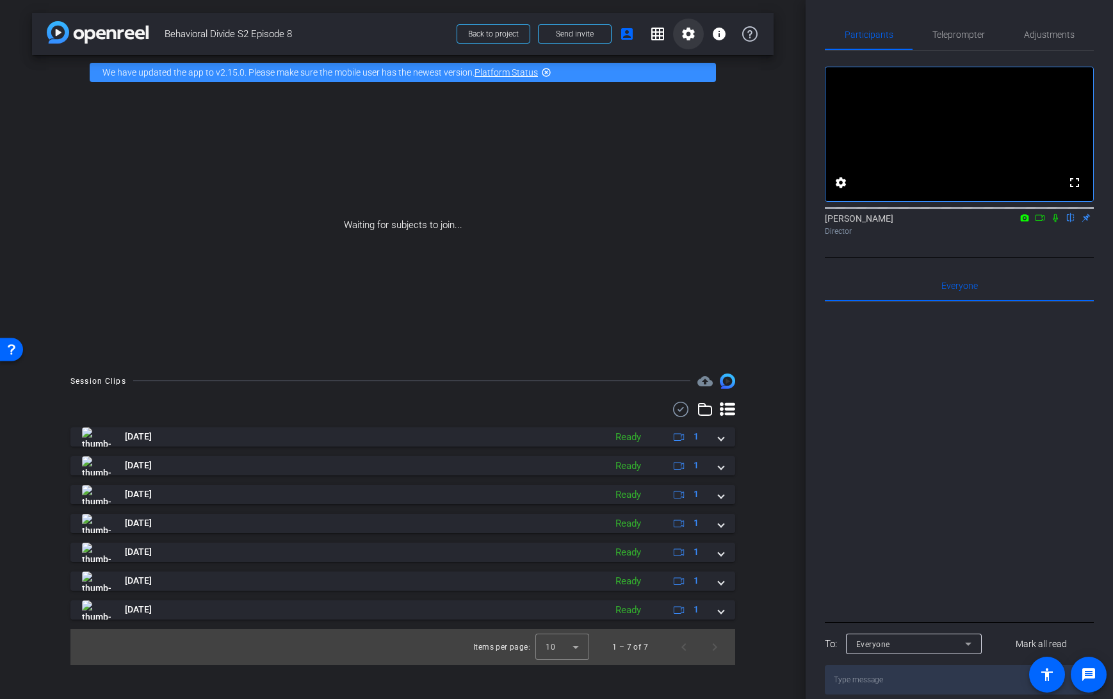
click at [688, 38] on mat-icon "settings" at bounding box center [688, 33] width 15 height 15
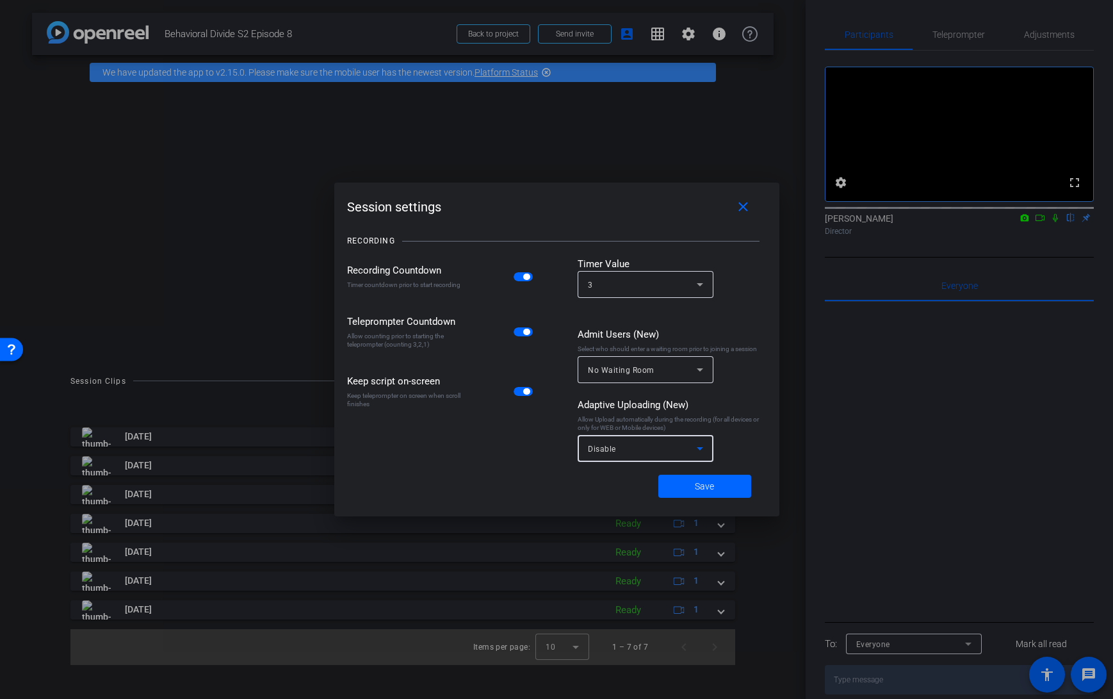
click at [699, 446] on icon at bounding box center [699, 448] width 15 height 15
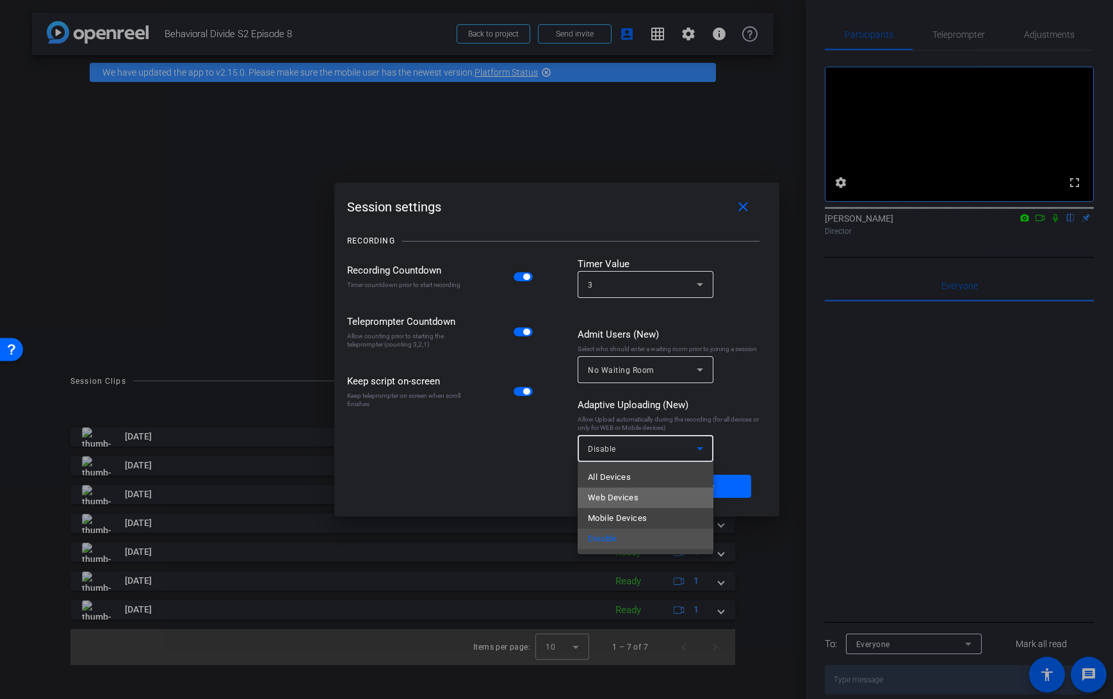
click at [671, 497] on mat-option "Web Devices" at bounding box center [646, 497] width 136 height 20
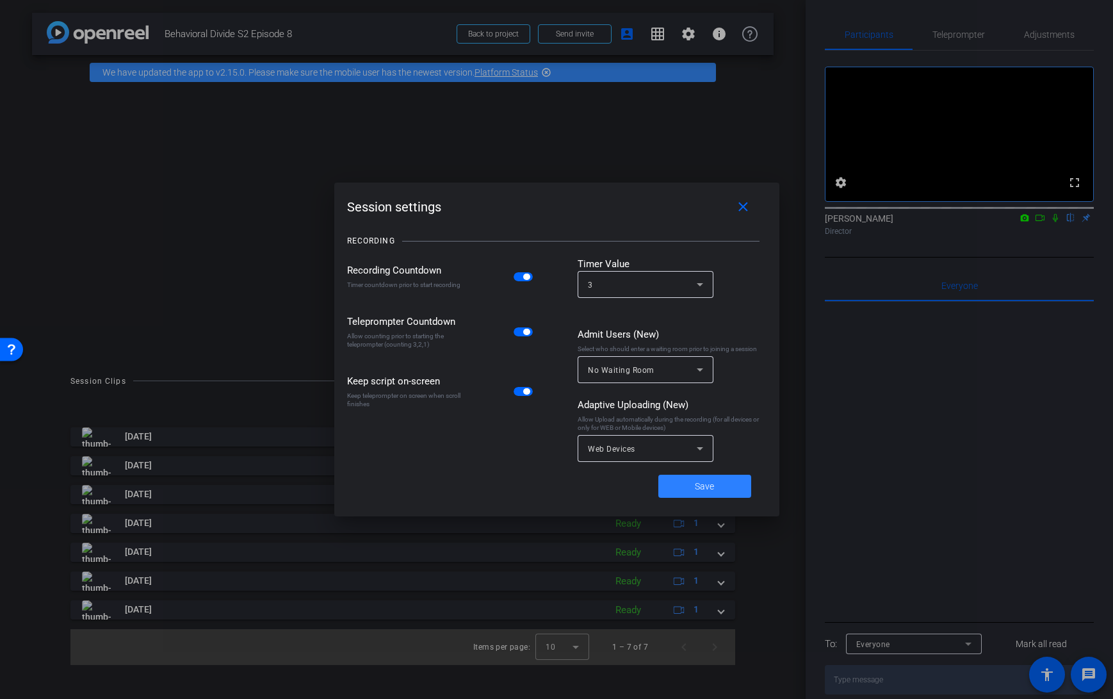
click at [689, 486] on span at bounding box center [704, 486] width 93 height 31
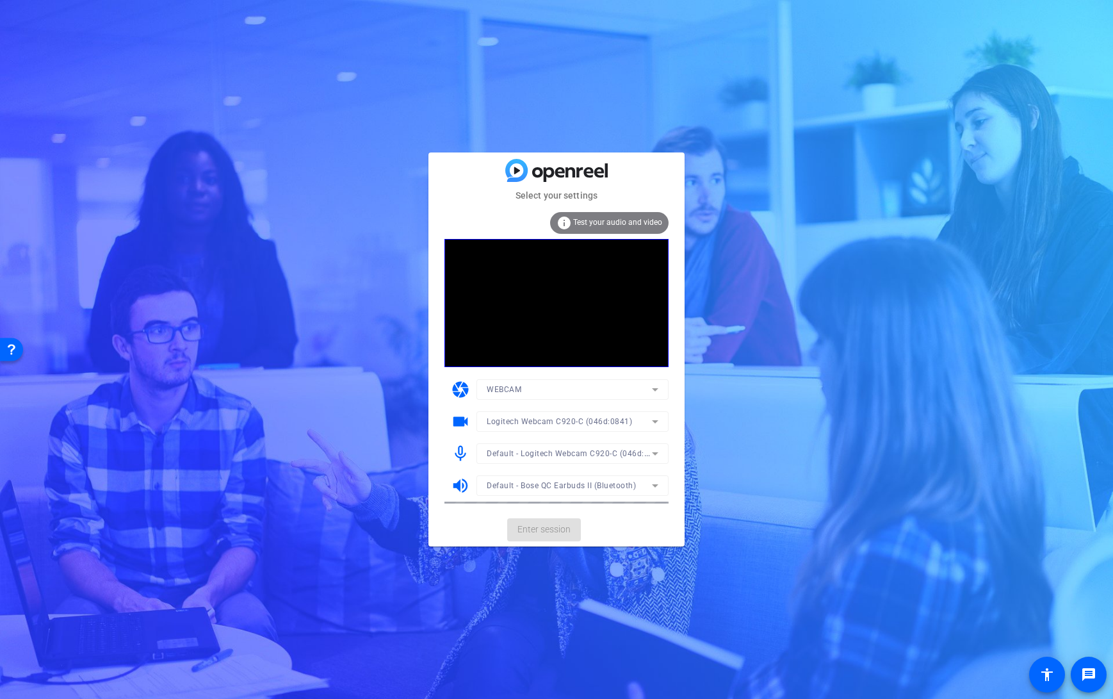
click at [631, 455] on mat-form-field "Default - Logitech Webcam C920-C (046d:0841)" at bounding box center [572, 453] width 192 height 20
click at [656, 454] on icon at bounding box center [654, 453] width 15 height 15
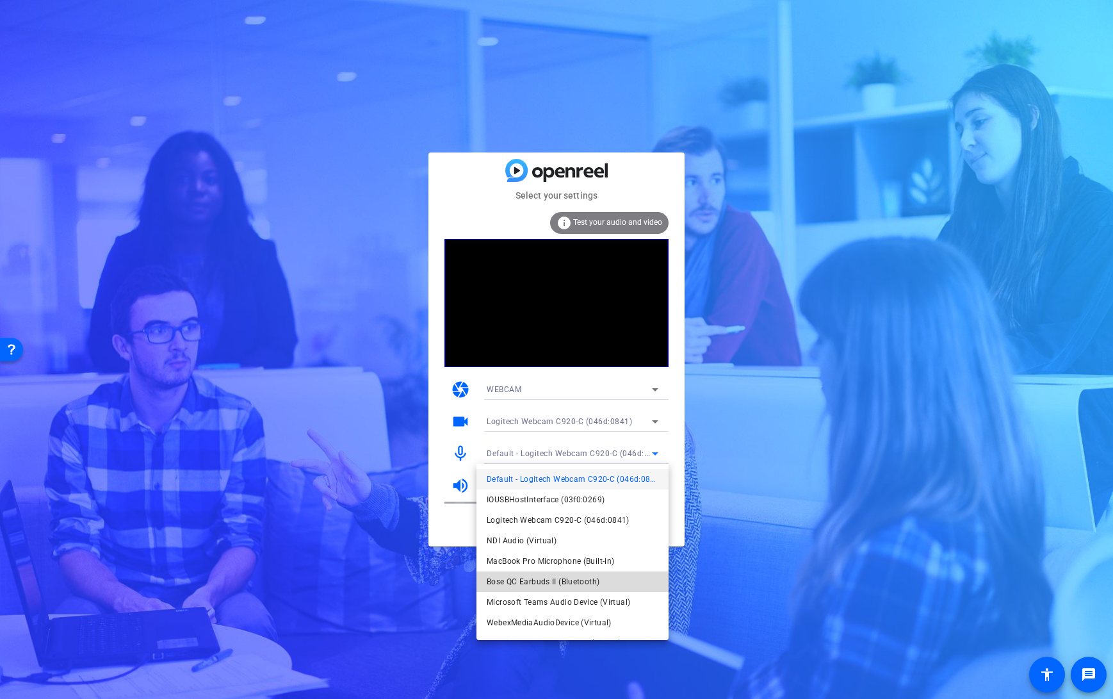
click at [583, 582] on span "Bose QC Earbuds II (Bluetooth)" at bounding box center [543, 581] width 113 height 15
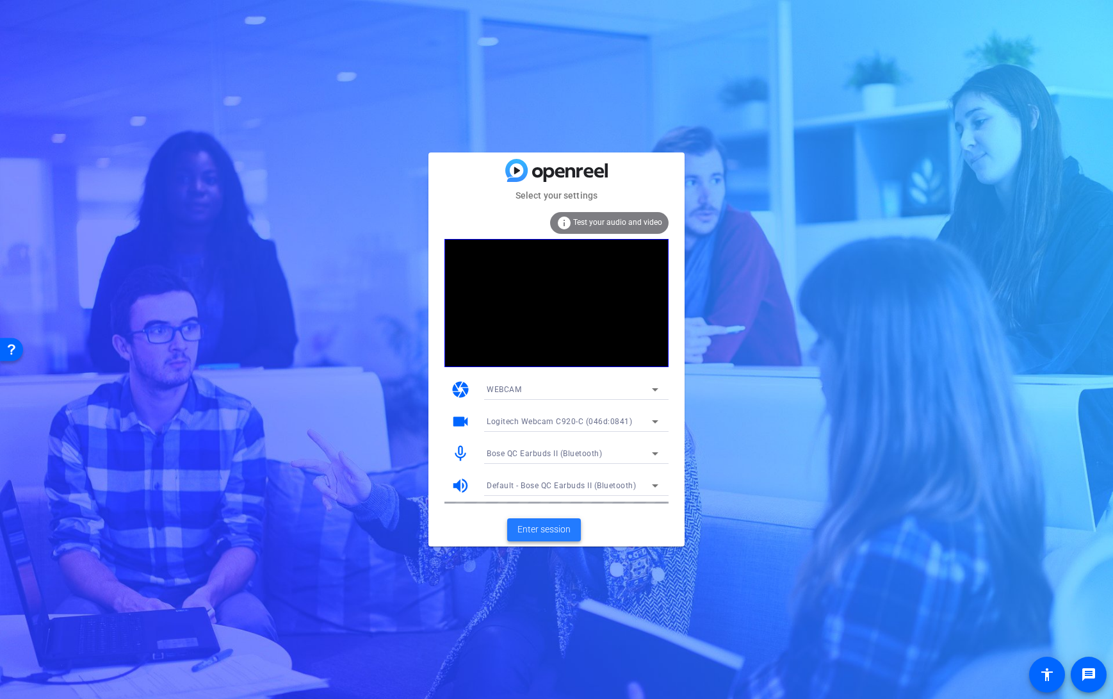
click at [546, 527] on span "Enter session" at bounding box center [543, 529] width 53 height 13
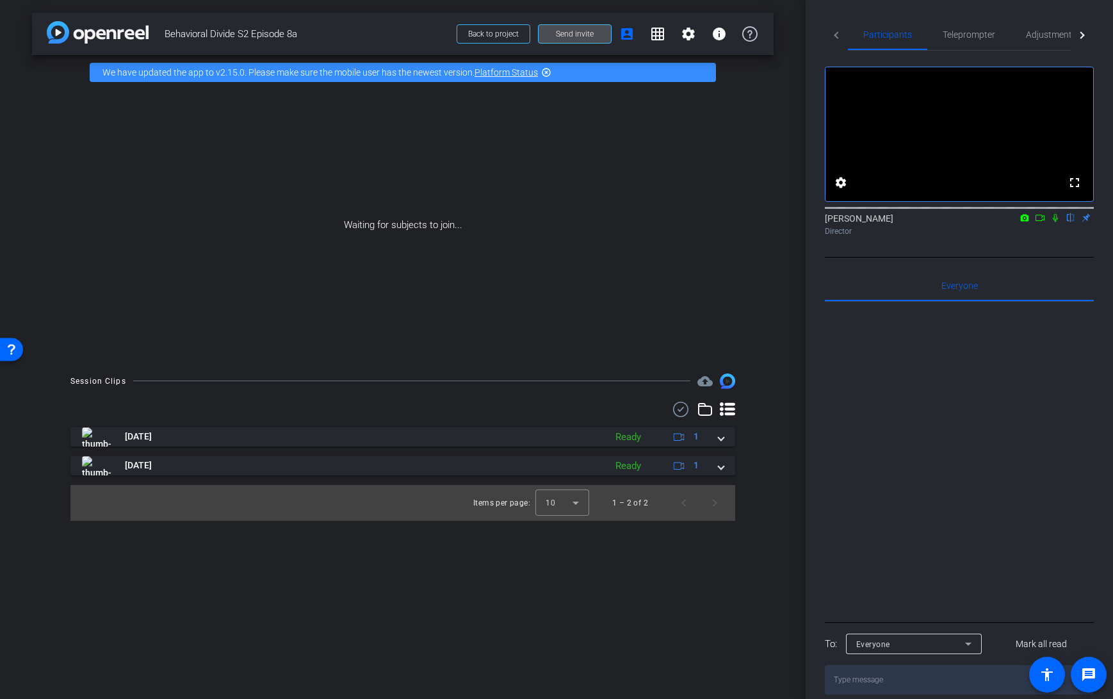
click at [580, 36] on span "Send invite" at bounding box center [575, 34] width 38 height 10
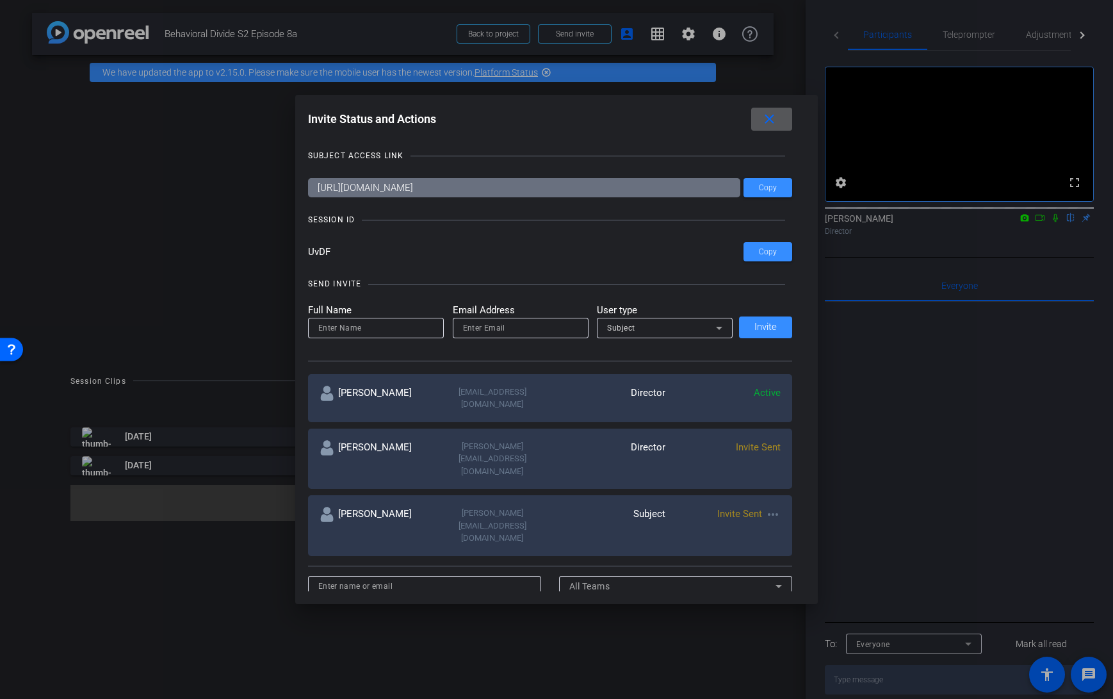
click at [468, 330] on input "email" at bounding box center [520, 327] width 115 height 15
paste input "[PERSON_NAME][EMAIL_ADDRESS][DOMAIN_NAME]"
type input "[PERSON_NAME][EMAIL_ADDRESS][DOMAIN_NAME]"
click at [347, 323] on input at bounding box center [375, 327] width 115 height 15
type input "[PERSON_NAME]"
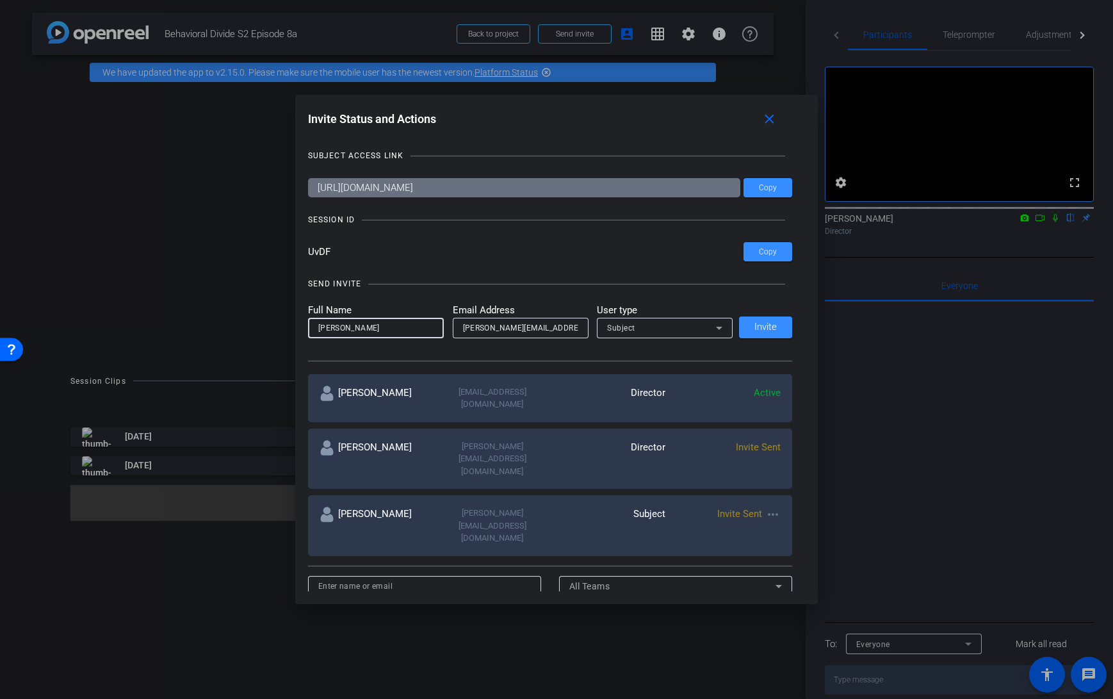
click at [705, 331] on div "Subject" at bounding box center [661, 328] width 109 height 16
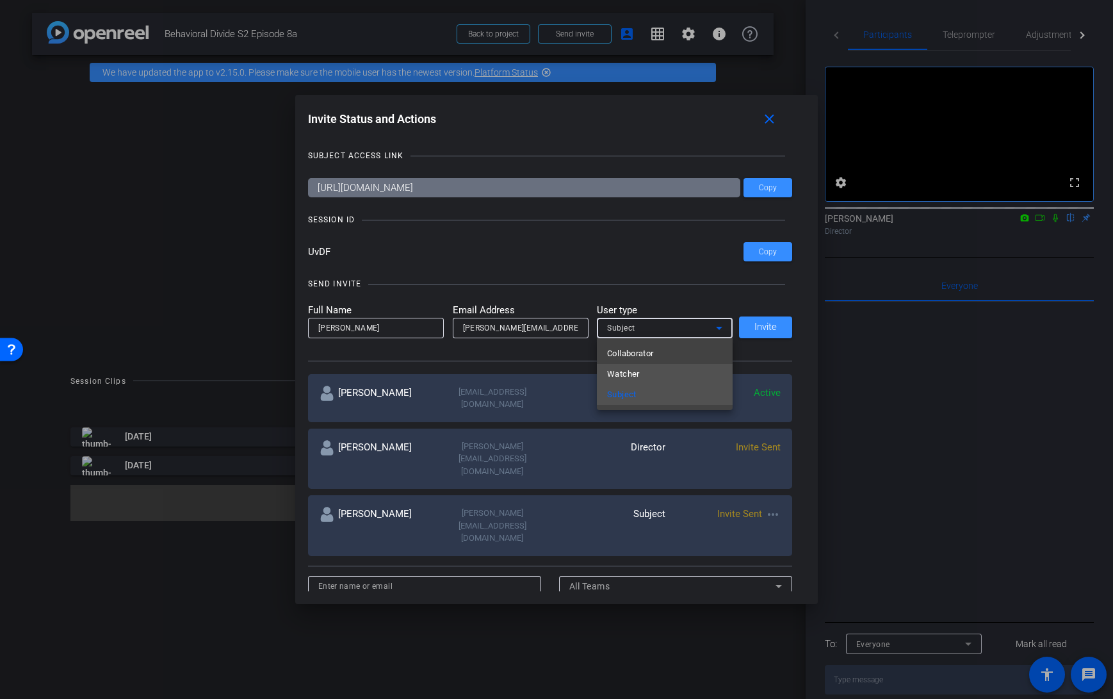
click at [669, 371] on mat-option "Watcher" at bounding box center [665, 374] width 136 height 20
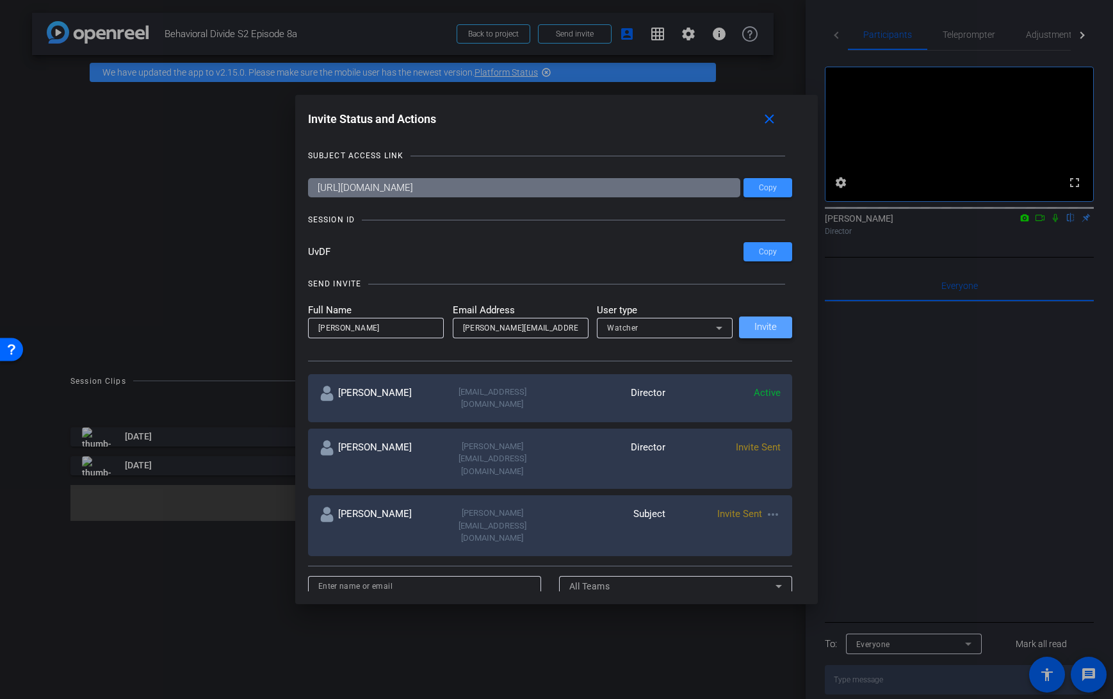
click at [761, 328] on span "Invite" at bounding box center [765, 327] width 22 height 10
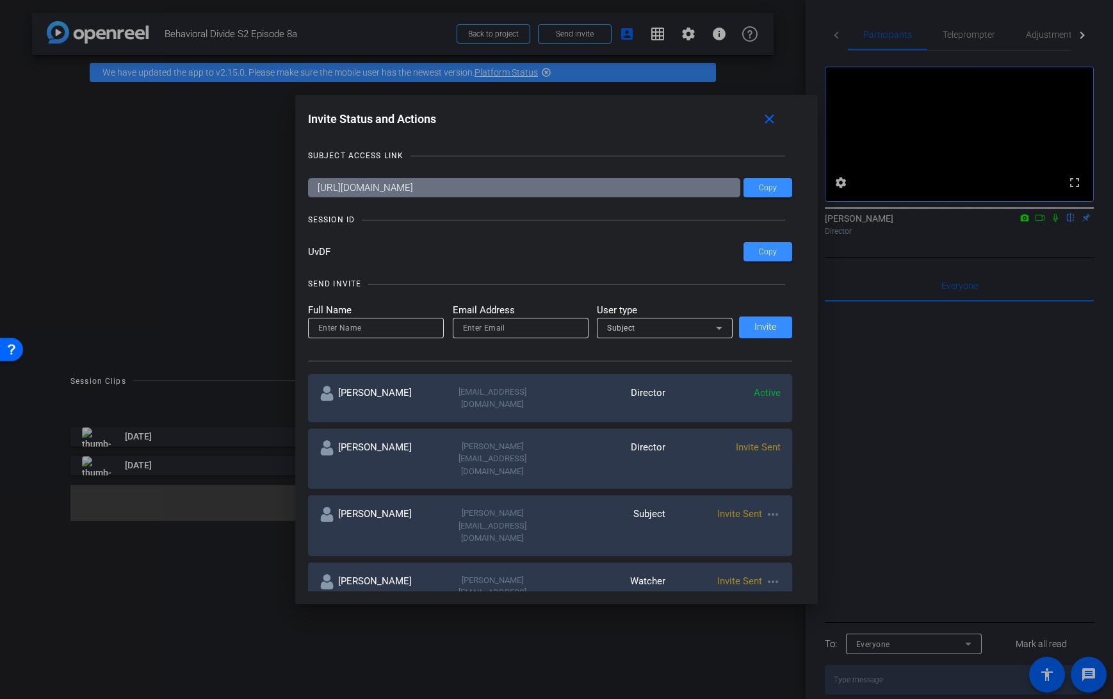
click at [487, 321] on input "email" at bounding box center [520, 327] width 115 height 15
paste input "[EMAIL_ADDRESS][DOMAIN_NAME]"
type input "[EMAIL_ADDRESS][DOMAIN_NAME]"
click at [364, 329] on input at bounding box center [375, 327] width 115 height 15
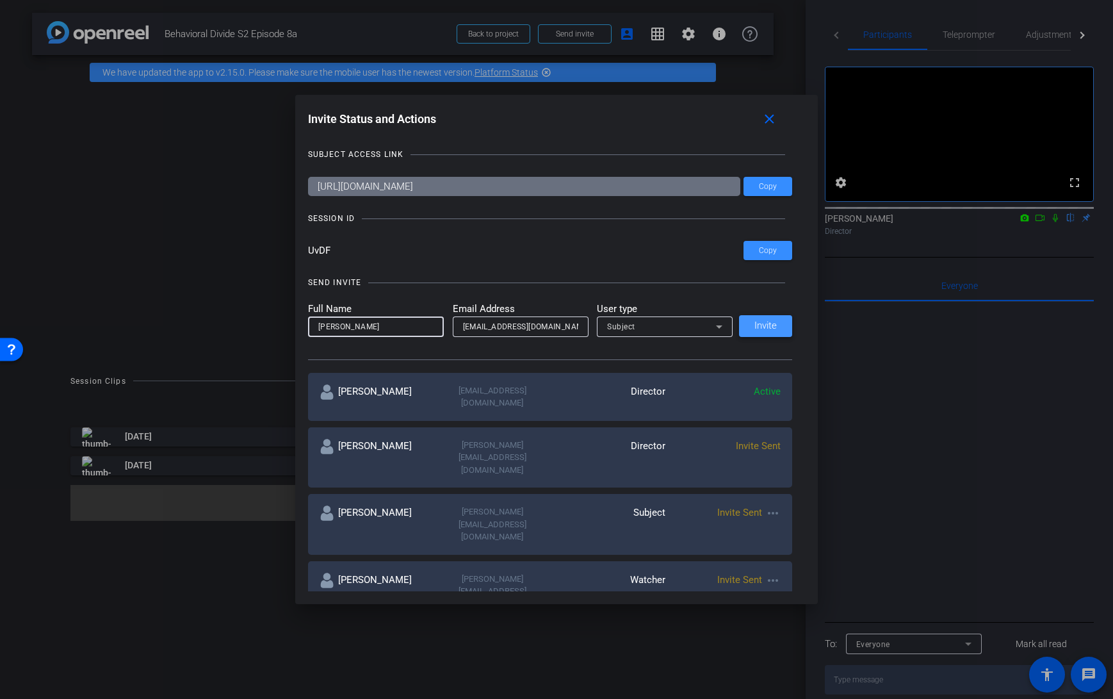
type input "[PERSON_NAME]"
click at [764, 327] on span "Invite" at bounding box center [765, 326] width 22 height 10
click at [509, 328] on input "email" at bounding box center [520, 326] width 115 height 15
paste input "[PERSON_NAME][EMAIL_ADDRESS][DOMAIN_NAME]"
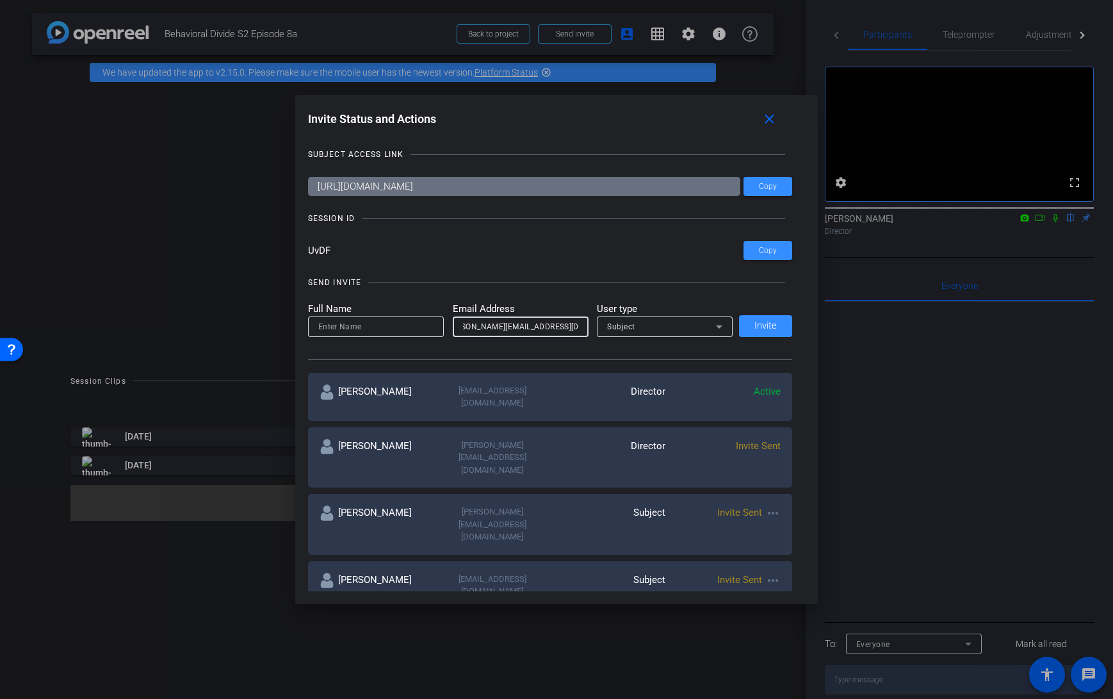
type input "[PERSON_NAME][EMAIL_ADDRESS][DOMAIN_NAME]"
click at [380, 327] on input at bounding box center [375, 326] width 115 height 15
type input "[PERSON_NAME]"
click at [693, 329] on div "Subject" at bounding box center [661, 326] width 109 height 16
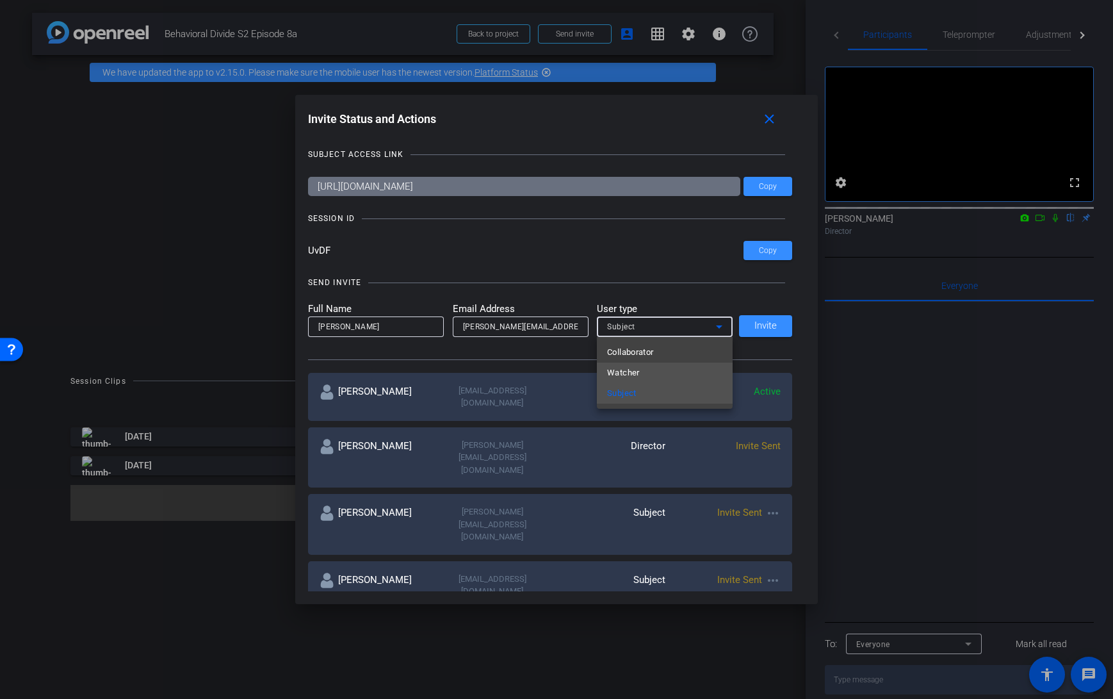
click at [663, 373] on mat-option "Watcher" at bounding box center [665, 372] width 136 height 20
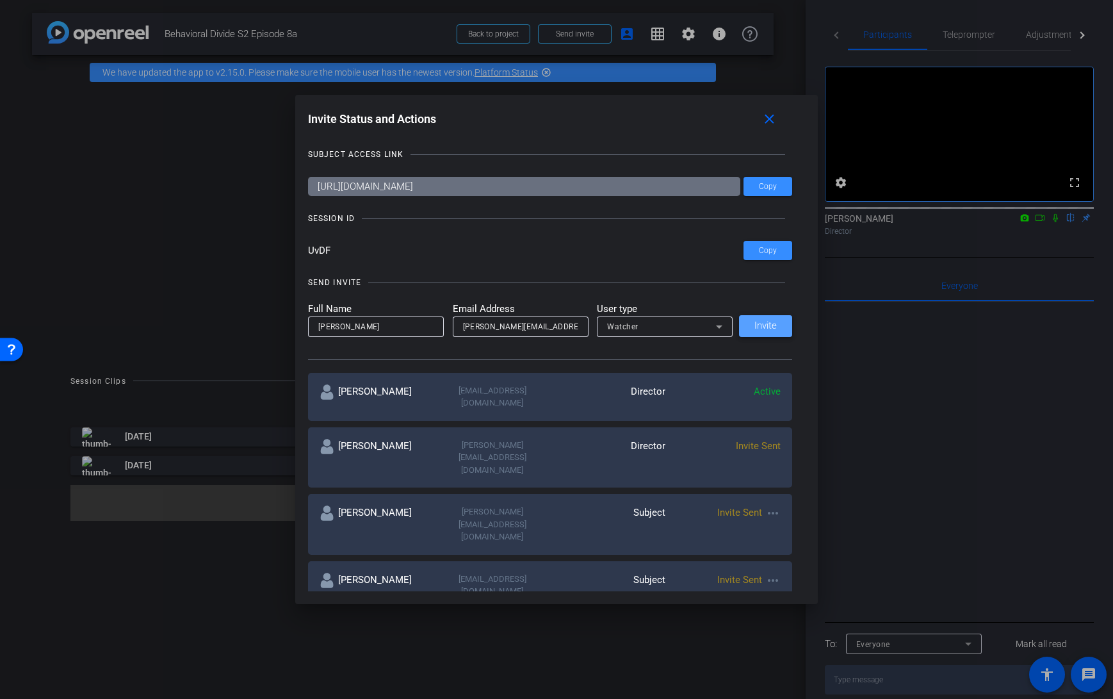
click at [760, 328] on span "Invite" at bounding box center [765, 326] width 22 height 10
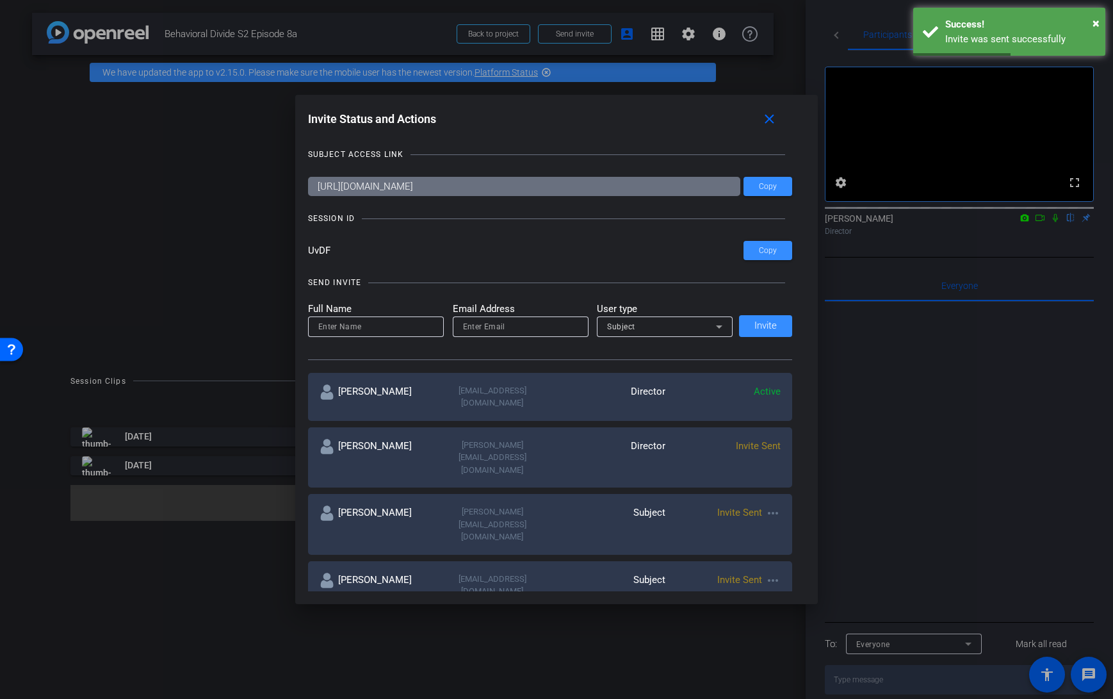
scroll to position [8, 0]
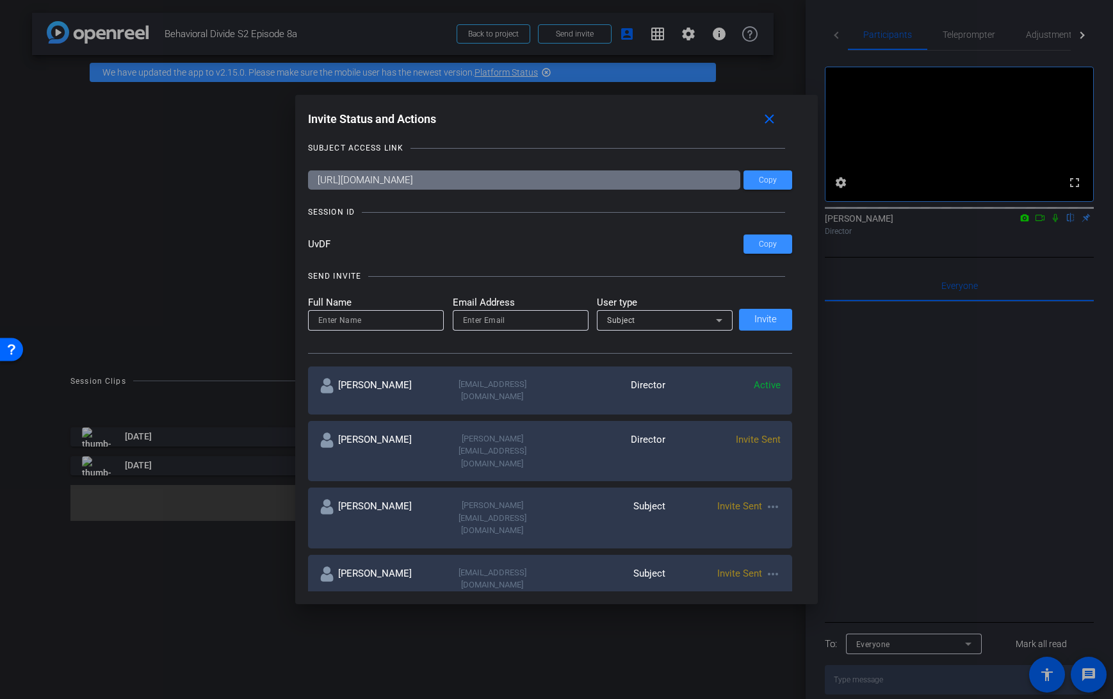
click at [480, 321] on input "email" at bounding box center [520, 320] width 115 height 15
paste input "[EMAIL_ADDRESS][DOMAIN_NAME]"
type input "[EMAIL_ADDRESS][DOMAIN_NAME]"
click at [391, 321] on input at bounding box center [375, 320] width 115 height 15
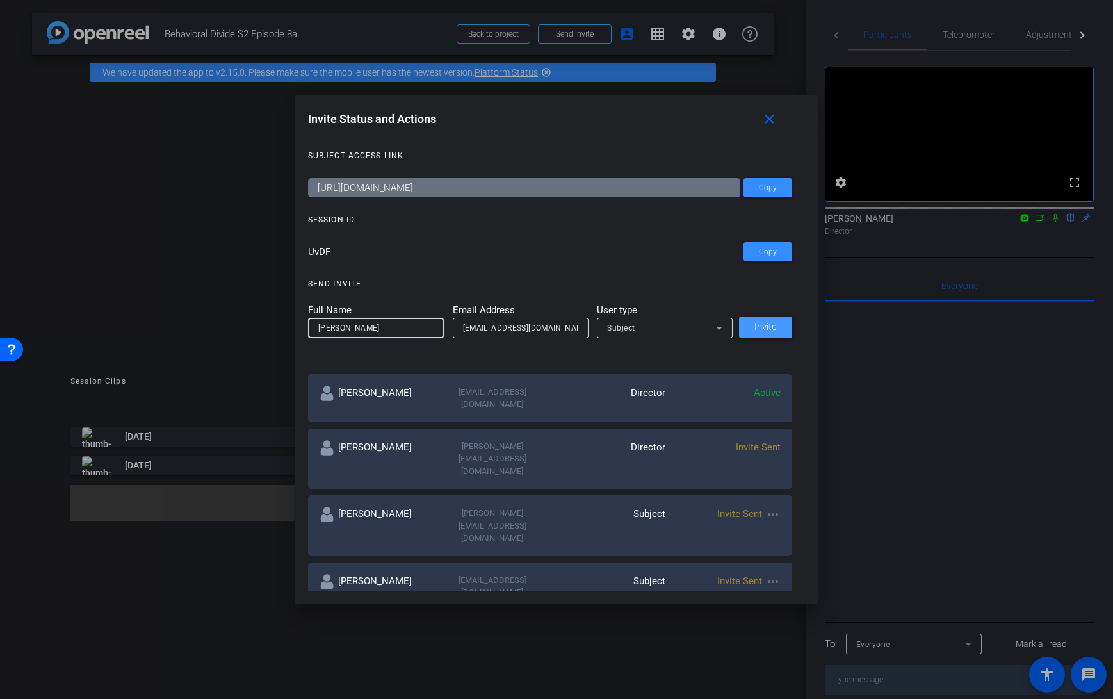
type input "[PERSON_NAME]"
click at [766, 326] on span "Invite" at bounding box center [765, 327] width 22 height 10
click at [516, 330] on input "email" at bounding box center [520, 327] width 115 height 15
paste input "[PERSON_NAME][EMAIL_ADDRESS][DOMAIN_NAME]"
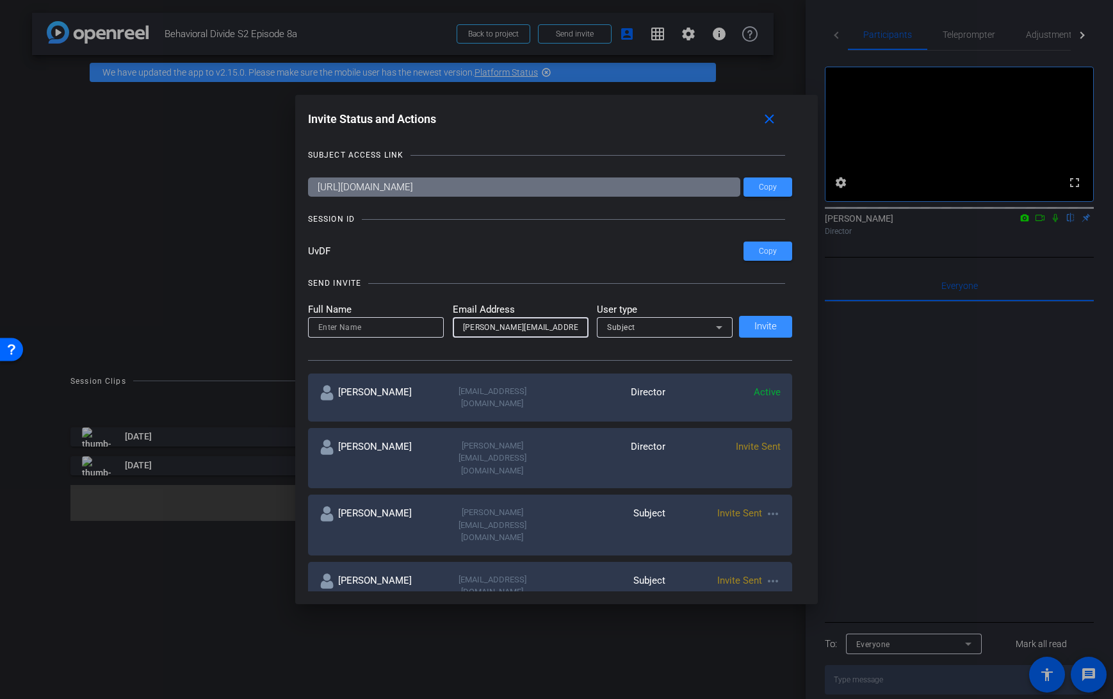
scroll to position [0, 19]
type input "[PERSON_NAME][EMAIL_ADDRESS][DOMAIN_NAME]"
click at [398, 327] on input at bounding box center [375, 327] width 115 height 15
type input "[PERSON_NAME]"
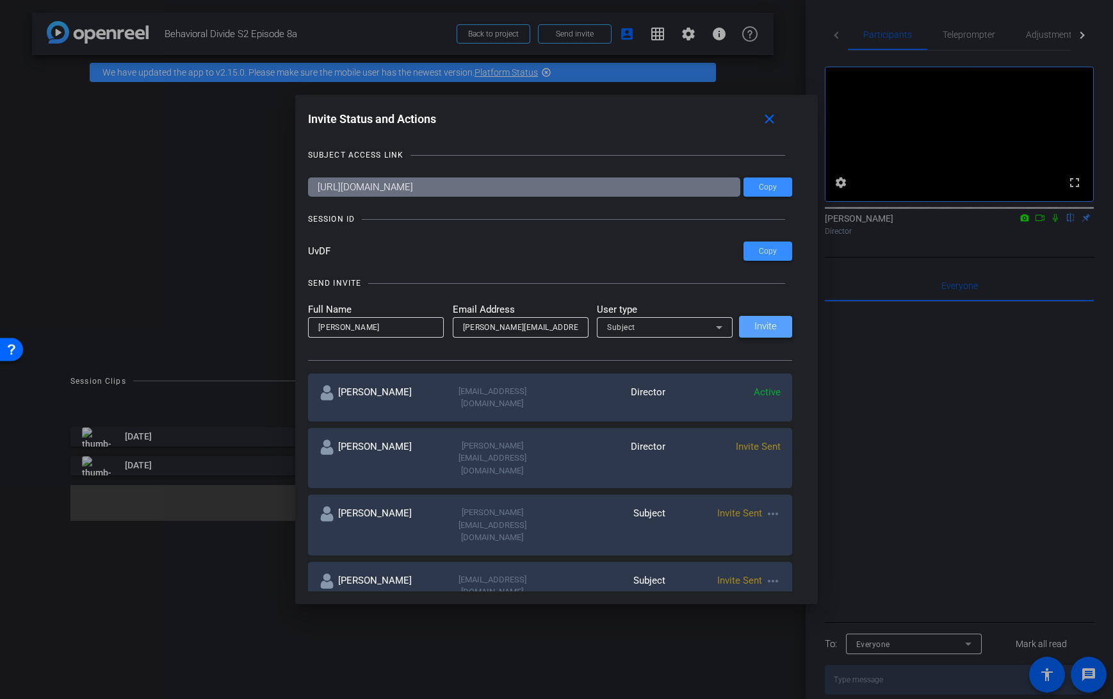
click at [765, 326] on span "Invite" at bounding box center [765, 326] width 22 height 10
click at [484, 327] on input "email" at bounding box center [520, 327] width 115 height 15
paste input "[EMAIL_ADDRESS][DOMAIN_NAME]"
type input "[EMAIL_ADDRESS][DOMAIN_NAME]"
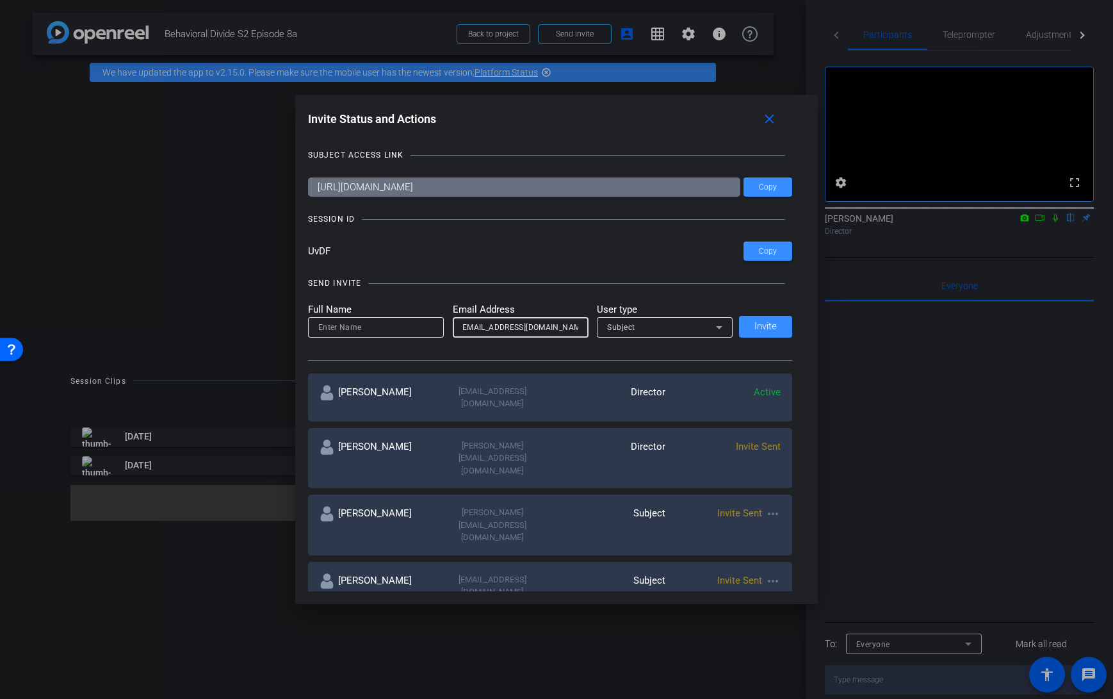
click at [422, 324] on input at bounding box center [375, 327] width 115 height 15
type input "[PERSON_NAME]"
click at [665, 335] on div "Subject" at bounding box center [664, 327] width 115 height 20
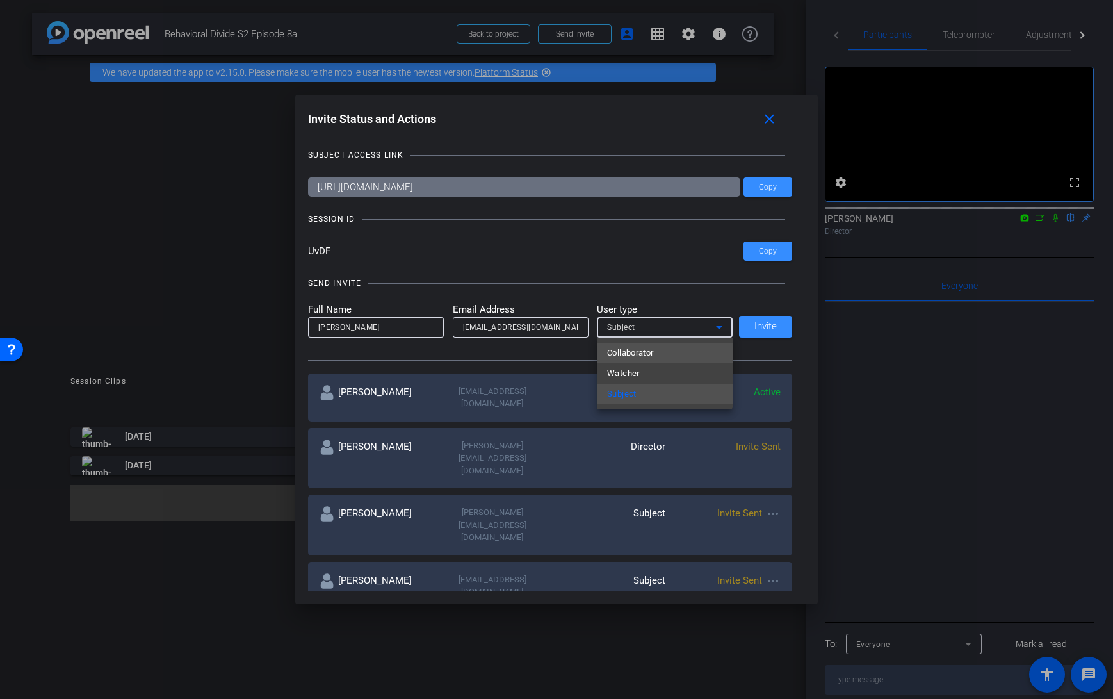
click at [661, 354] on mat-option "Collaborator" at bounding box center [665, 353] width 136 height 20
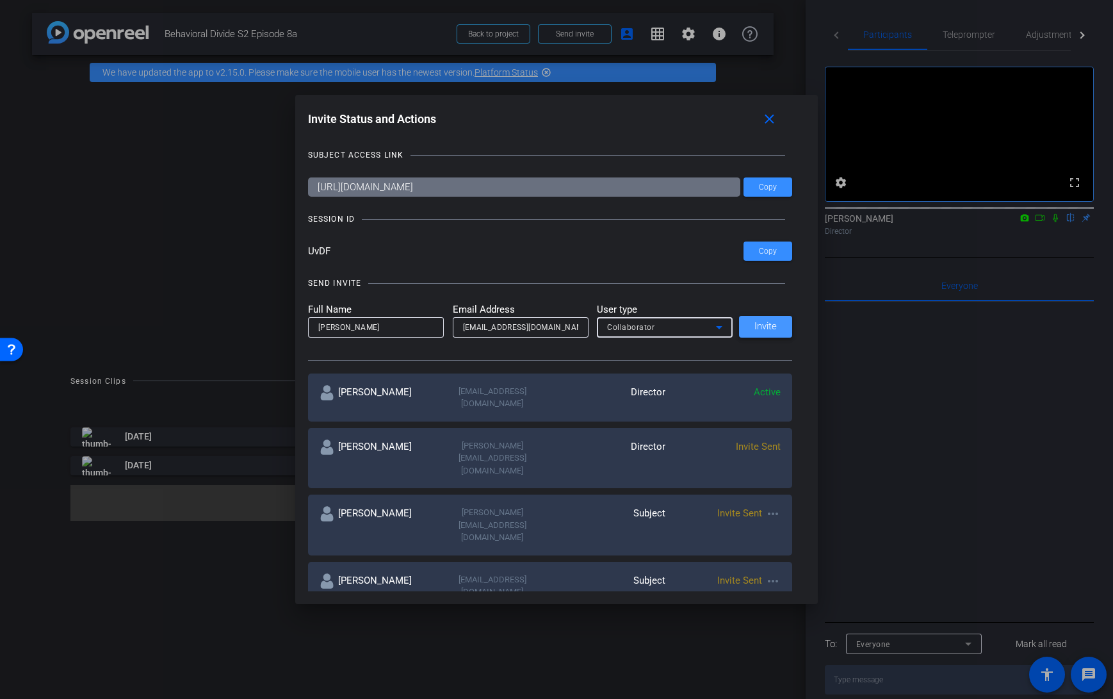
click at [760, 325] on span "Invite" at bounding box center [765, 326] width 22 height 10
click at [485, 329] on input "email" at bounding box center [520, 327] width 115 height 15
paste input "[EMAIL_ADDRESS][DOMAIN_NAME]"
type input "[EMAIL_ADDRESS][DOMAIN_NAME]"
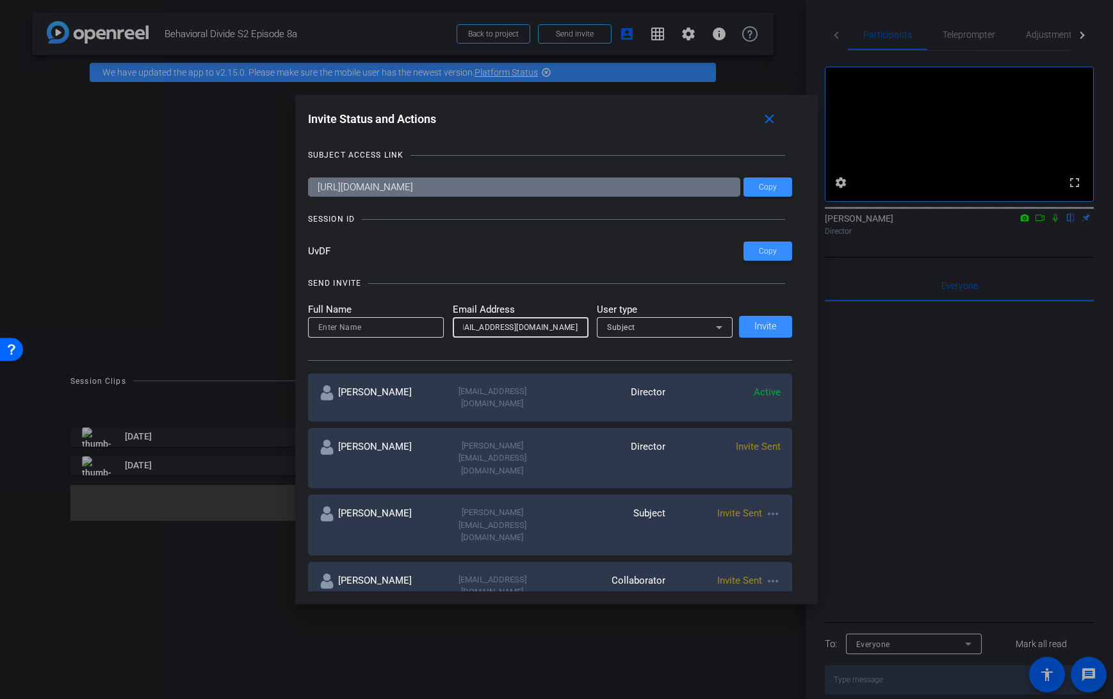
click at [362, 325] on input at bounding box center [375, 327] width 115 height 15
type input "[PERSON_NAME]"
click at [767, 328] on span "Invite" at bounding box center [765, 326] width 22 height 10
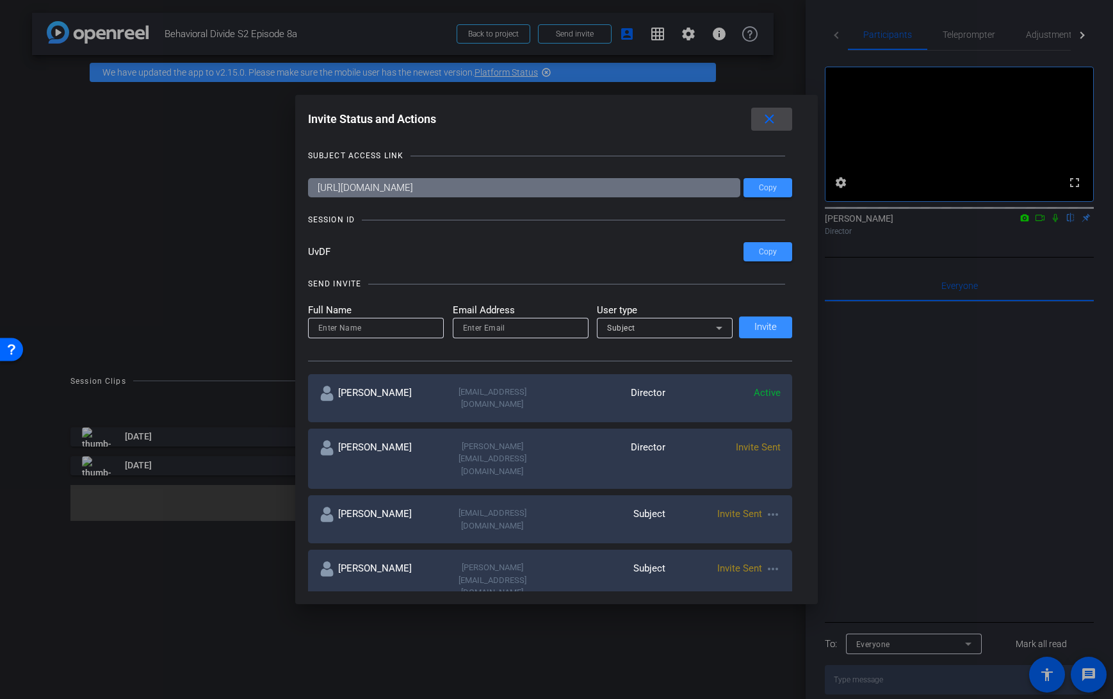
click at [766, 121] on mat-icon "close" at bounding box center [769, 119] width 16 height 16
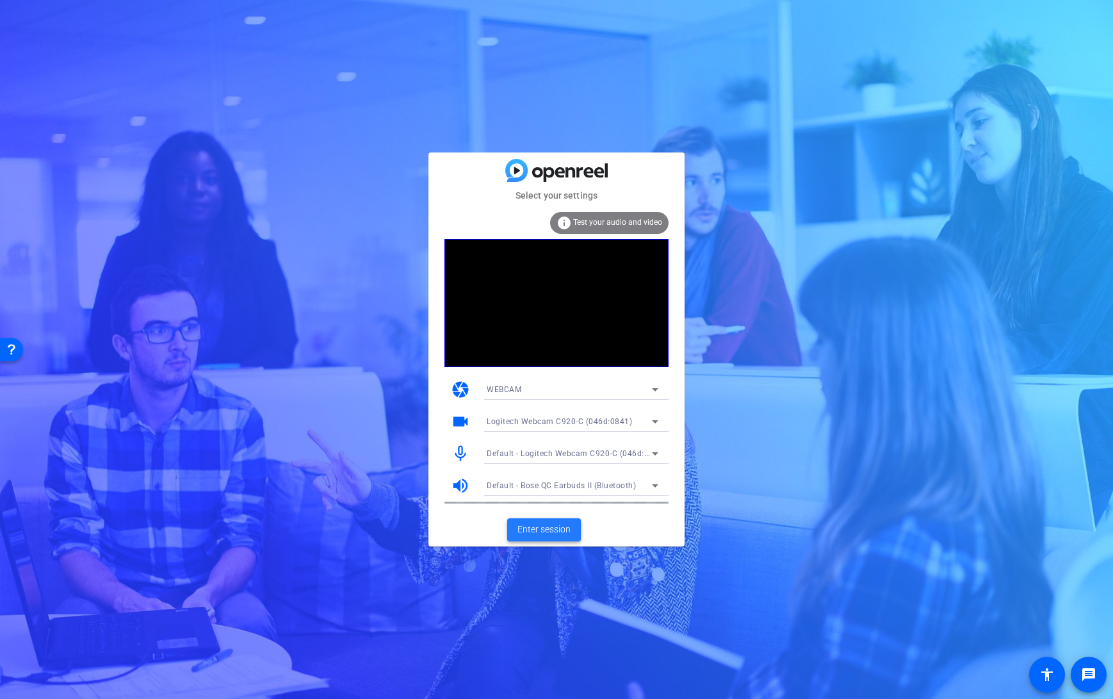
click at [542, 531] on span "Enter session" at bounding box center [543, 529] width 53 height 13
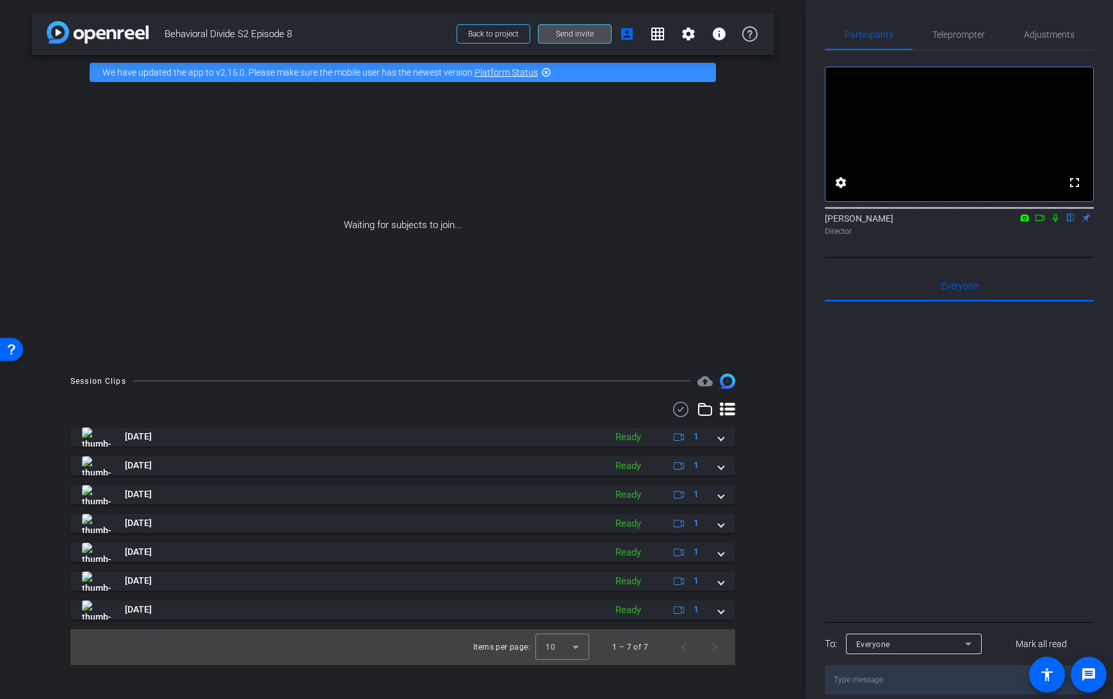
click at [579, 36] on span "Send invite" at bounding box center [575, 34] width 38 height 10
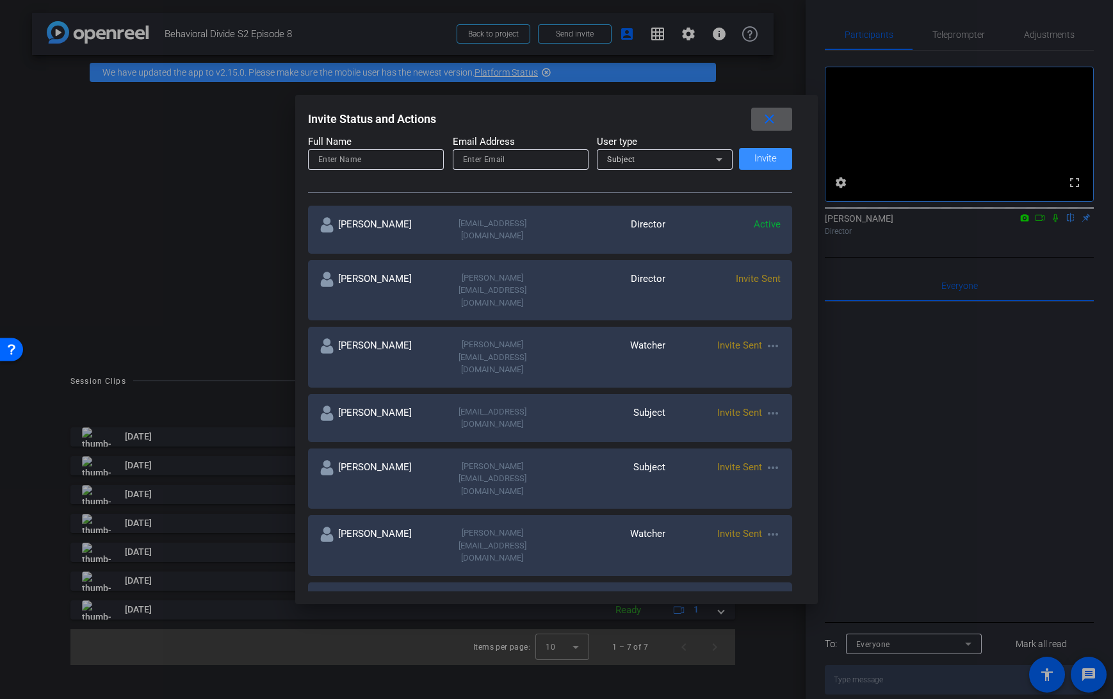
scroll to position [170, 0]
click at [475, 325] on div "[PERSON_NAME] [PERSON_NAME][EMAIL_ADDRESS][DOMAIN_NAME] Watcher Invite Sent mor…" at bounding box center [550, 355] width 485 height 61
drag, startPoint x: 428, startPoint y: 314, endPoint x: 594, endPoint y: 315, distance: 165.9
click at [594, 325] on div "[PERSON_NAME] [PERSON_NAME][EMAIL_ADDRESS][DOMAIN_NAME] Watcher Invite Sent mor…" at bounding box center [550, 355] width 485 height 61
copy div "[PERSON_NAME][EMAIL_ADDRESS][DOMAIN_NAME]"
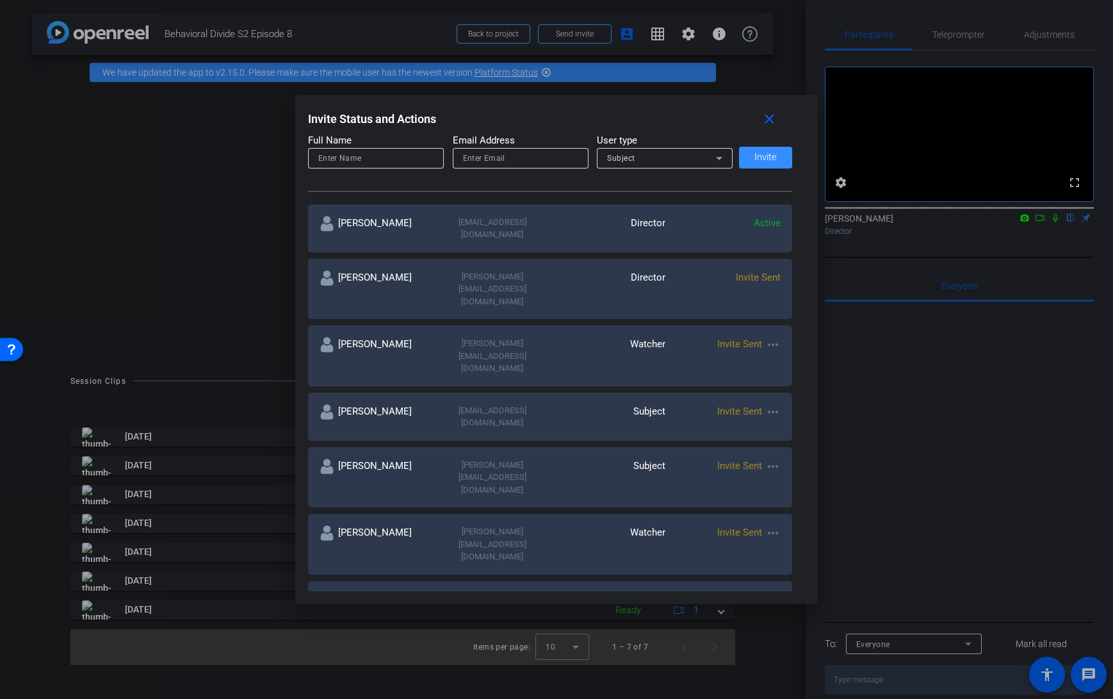
click at [374, 337] on div "[PERSON_NAME]" at bounding box center [377, 356] width 115 height 38
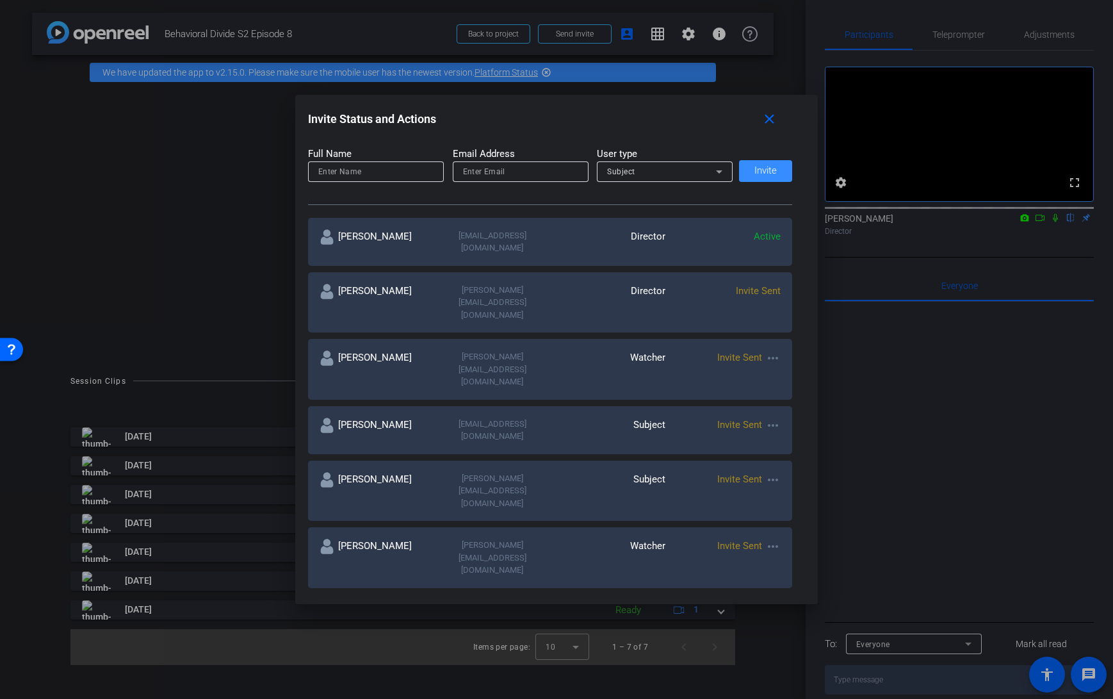
click at [437, 418] on div "[EMAIL_ADDRESS][DOMAIN_NAME]" at bounding box center [492, 430] width 115 height 25
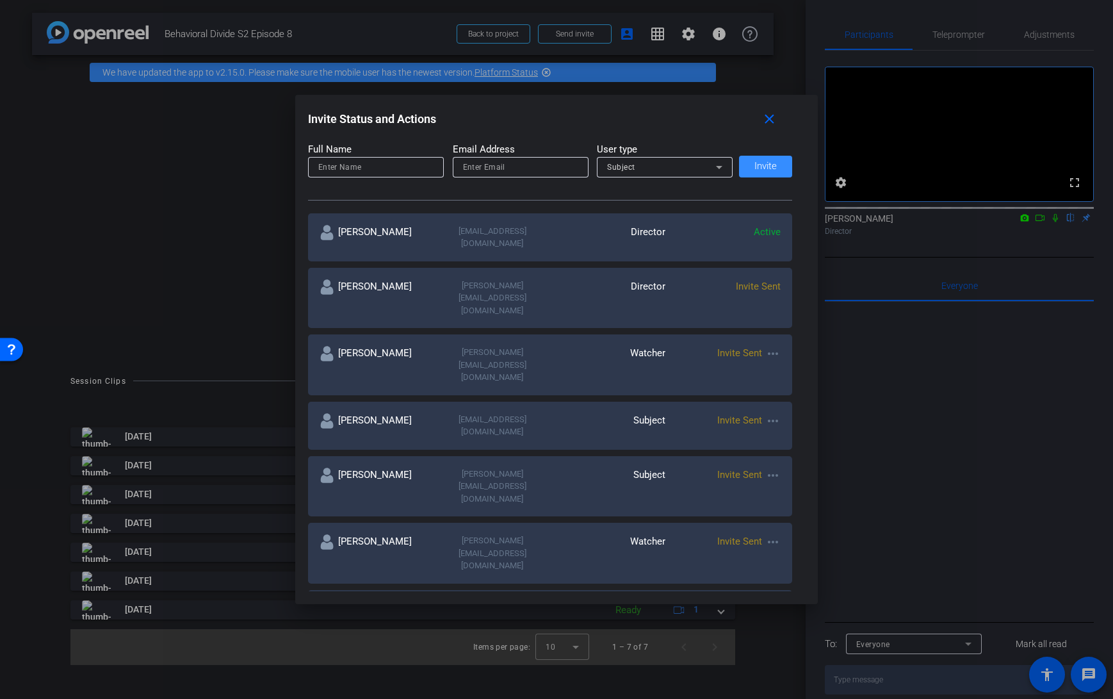
drag, startPoint x: 443, startPoint y: 373, endPoint x: 503, endPoint y: 373, distance: 59.6
click at [503, 413] on div "[EMAIL_ADDRESS][DOMAIN_NAME]" at bounding box center [492, 425] width 115 height 25
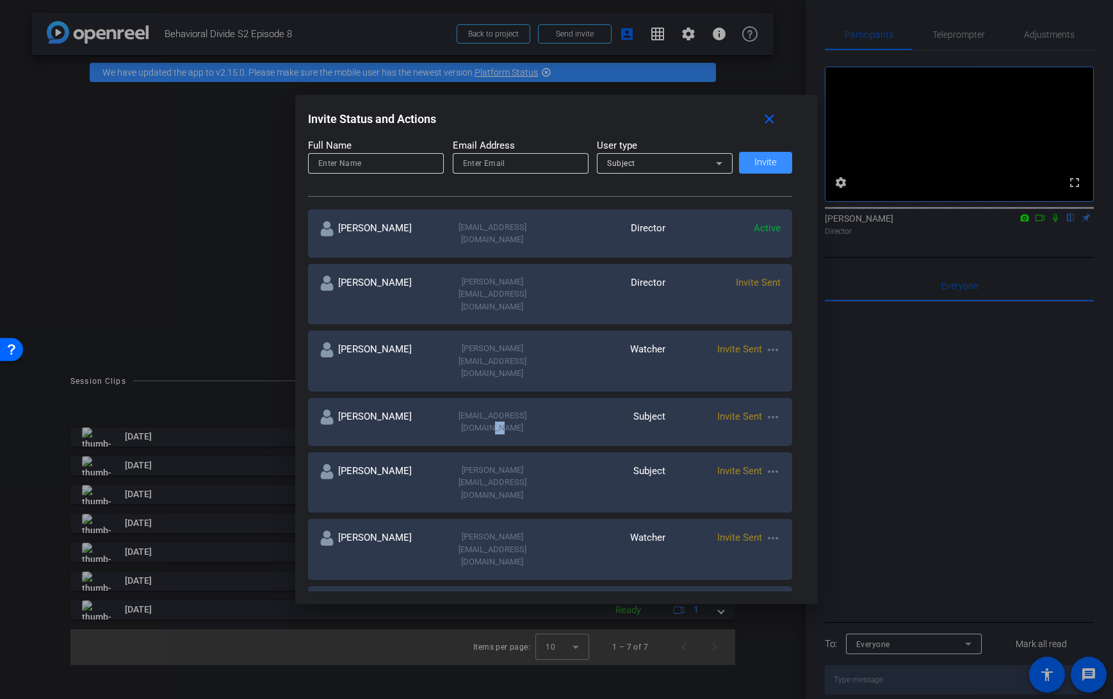
drag, startPoint x: 544, startPoint y: 368, endPoint x: 532, endPoint y: 366, distance: 13.0
click at [532, 409] on div "[EMAIL_ADDRESS][DOMAIN_NAME]" at bounding box center [492, 421] width 115 height 25
click at [541, 411] on div "[EMAIL_ADDRESS][DOMAIN_NAME]" at bounding box center [492, 423] width 115 height 25
drag, startPoint x: 545, startPoint y: 363, endPoint x: 444, endPoint y: 361, distance: 101.2
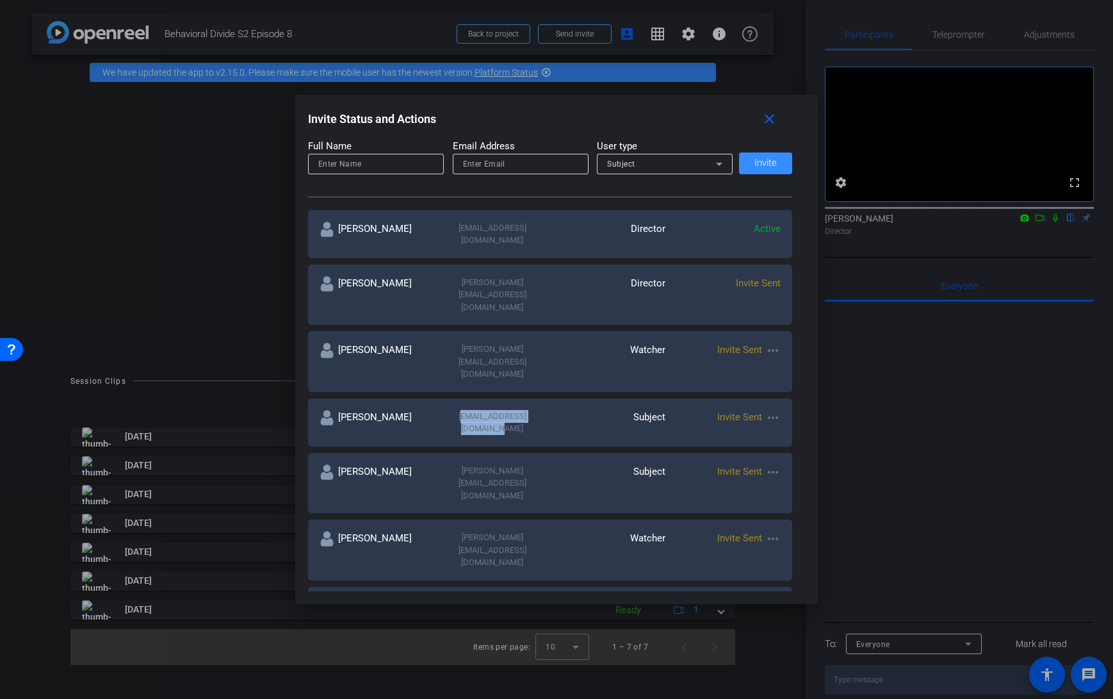
click at [444, 410] on div "[EMAIL_ADDRESS][DOMAIN_NAME]" at bounding box center [492, 422] width 115 height 25
copy div "[EMAIL_ADDRESS][DOMAIN_NAME]"
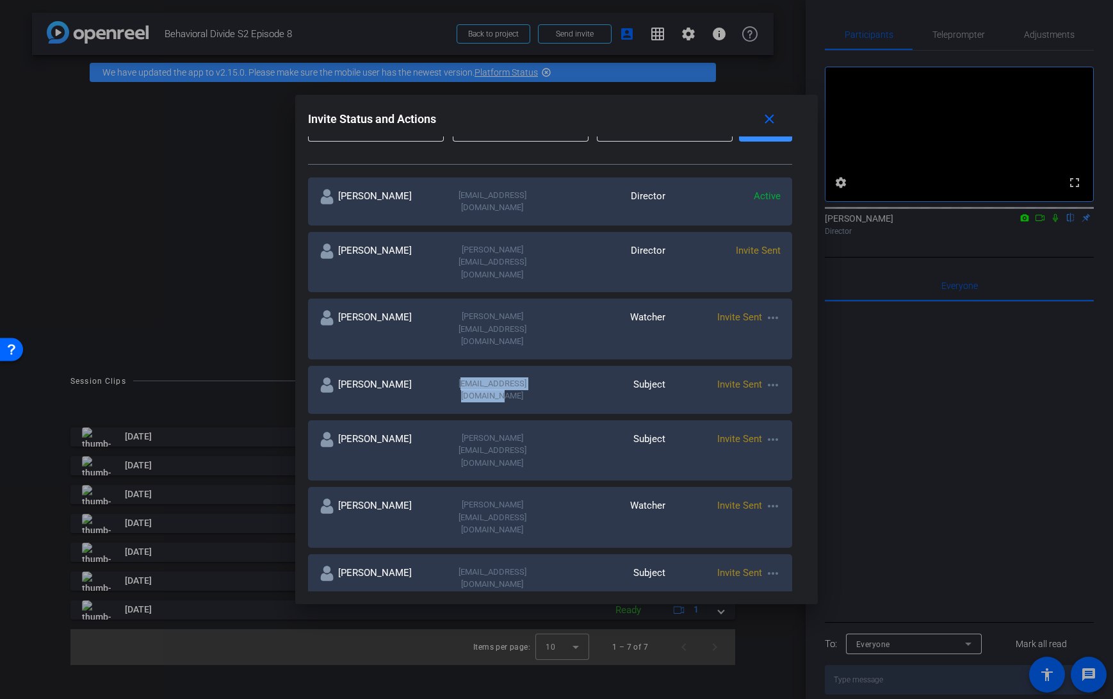
scroll to position [204, 0]
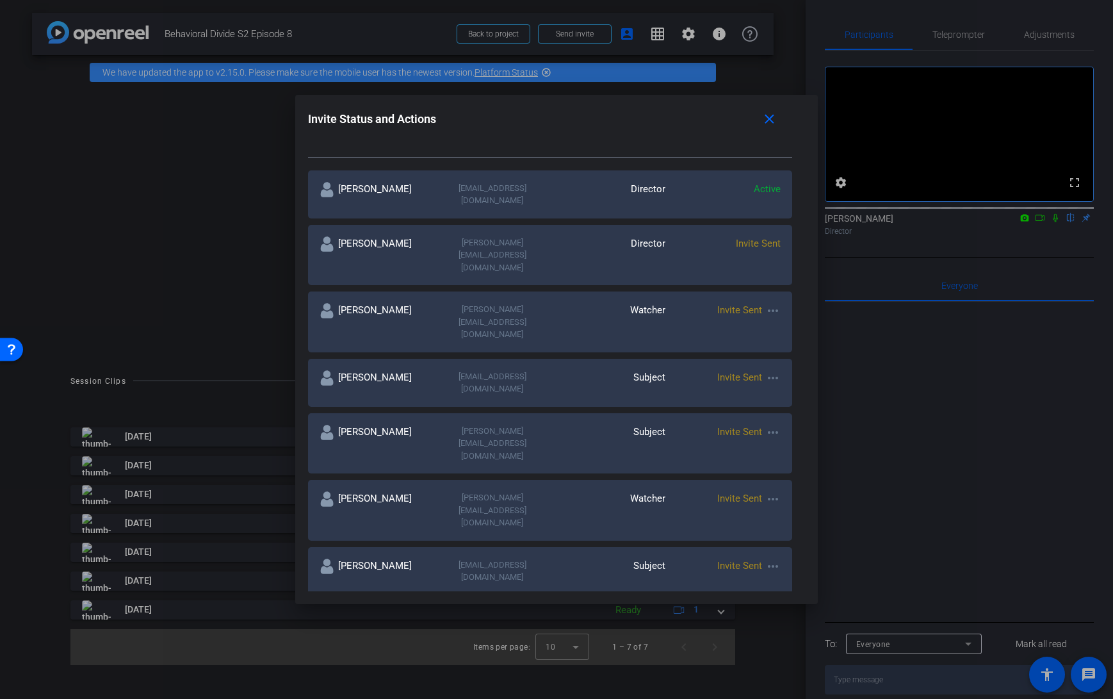
click at [431, 480] on div "[PERSON_NAME] [PERSON_NAME][EMAIL_ADDRESS][DOMAIN_NAME] Watcher Invite Sent mor…" at bounding box center [550, 510] width 485 height 61
drag, startPoint x: 427, startPoint y: 413, endPoint x: 562, endPoint y: 415, distance: 135.1
click at [550, 491] on div "[PERSON_NAME][EMAIL_ADDRESS][DOMAIN_NAME]" at bounding box center [492, 510] width 115 height 38
copy div "[PERSON_NAME][EMAIL_ADDRESS][DOMAIN_NAME]"
click at [447, 558] on div "[EMAIL_ADDRESS][DOMAIN_NAME]" at bounding box center [492, 570] width 115 height 25
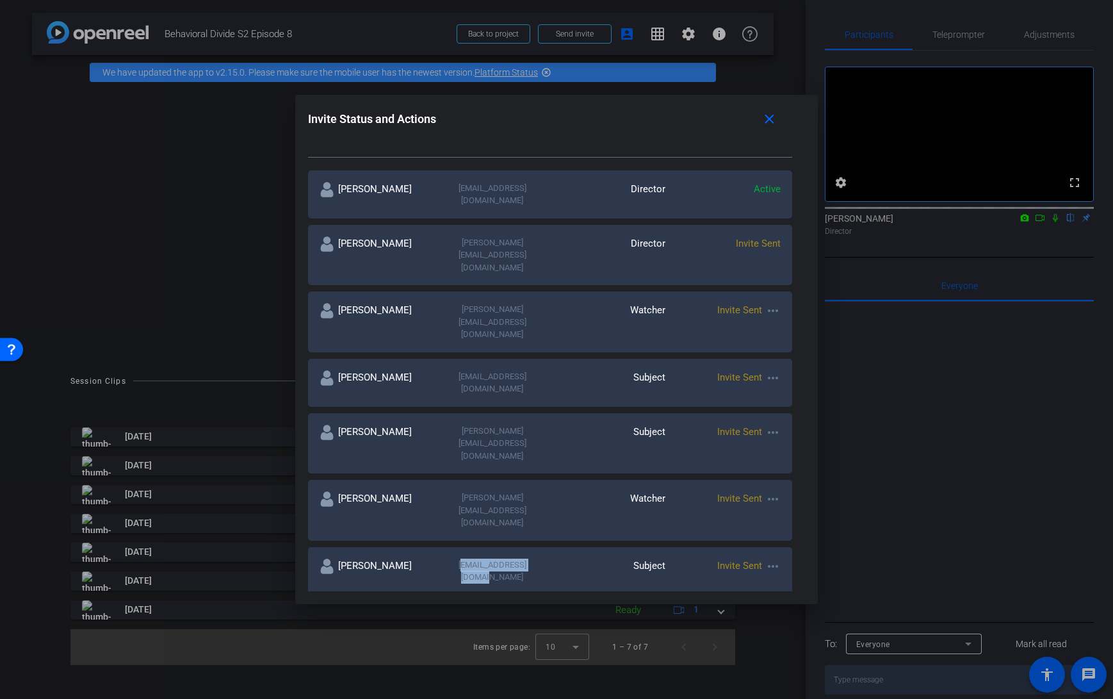
drag, startPoint x: 450, startPoint y: 459, endPoint x: 535, endPoint y: 459, distance: 84.5
click at [535, 558] on div "[EMAIL_ADDRESS][DOMAIN_NAME]" at bounding box center [492, 570] width 115 height 25
copy div "[EMAIL_ADDRESS][DOMAIN_NAME]"
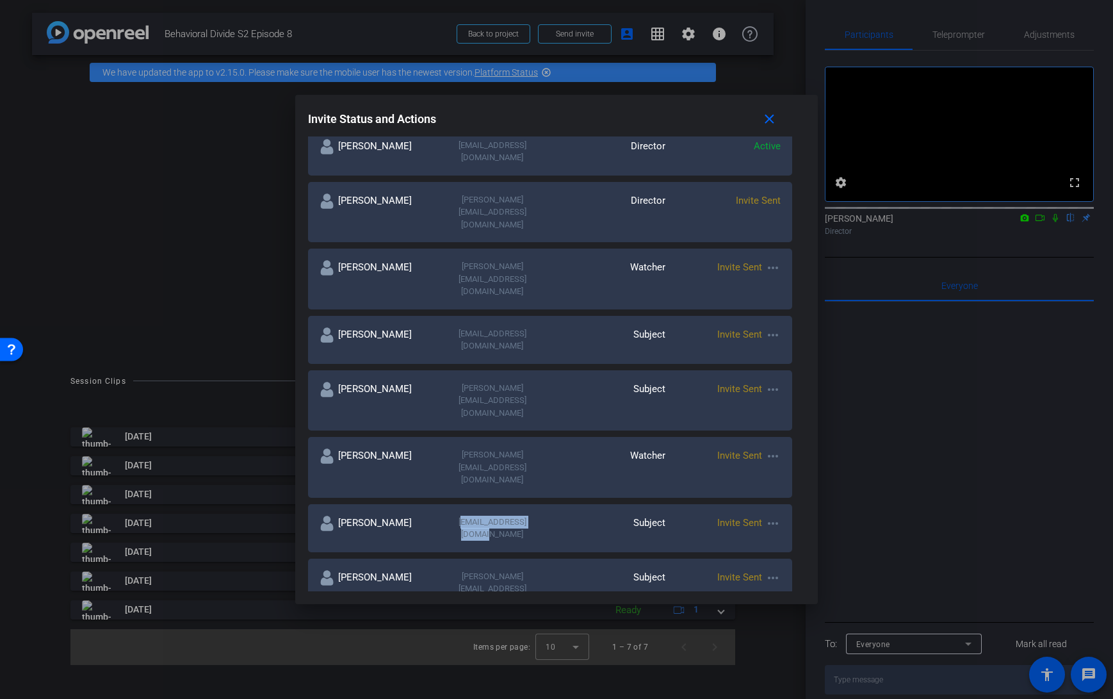
scroll to position [250, 0]
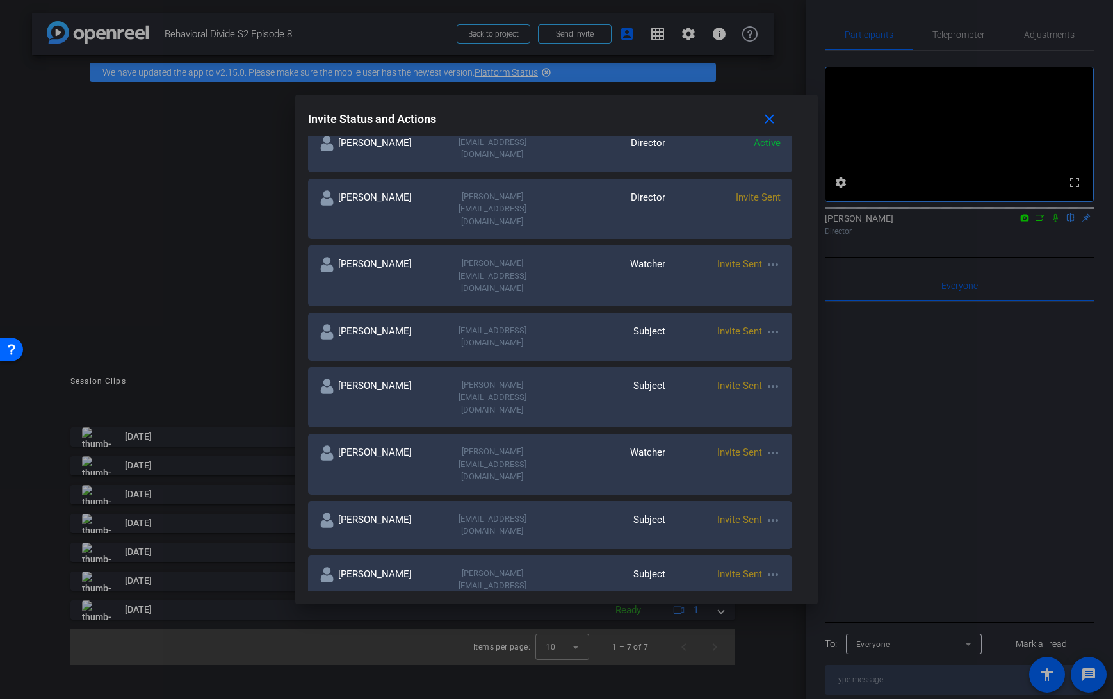
click at [435, 567] on div "[PERSON_NAME][EMAIL_ADDRESS][DOMAIN_NAME]" at bounding box center [492, 586] width 115 height 38
drag, startPoint x: 430, startPoint y: 459, endPoint x: 562, endPoint y: 462, distance: 132.0
click at [550, 567] on div "[PERSON_NAME][EMAIL_ADDRESS][DOMAIN_NAME]" at bounding box center [492, 586] width 115 height 38
copy div "[PERSON_NAME][EMAIL_ADDRESS][DOMAIN_NAME]"
click at [432, 633] on div "[PERSON_NAME]" at bounding box center [377, 645] width 115 height 25
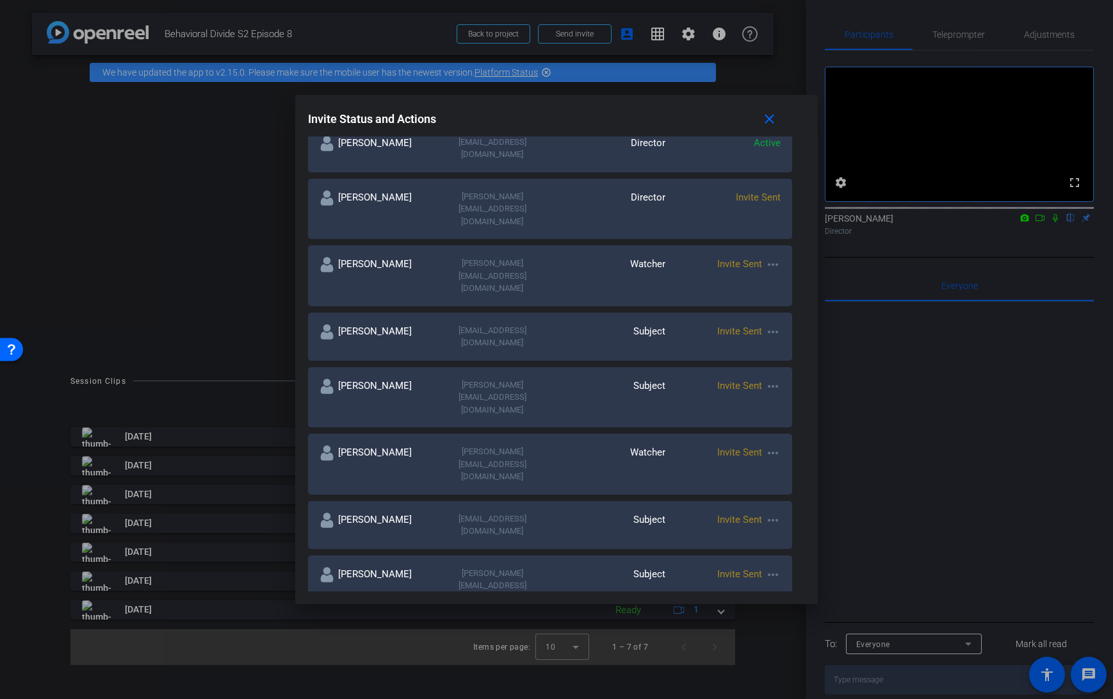
drag, startPoint x: 433, startPoint y: 502, endPoint x: 553, endPoint y: 507, distance: 119.9
click at [553, 622] on div "[PERSON_NAME] [EMAIL_ADDRESS][DOMAIN_NAME] Collaborator Invite Sent more_horiz" at bounding box center [550, 646] width 485 height 48
copy div "[EMAIL_ADDRESS][DOMAIN_NAME]"
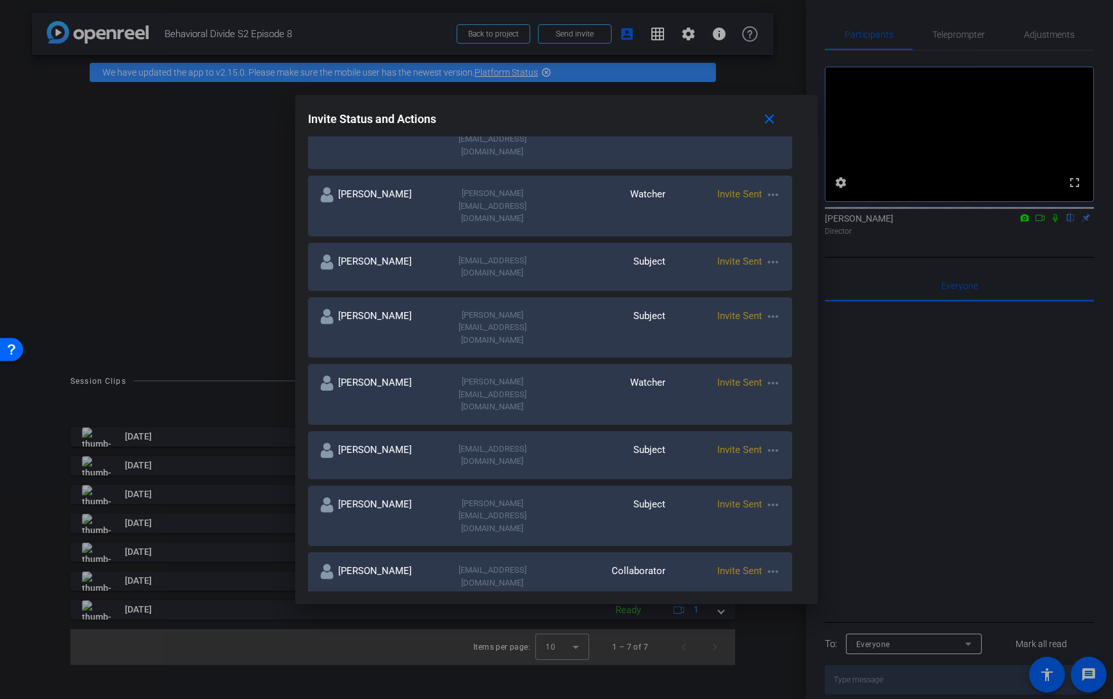
scroll to position [322, 0]
click at [578, 615] on div "Subject" at bounding box center [607, 627] width 115 height 25
drag, startPoint x: 580, startPoint y: 475, endPoint x: 425, endPoint y: 476, distance: 154.4
click at [425, 604] on div "[PERSON_NAME] [EMAIL_ADDRESS][DOMAIN_NAME] Subject Invite Sent more_horiz" at bounding box center [550, 628] width 485 height 48
copy div "[EMAIL_ADDRESS][DOMAIN_NAME]"
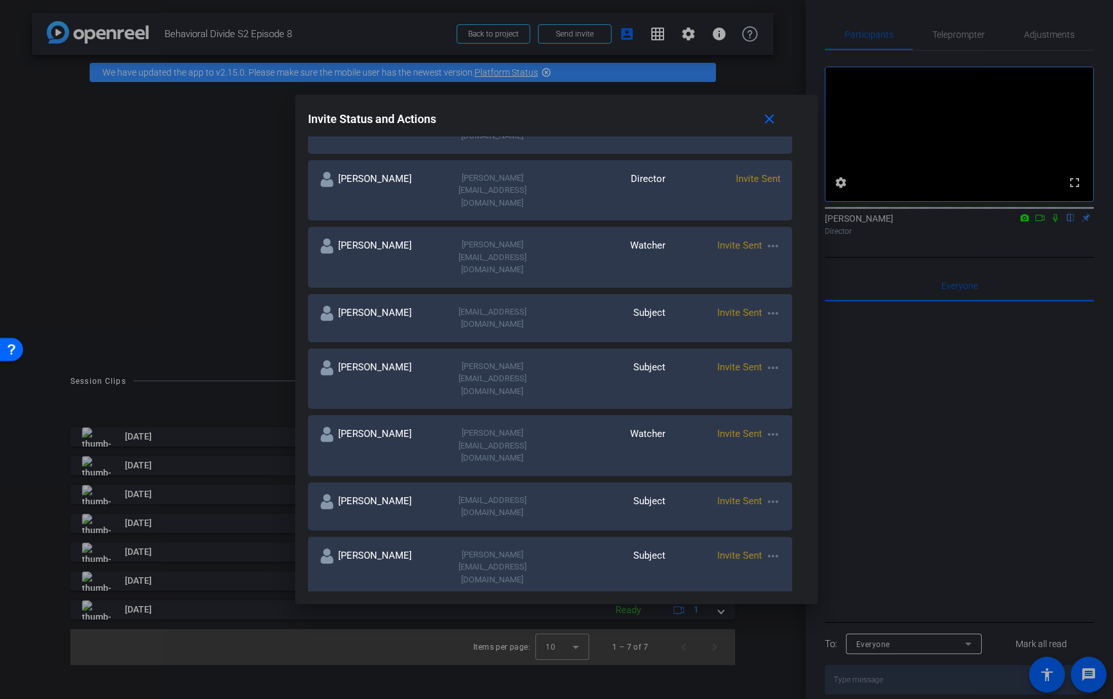
scroll to position [265, 0]
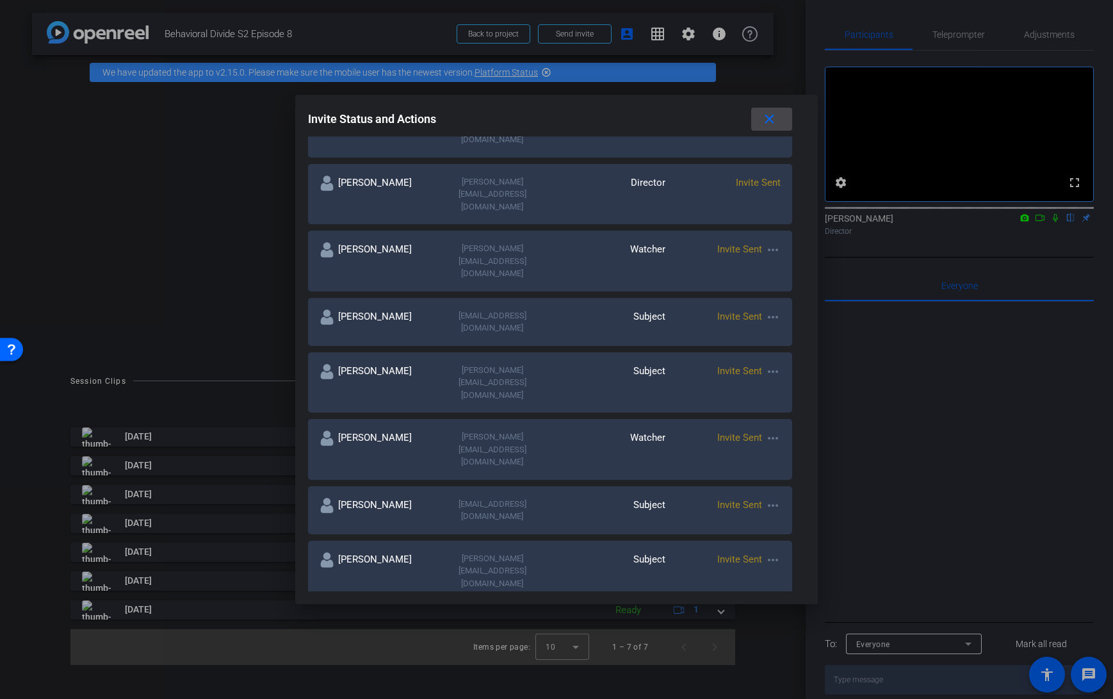
click at [768, 118] on mat-icon "close" at bounding box center [769, 119] width 16 height 16
